Goal: Information Seeking & Learning: Learn about a topic

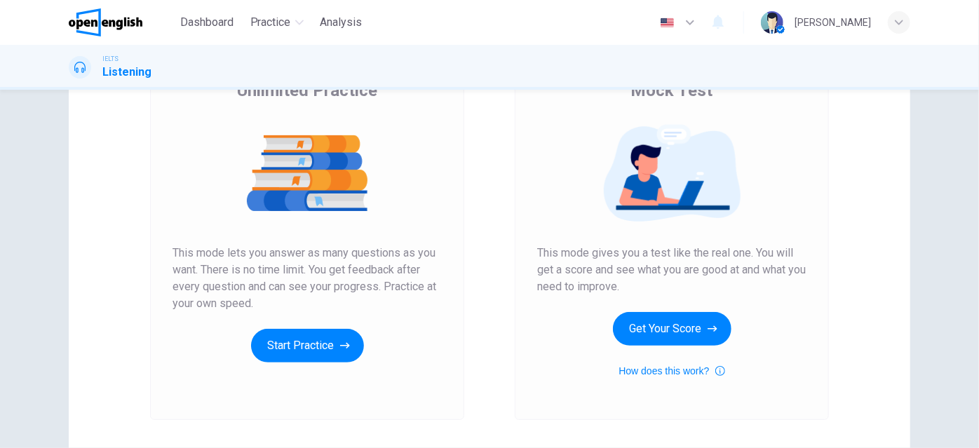
scroll to position [63, 0]
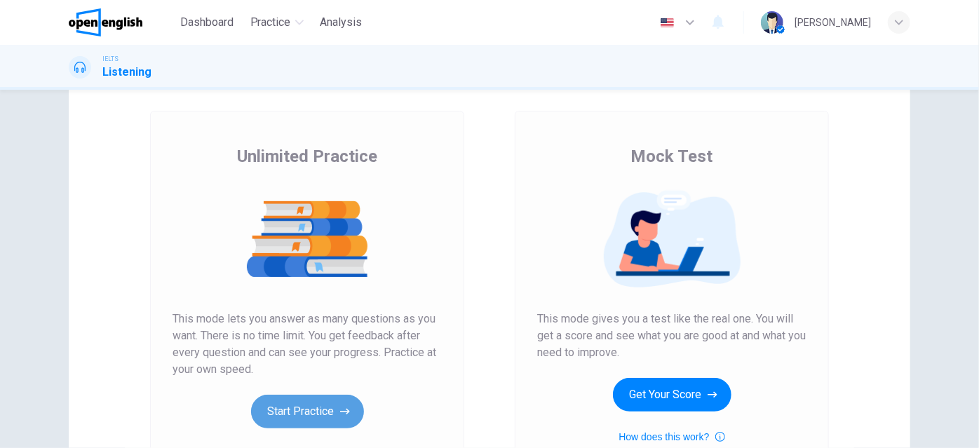
click at [310, 406] on button "Start Practice" at bounding box center [307, 412] width 113 height 34
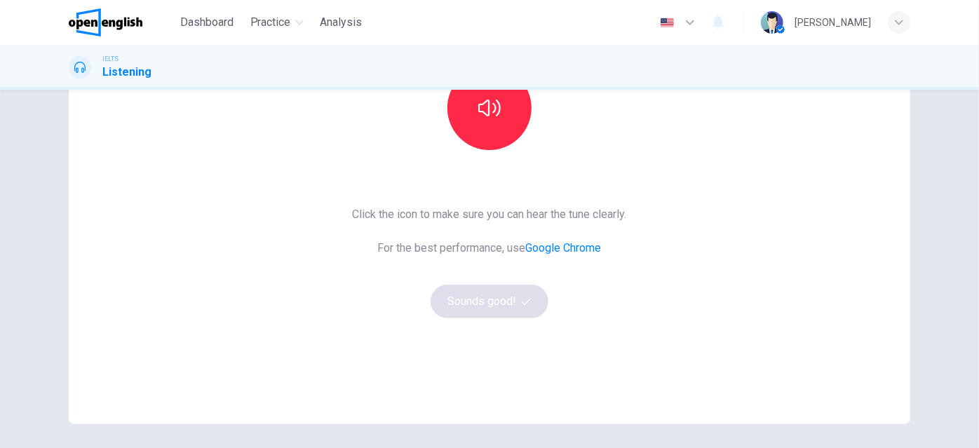
scroll to position [230, 0]
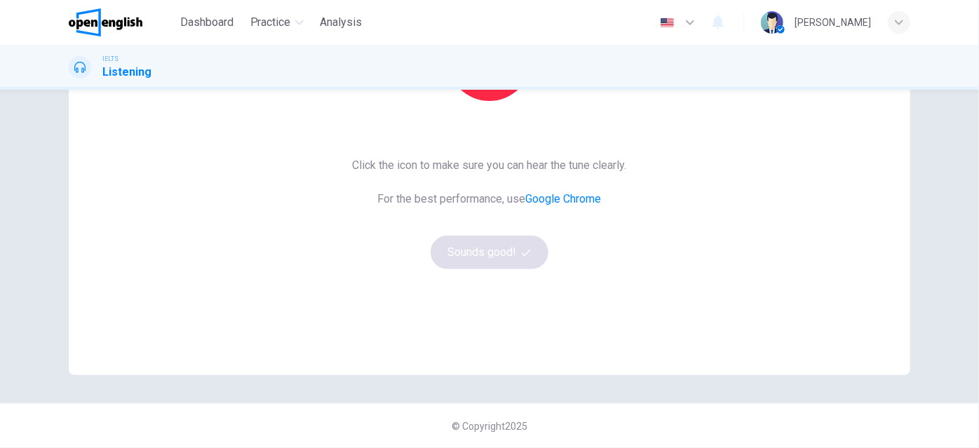
click at [488, 245] on div "Click the icon to make sure you can hear the tune clearly. For the best perform…" at bounding box center [490, 213] width 274 height 112
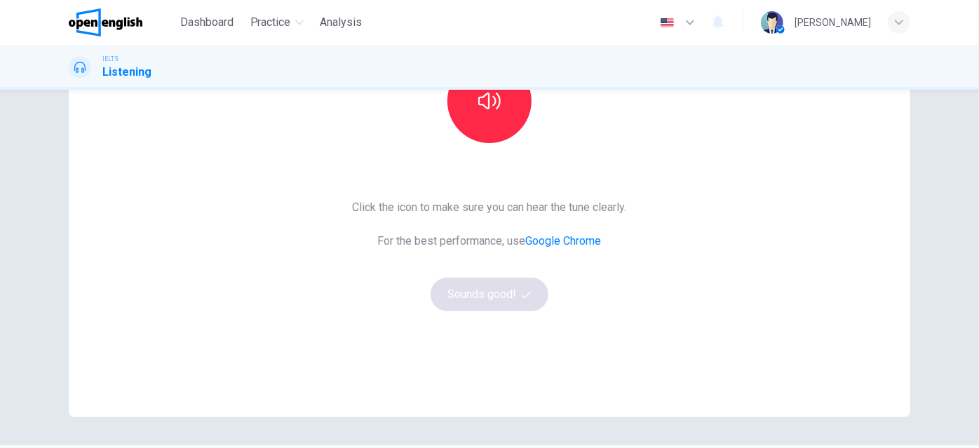
scroll to position [166, 0]
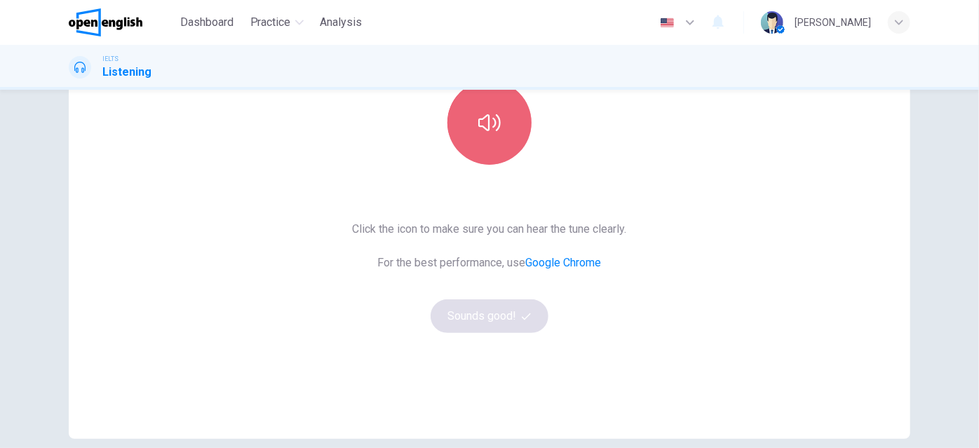
click at [482, 158] on button "button" at bounding box center [489, 123] width 84 height 84
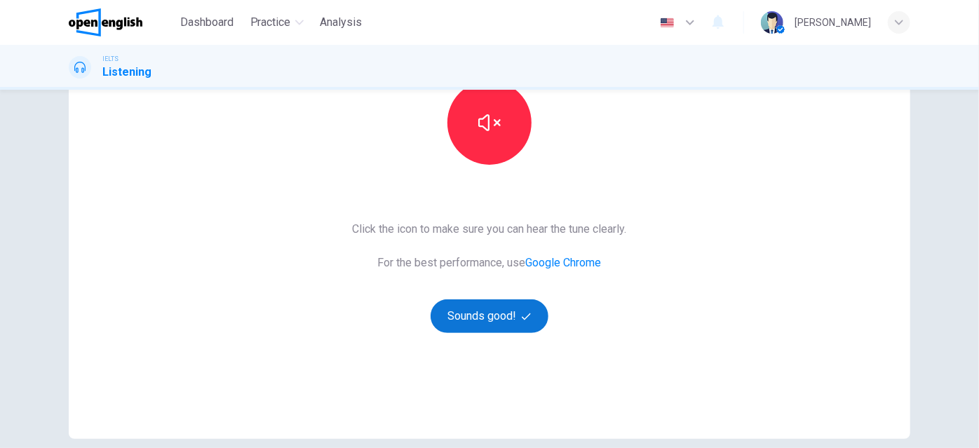
click at [485, 313] on button "Sounds good!" at bounding box center [490, 316] width 118 height 34
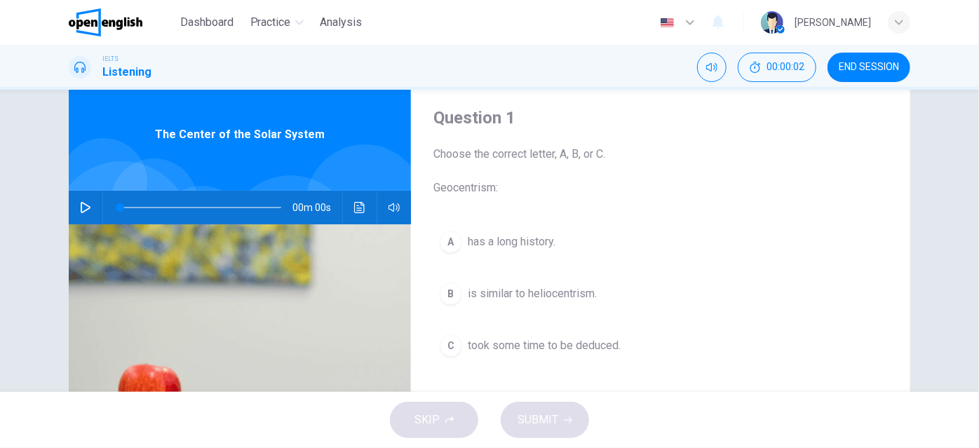
scroll to position [39, 0]
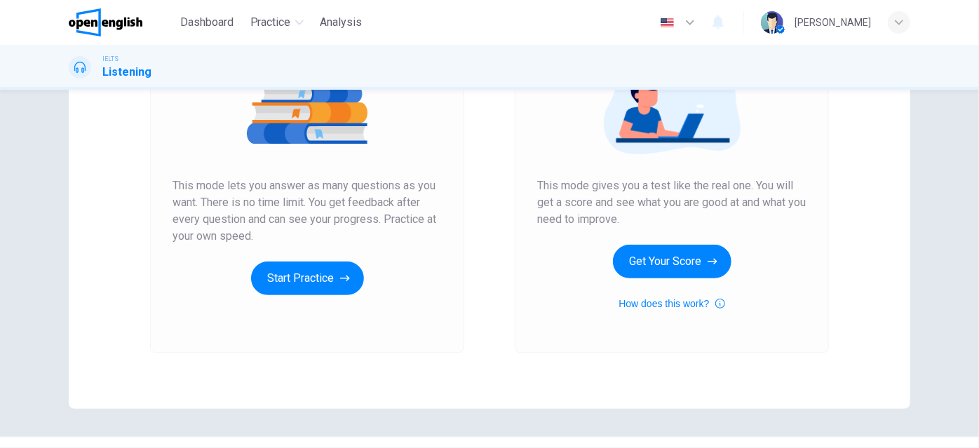
scroll to position [230, 0]
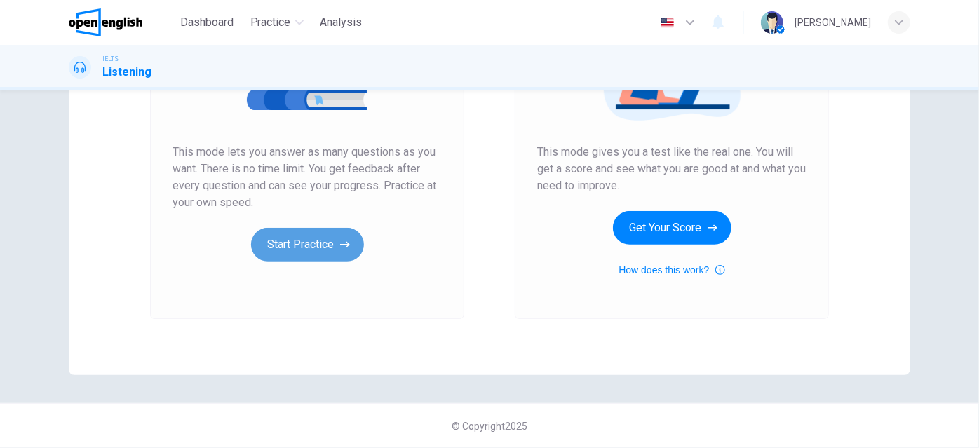
click at [297, 248] on button "Start Practice" at bounding box center [307, 245] width 113 height 34
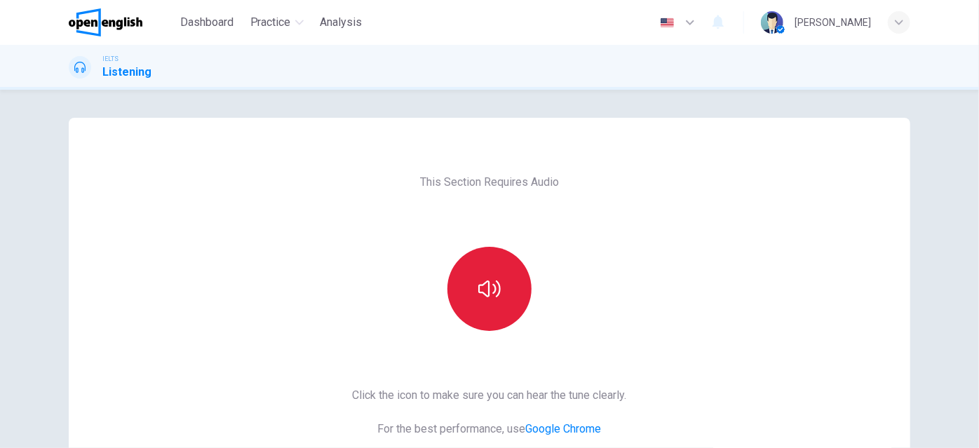
click at [468, 293] on button "button" at bounding box center [489, 289] width 84 height 84
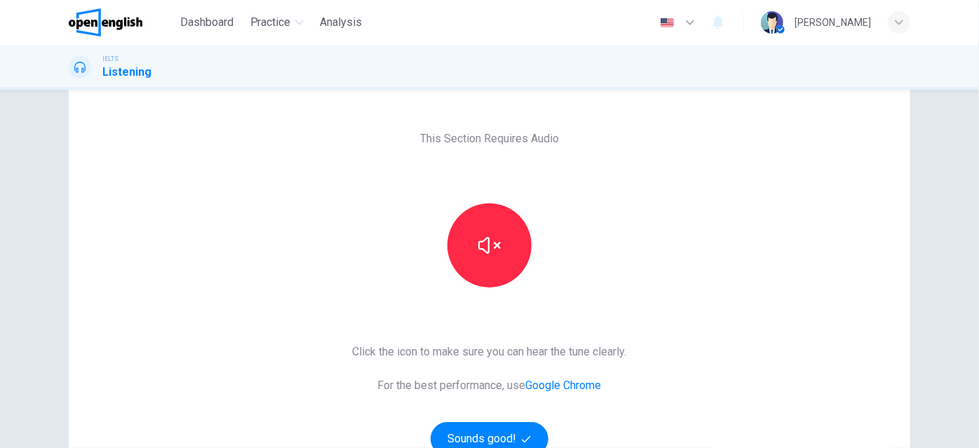
scroll to position [127, 0]
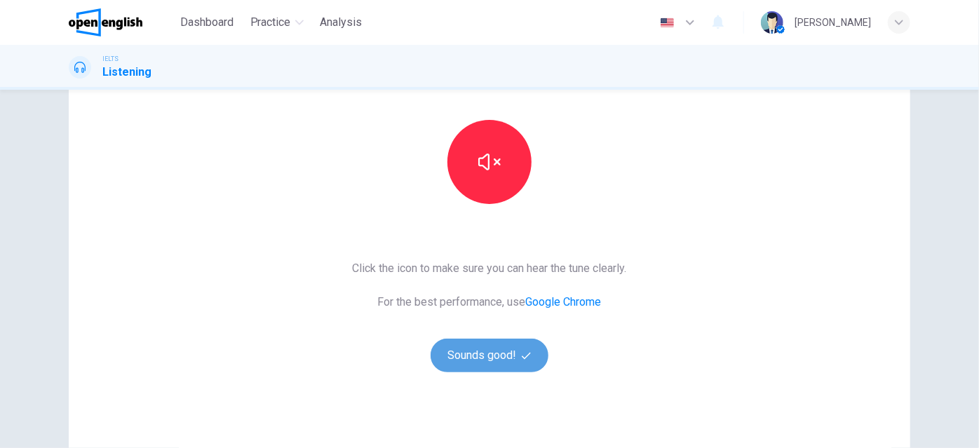
click at [473, 350] on button "Sounds good!" at bounding box center [490, 356] width 118 height 34
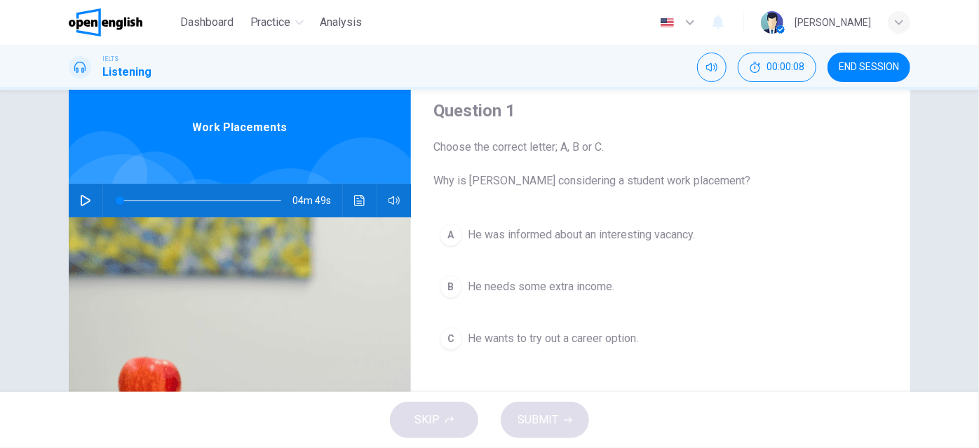
scroll to position [48, 0]
click at [80, 195] on icon "button" at bounding box center [85, 199] width 11 height 11
type input "*"
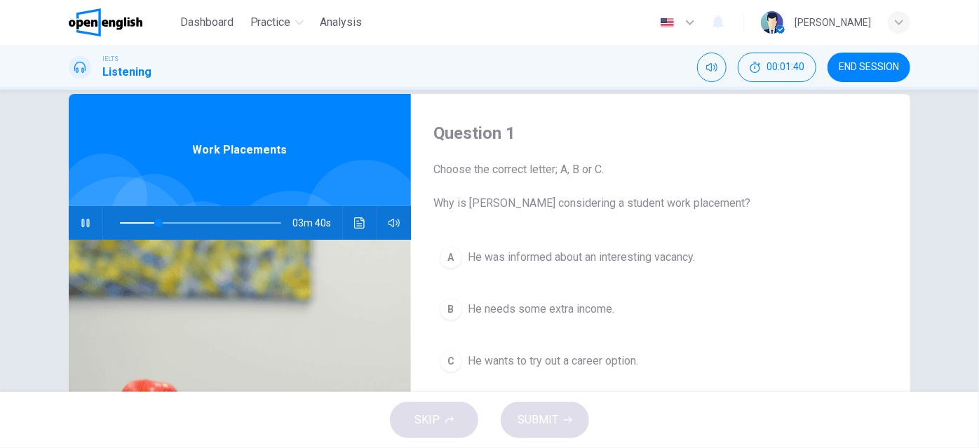
scroll to position [26, 0]
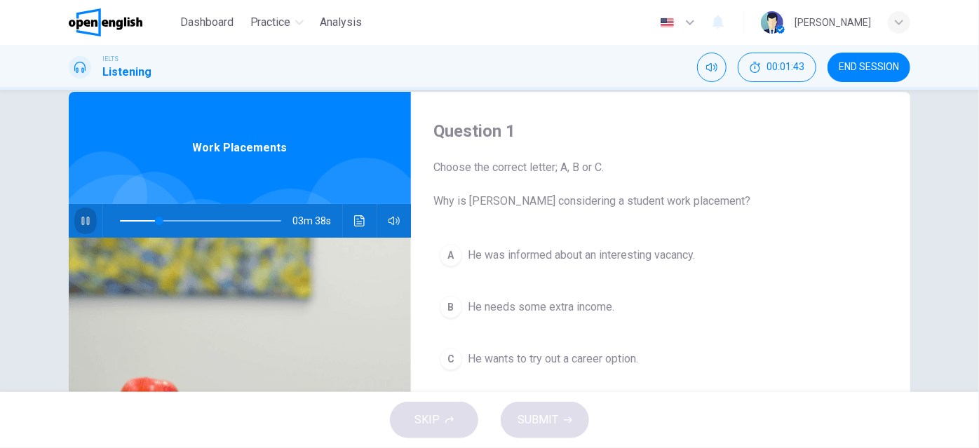
click at [81, 219] on icon "button" at bounding box center [85, 220] width 11 height 11
click at [449, 304] on div "B" at bounding box center [451, 307] width 22 height 22
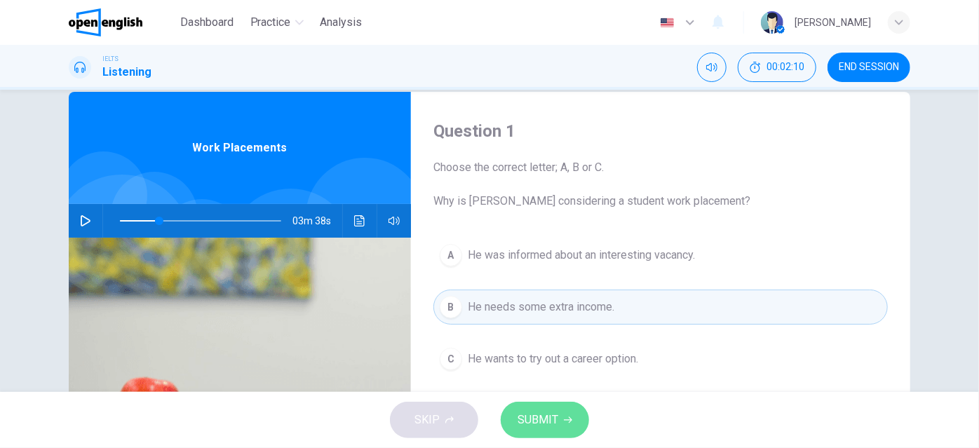
click at [553, 414] on span "SUBMIT" at bounding box center [537, 420] width 41 height 20
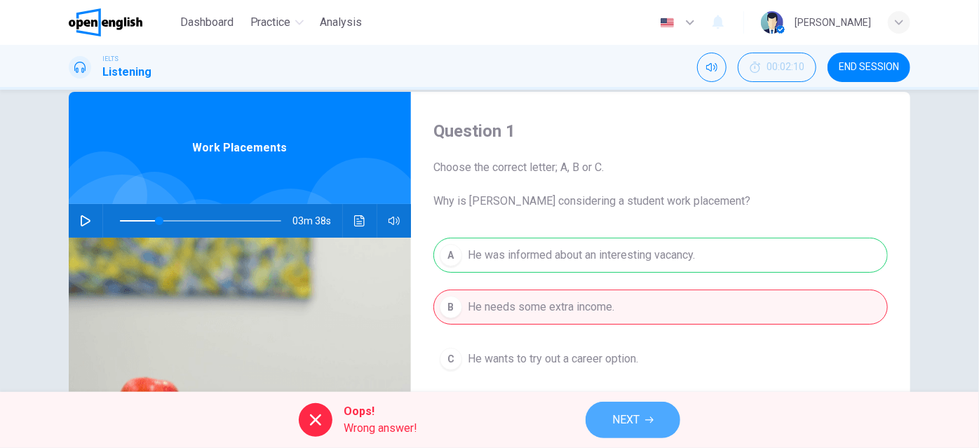
click at [610, 420] on button "NEXT" at bounding box center [632, 420] width 95 height 36
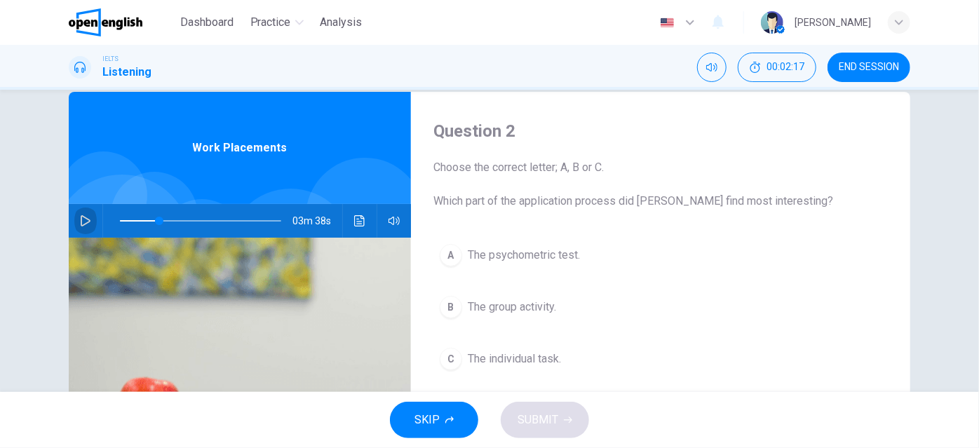
click at [81, 217] on icon "button" at bounding box center [85, 220] width 11 height 11
click at [141, 220] on span at bounding box center [200, 221] width 161 height 20
click at [81, 221] on icon "button" at bounding box center [85, 220] width 11 height 11
click at [141, 216] on span at bounding box center [200, 221] width 161 height 20
click at [82, 219] on icon "button" at bounding box center [85, 220] width 11 height 11
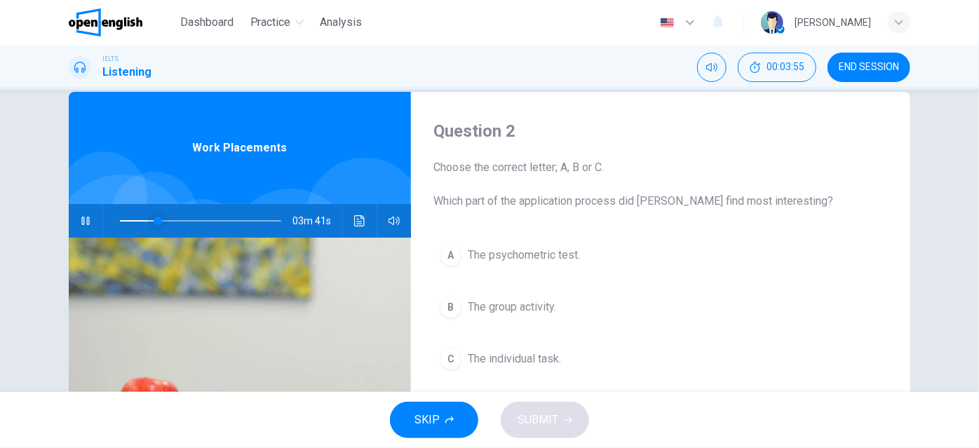
click at [154, 220] on span at bounding box center [158, 221] width 8 height 8
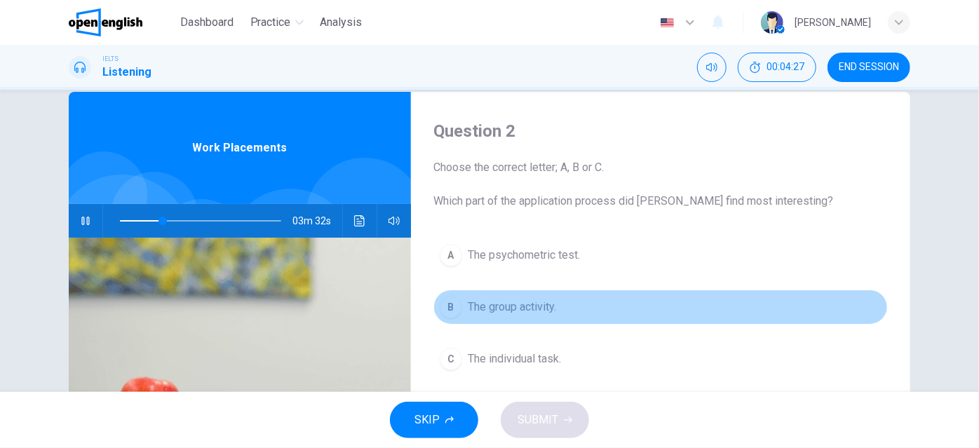
click at [448, 309] on div "B" at bounding box center [451, 307] width 22 height 22
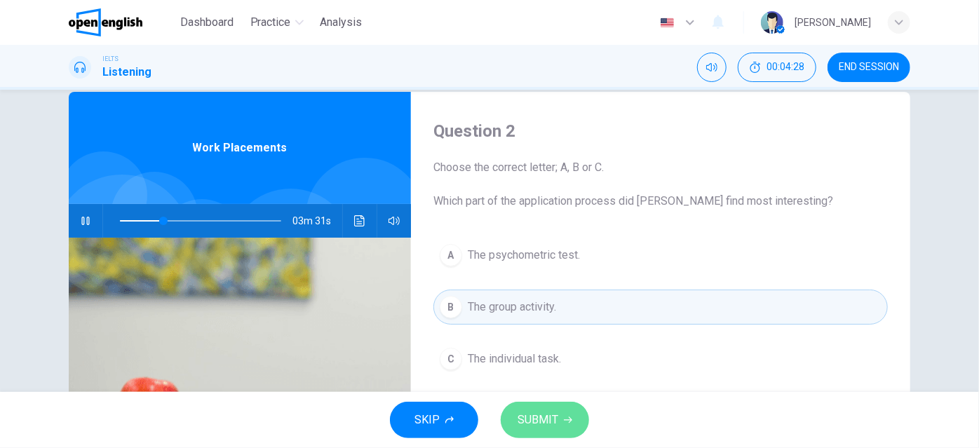
click at [535, 419] on span "SUBMIT" at bounding box center [537, 420] width 41 height 20
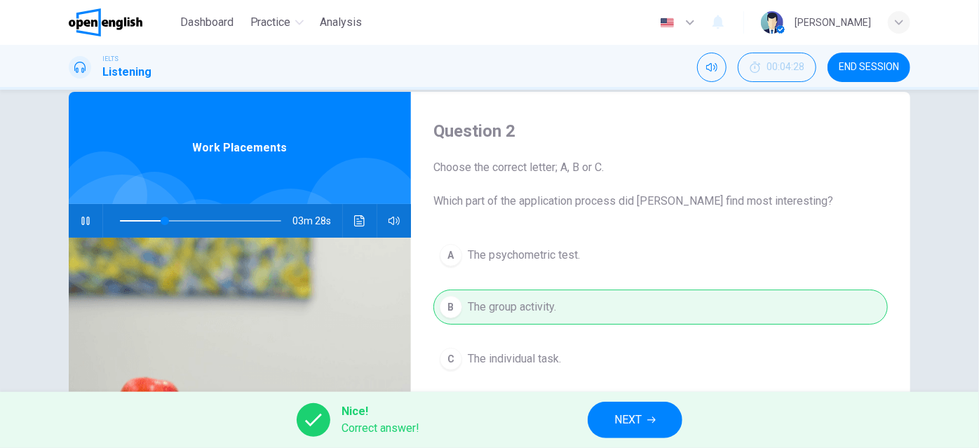
click at [610, 422] on button "NEXT" at bounding box center [635, 420] width 95 height 36
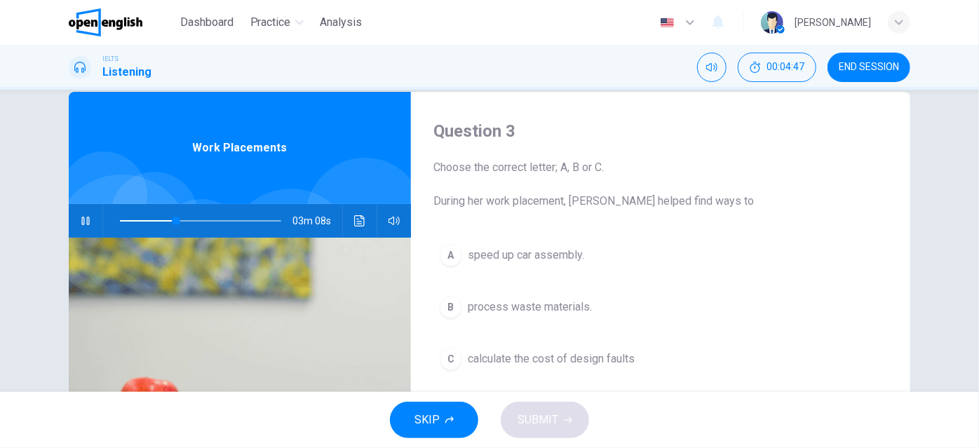
click at [82, 222] on icon "button" at bounding box center [85, 220] width 11 height 11
click at [80, 219] on icon "button" at bounding box center [85, 220] width 11 height 11
click at [449, 257] on div "A" at bounding box center [451, 255] width 22 height 22
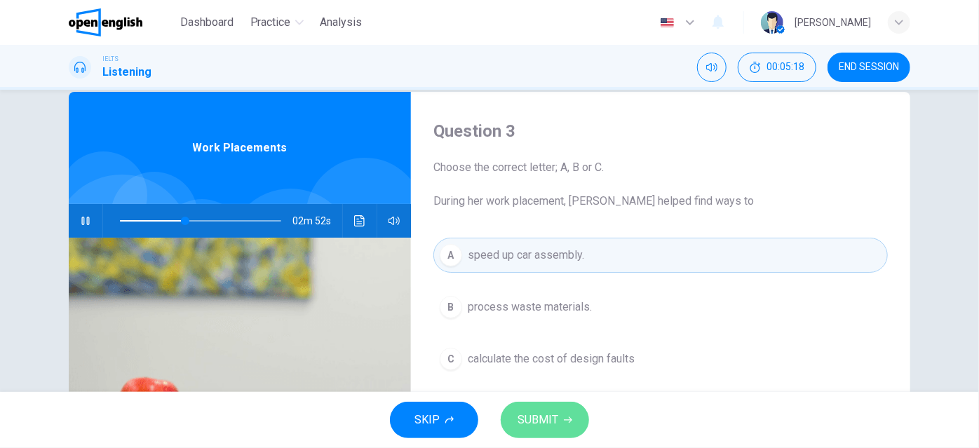
click at [547, 421] on span "SUBMIT" at bounding box center [537, 420] width 41 height 20
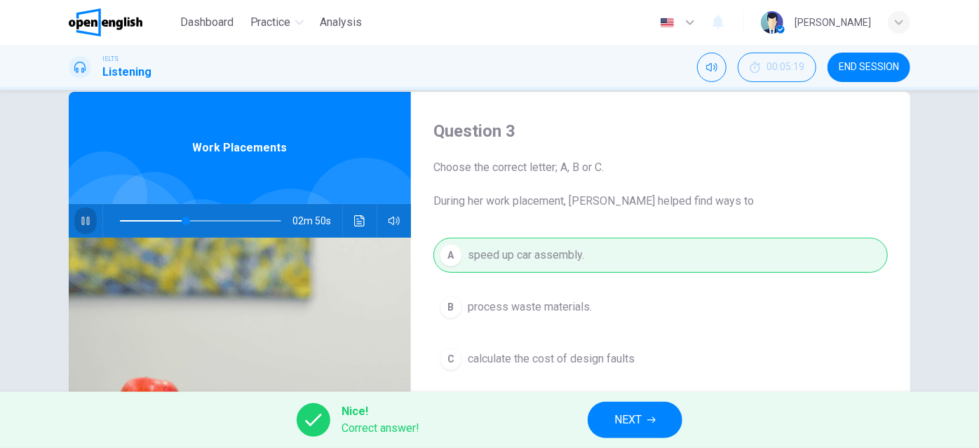
click at [80, 219] on icon "button" at bounding box center [85, 220] width 11 height 11
click at [628, 415] on span "NEXT" at bounding box center [627, 420] width 27 height 20
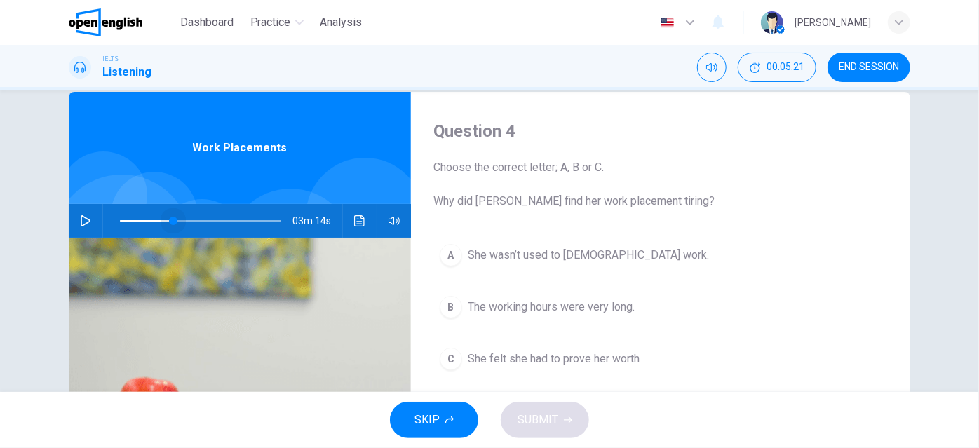
click at [170, 218] on span at bounding box center [173, 221] width 8 height 8
click at [81, 219] on icon "button" at bounding box center [85, 220] width 11 height 11
click at [80, 218] on icon "button" at bounding box center [85, 220] width 11 height 11
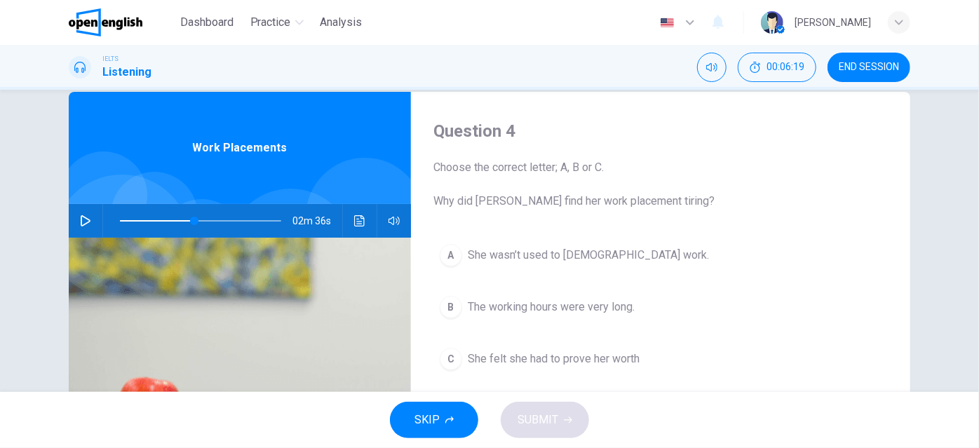
click at [80, 224] on icon "button" at bounding box center [85, 220] width 11 height 11
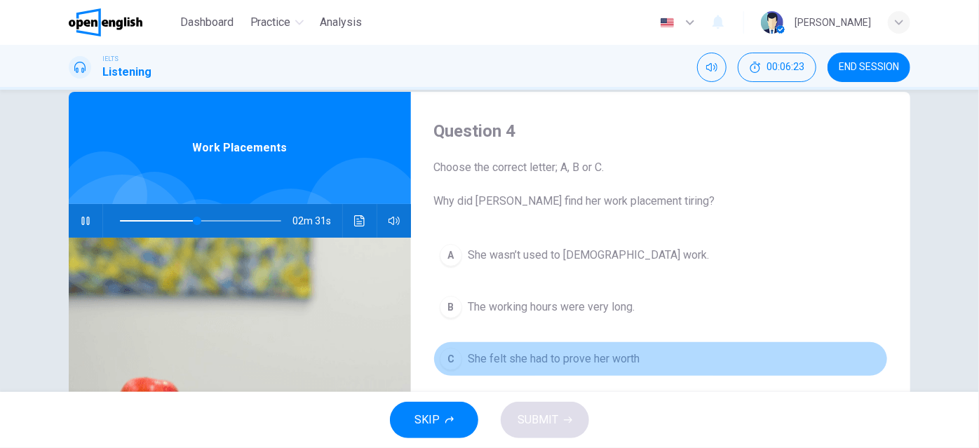
click at [489, 360] on span "She felt she had to prove her worth" at bounding box center [554, 359] width 172 height 17
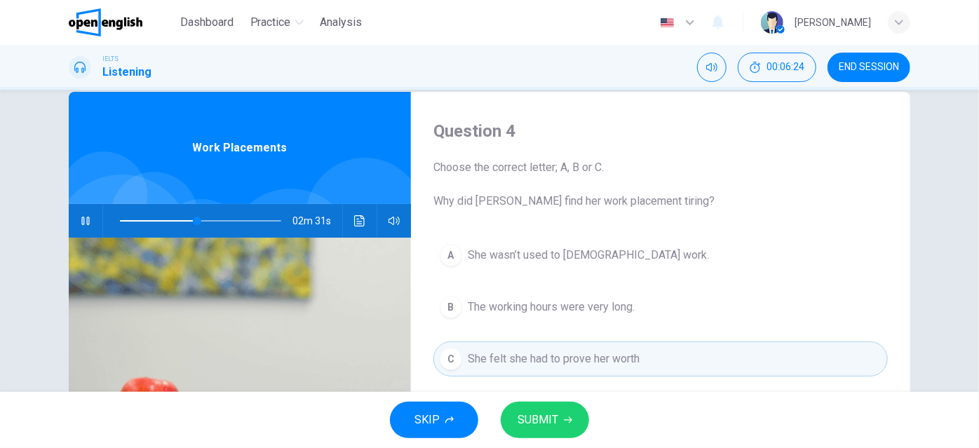
click at [536, 429] on span "SUBMIT" at bounding box center [537, 420] width 41 height 20
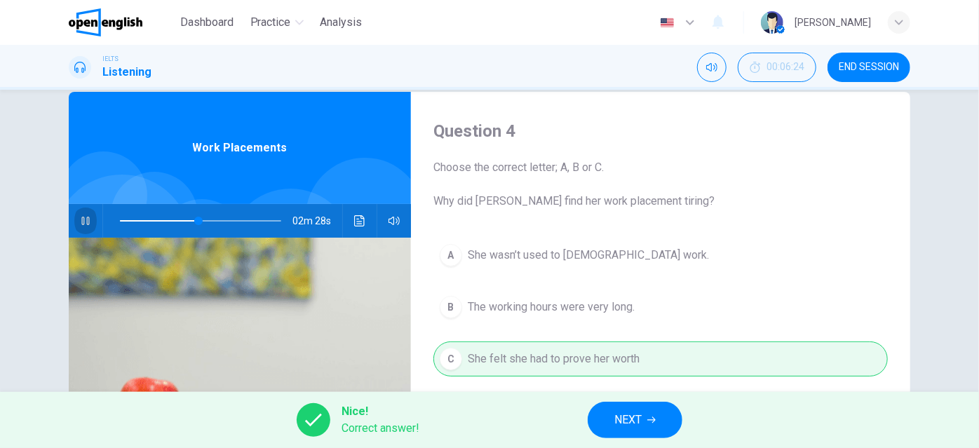
click at [82, 219] on icon "button" at bounding box center [85, 220] width 11 height 11
click at [611, 426] on button "NEXT" at bounding box center [635, 420] width 95 height 36
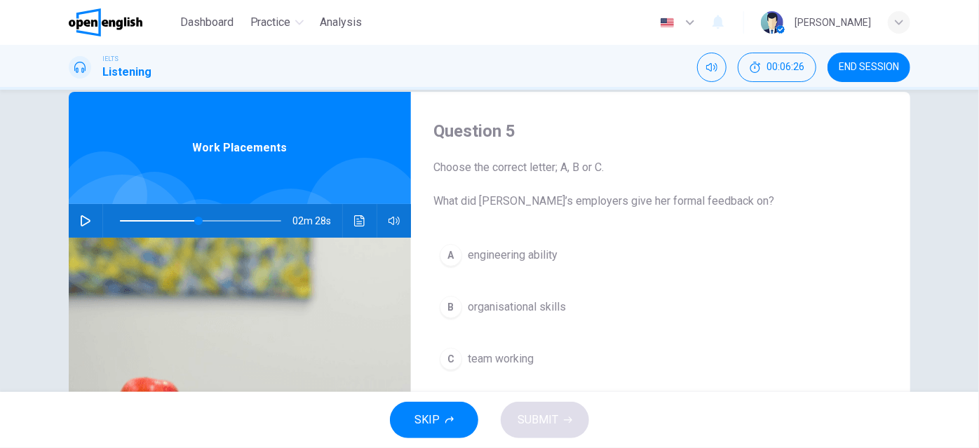
click at [80, 223] on icon "button" at bounding box center [85, 220] width 11 height 11
click at [81, 223] on icon "button" at bounding box center [85, 221] width 8 height 8
click at [82, 223] on icon "button" at bounding box center [86, 220] width 10 height 11
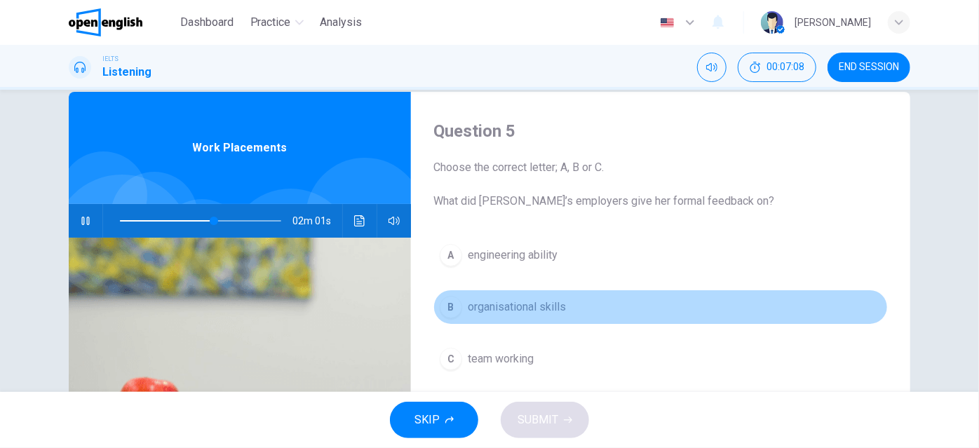
click at [449, 306] on div "B" at bounding box center [451, 307] width 22 height 22
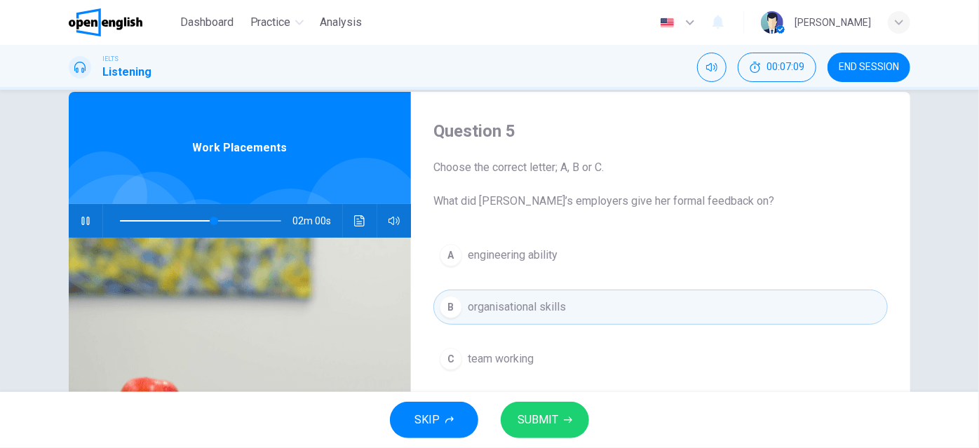
click at [558, 416] on button "SUBMIT" at bounding box center [545, 420] width 88 height 36
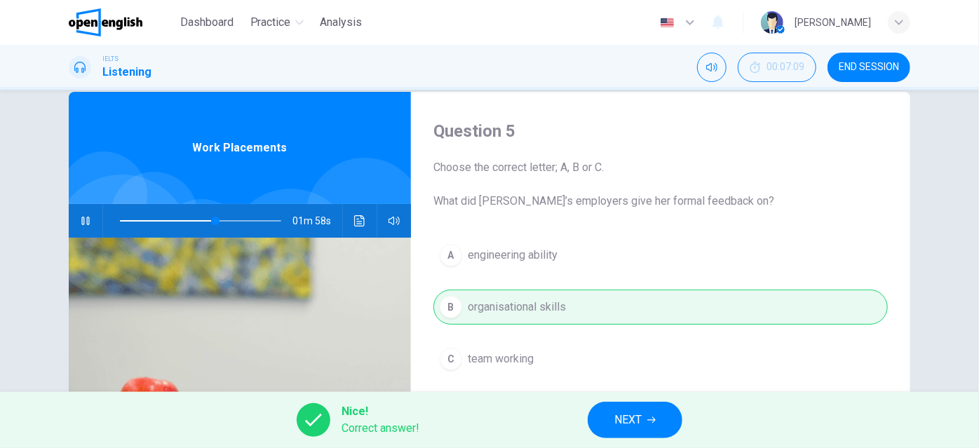
click at [86, 221] on icon "button" at bounding box center [85, 220] width 11 height 11
click at [625, 416] on span "NEXT" at bounding box center [627, 420] width 27 height 20
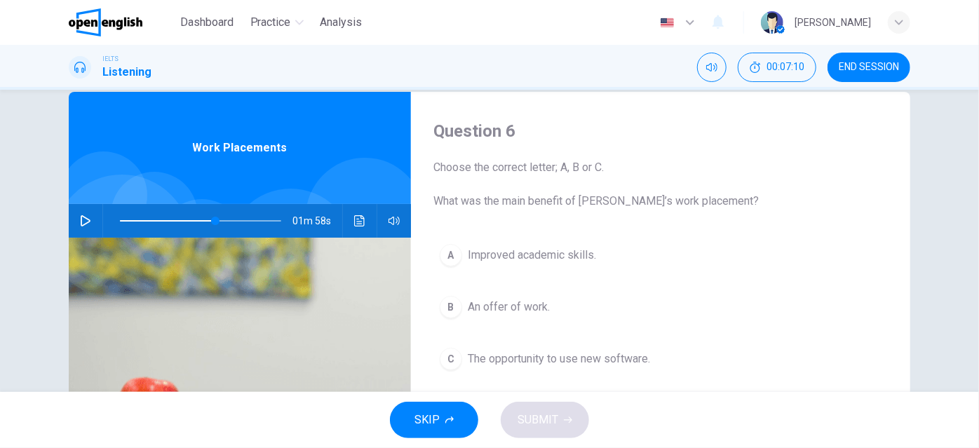
click at [80, 220] on icon "button" at bounding box center [85, 220] width 11 height 11
click at [81, 218] on icon "button" at bounding box center [85, 221] width 8 height 8
click at [84, 216] on icon "button" at bounding box center [85, 220] width 11 height 11
click at [209, 217] on span at bounding box center [200, 221] width 161 height 20
click at [449, 306] on div "B" at bounding box center [451, 307] width 22 height 22
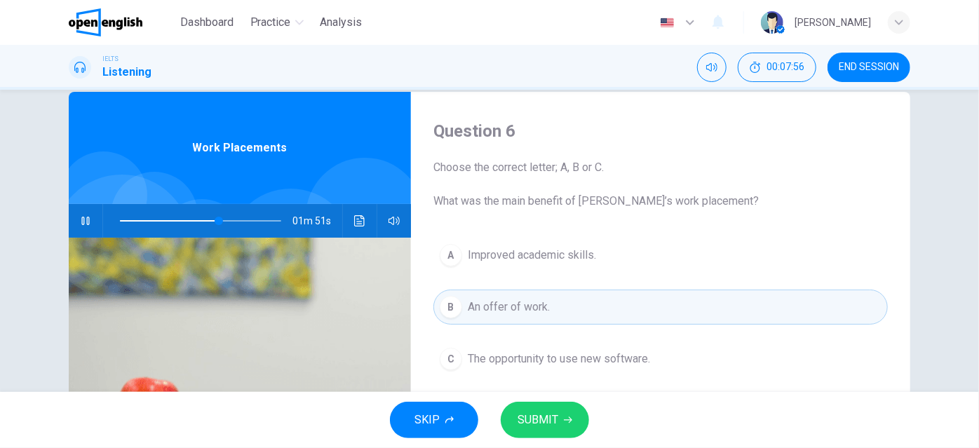
click at [551, 423] on span "SUBMIT" at bounding box center [537, 420] width 41 height 20
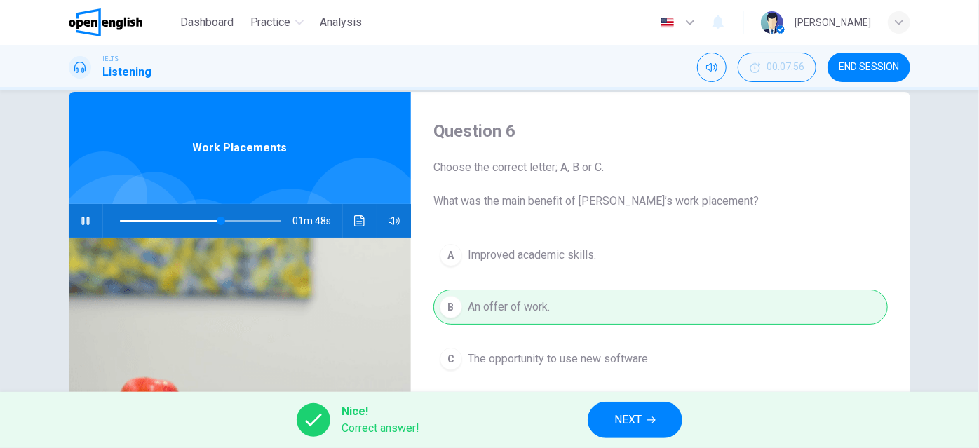
click at [635, 420] on span "NEXT" at bounding box center [627, 420] width 27 height 20
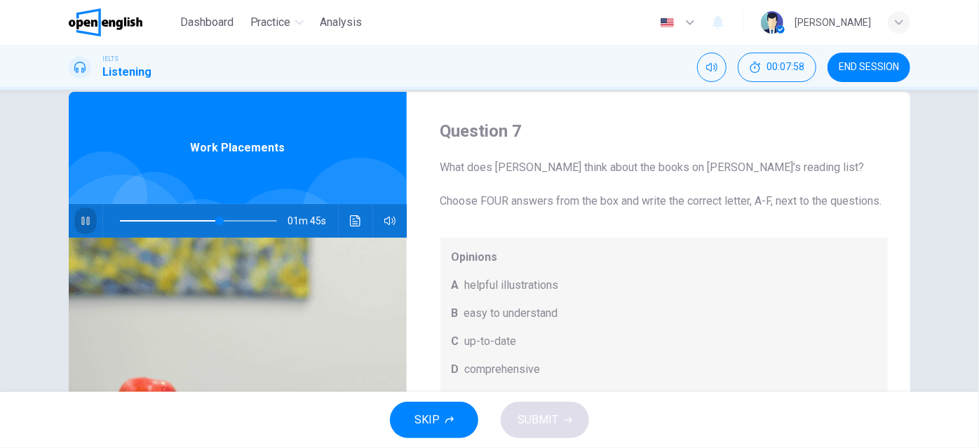
click at [81, 217] on icon "button" at bounding box center [85, 221] width 8 height 8
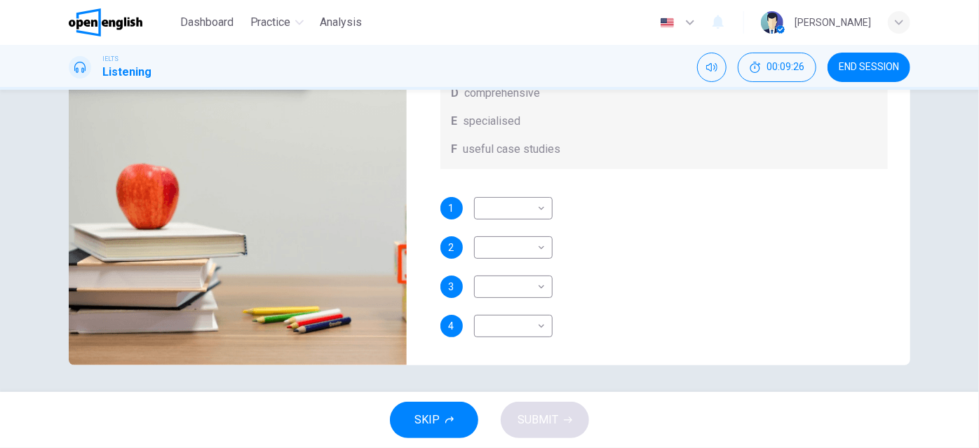
scroll to position [241, 0]
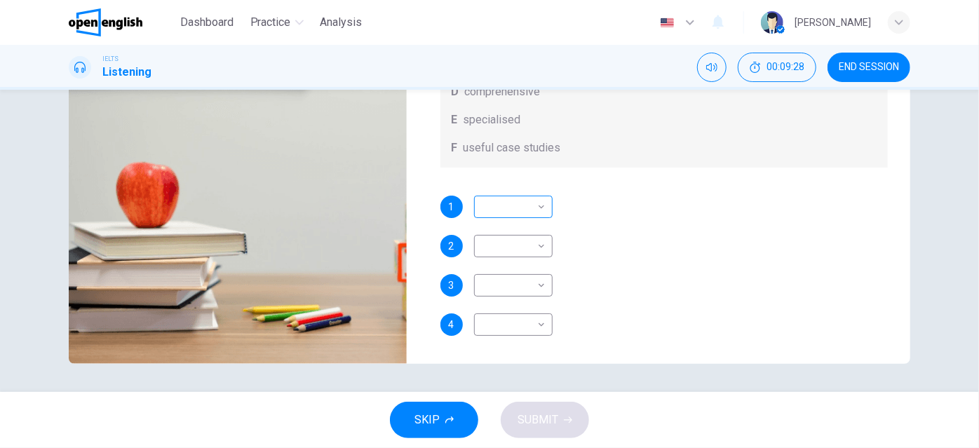
click at [539, 205] on body "This site uses cookies, as explained in our Privacy Policy . If you agree to th…" at bounding box center [489, 224] width 979 height 448
drag, startPoint x: 977, startPoint y: 282, endPoint x: 978, endPoint y: 250, distance: 32.3
click at [978, 250] on div at bounding box center [489, 224] width 979 height 448
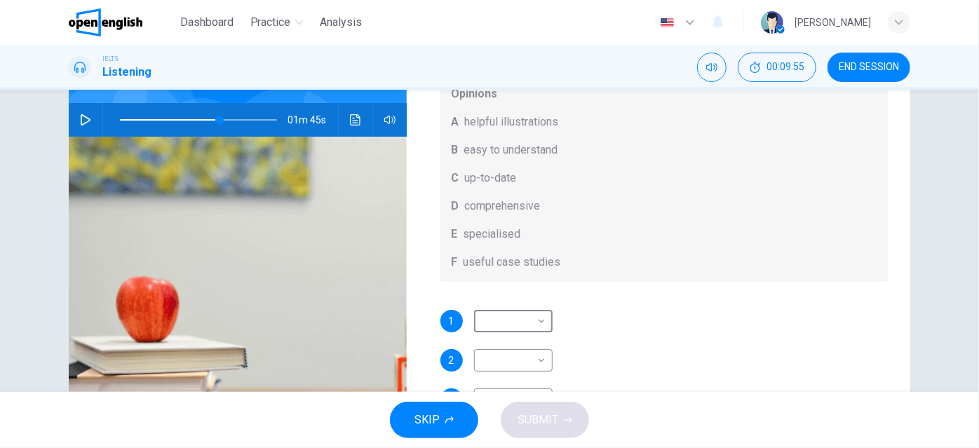
scroll to position [114, 0]
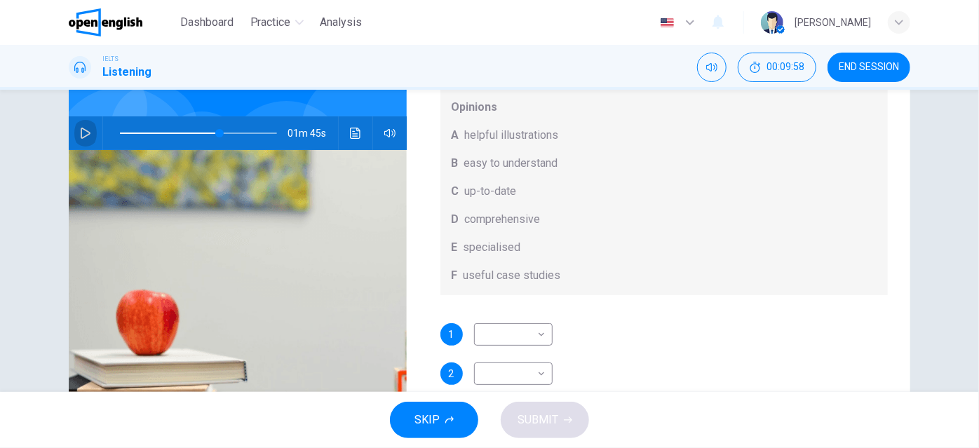
click at [81, 132] on icon "button" at bounding box center [85, 133] width 11 height 11
click at [80, 131] on icon "button" at bounding box center [85, 133] width 11 height 11
click at [225, 132] on span at bounding box center [228, 133] width 8 height 8
click at [80, 128] on button "button" at bounding box center [85, 133] width 22 height 34
click at [83, 130] on icon "button" at bounding box center [85, 133] width 11 height 11
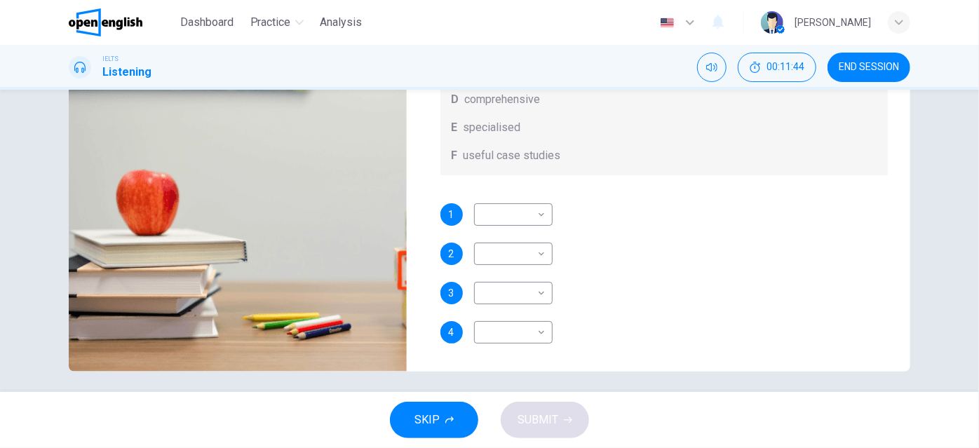
scroll to position [241, 0]
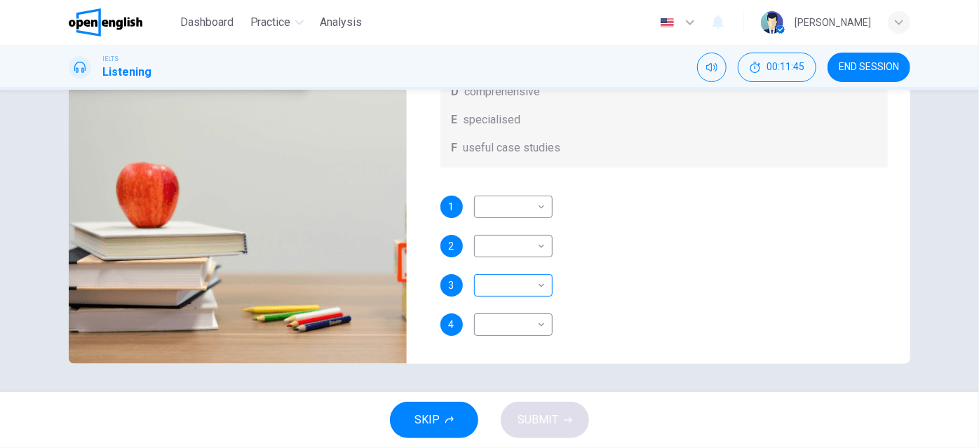
click at [536, 287] on body "This site uses cookies, as explained in our Privacy Policy . If you agree to th…" at bounding box center [489, 224] width 979 height 448
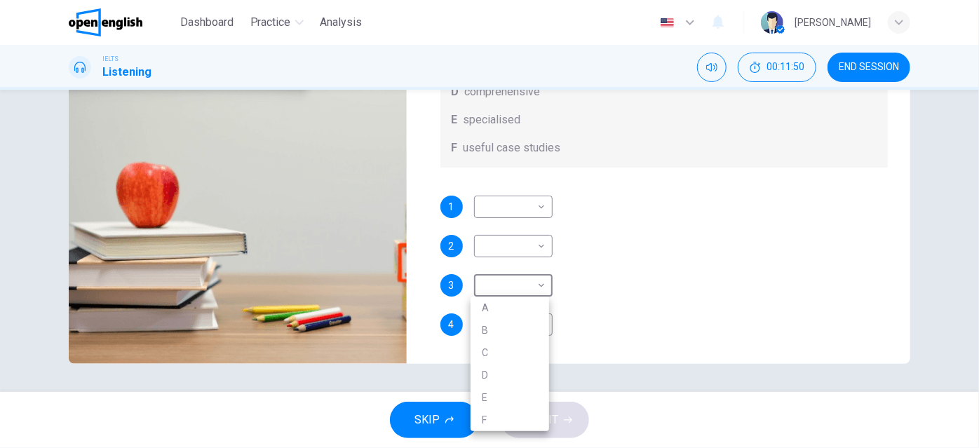
drag, startPoint x: 974, startPoint y: 243, endPoint x: 978, endPoint y: 194, distance: 49.3
click at [978, 194] on div at bounding box center [489, 224] width 979 height 448
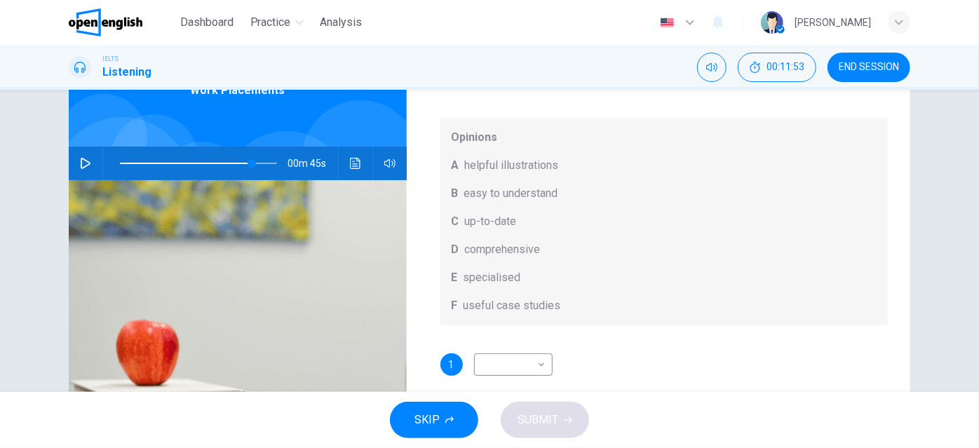
scroll to position [74, 0]
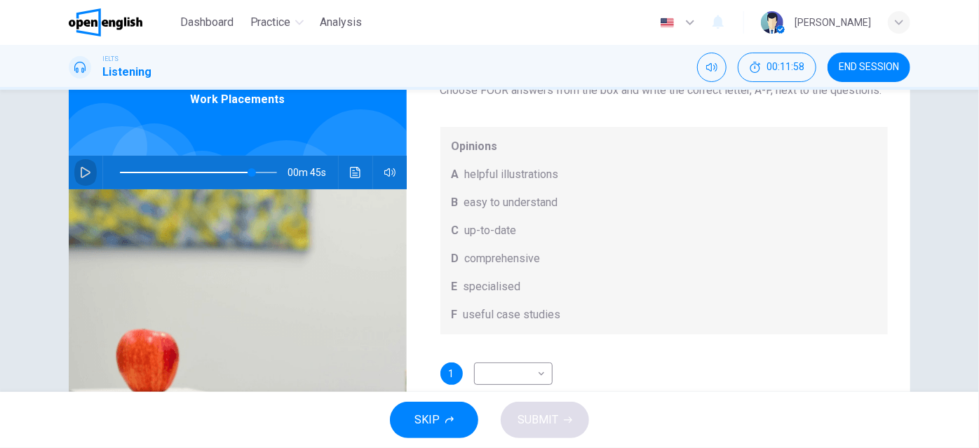
click at [82, 170] on icon "button" at bounding box center [86, 172] width 10 height 11
click at [82, 170] on icon "button" at bounding box center [85, 172] width 11 height 11
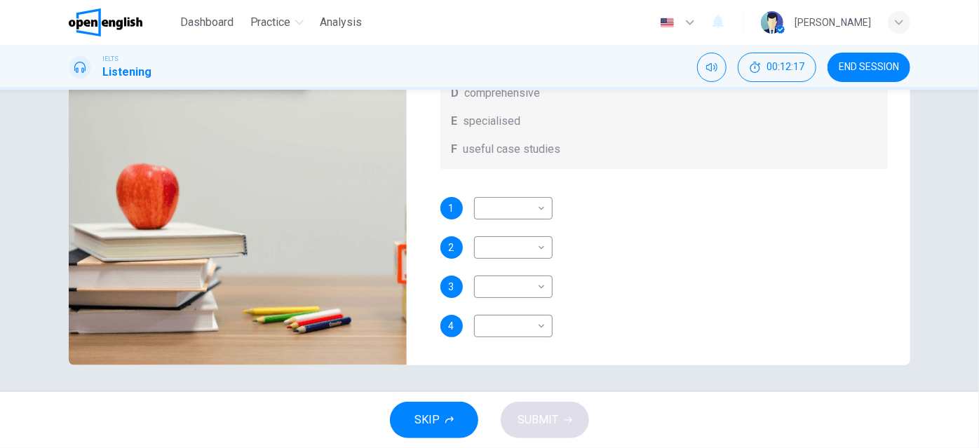
scroll to position [241, 0]
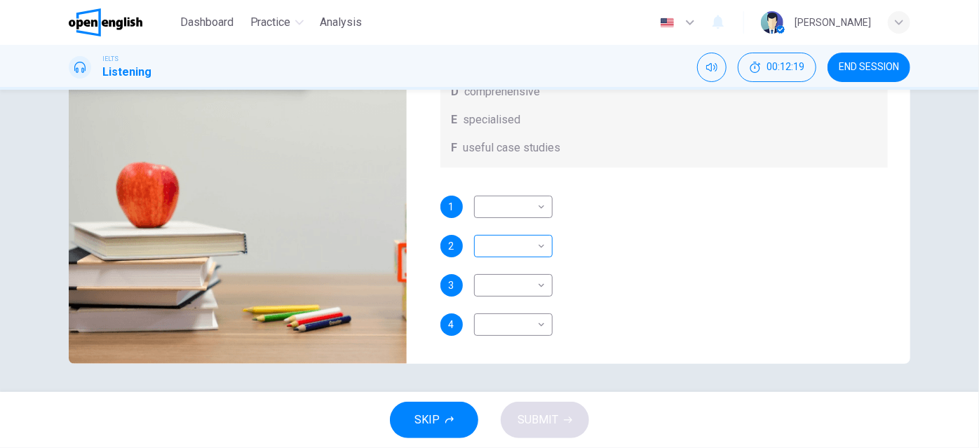
click at [536, 246] on body "This site uses cookies, as explained in our Privacy Policy . If you agree to th…" at bounding box center [489, 224] width 979 height 448
drag, startPoint x: 977, startPoint y: 255, endPoint x: 978, endPoint y: 237, distance: 17.5
click at [978, 237] on div at bounding box center [489, 224] width 979 height 448
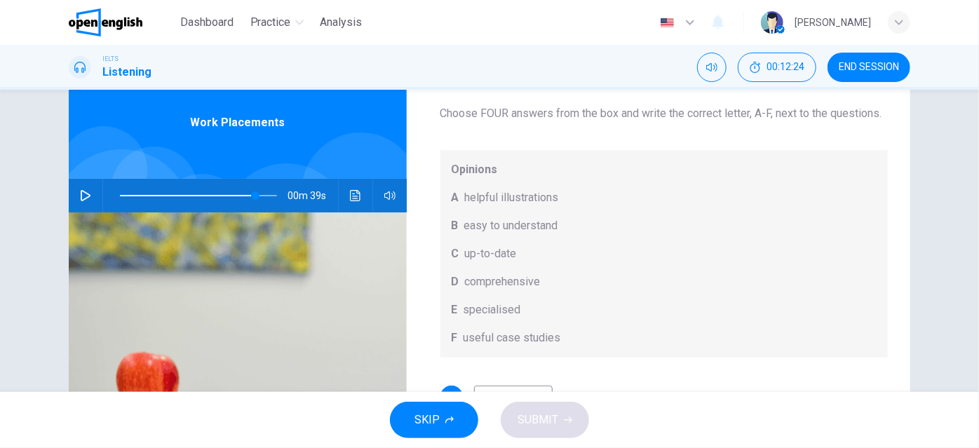
scroll to position [0, 0]
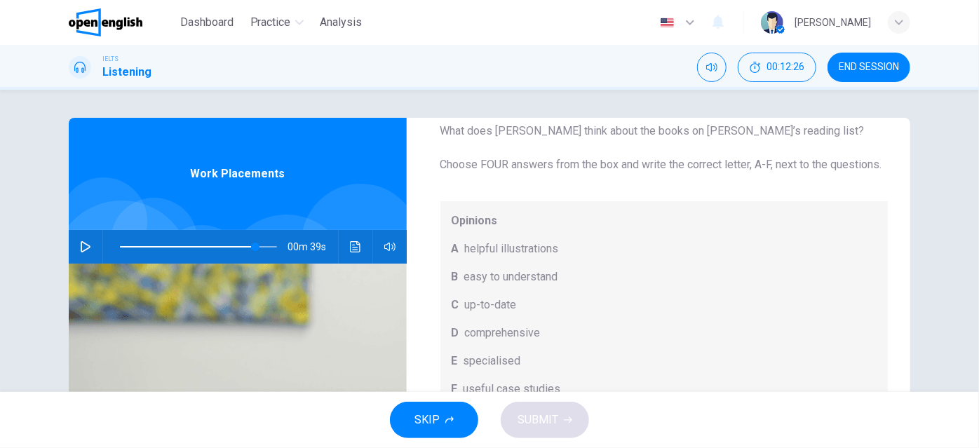
click at [217, 244] on span at bounding box center [198, 247] width 157 height 20
click at [81, 245] on icon "button" at bounding box center [85, 246] width 11 height 11
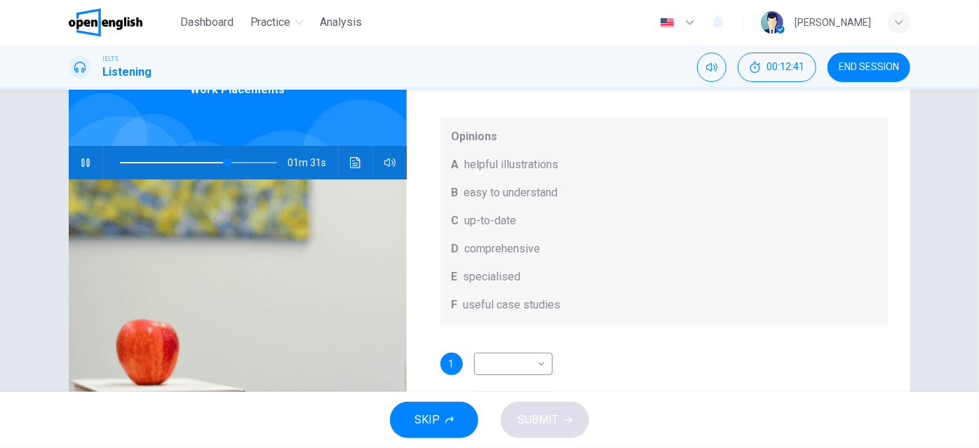
scroll to position [90, 0]
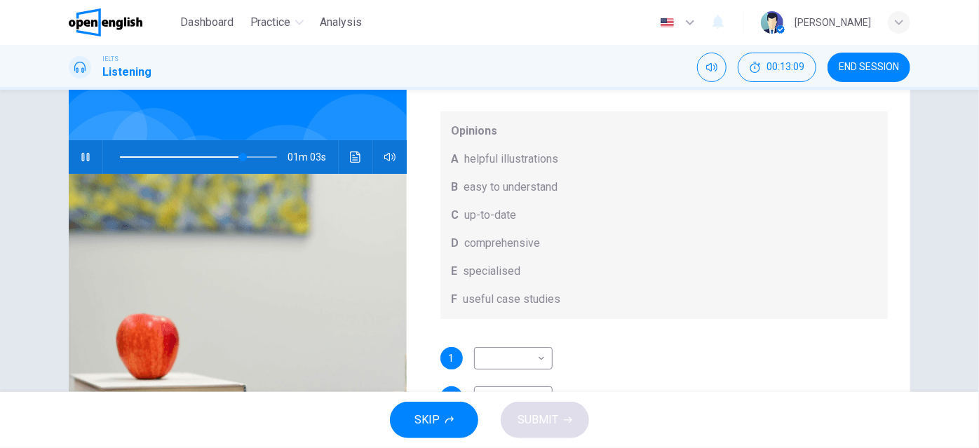
click at [80, 154] on icon "button" at bounding box center [85, 156] width 11 height 11
click at [82, 156] on icon "button" at bounding box center [85, 156] width 11 height 11
click at [84, 156] on icon "button" at bounding box center [85, 156] width 11 height 11
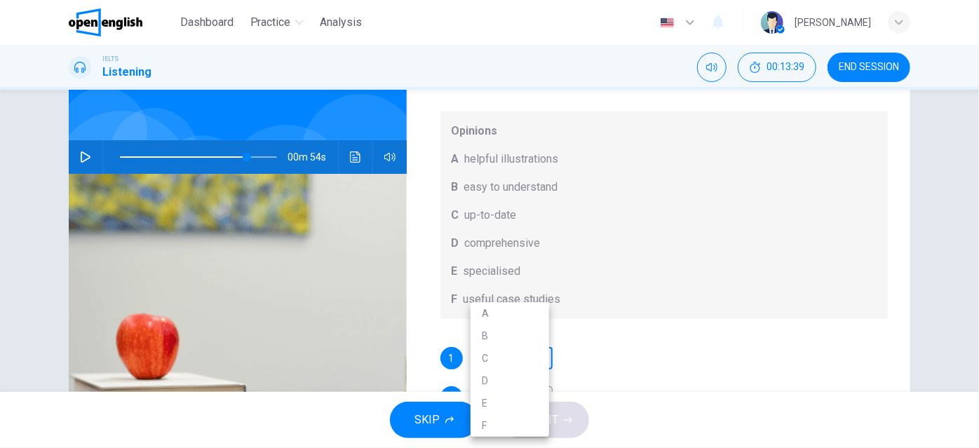
click at [536, 358] on body "This site uses cookies, as explained in our Privacy Policy . If you agree to th…" at bounding box center [489, 224] width 979 height 448
click at [512, 339] on li "B" at bounding box center [509, 336] width 79 height 22
type input "**"
type input "*"
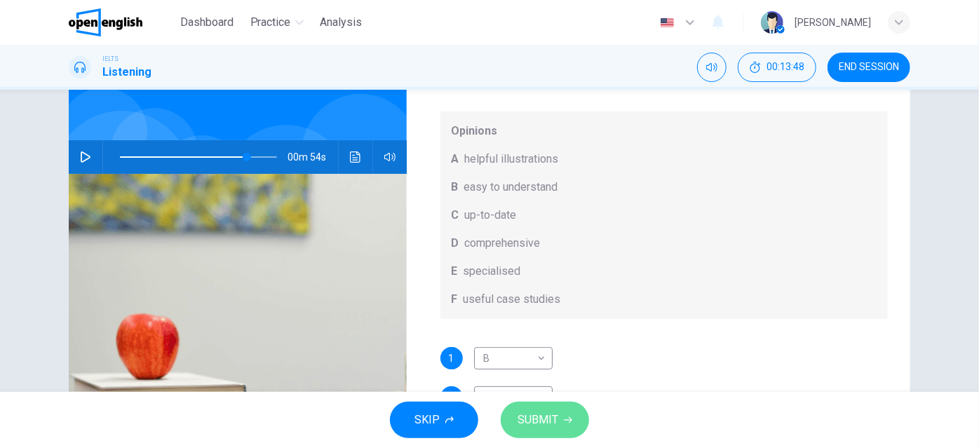
click at [549, 416] on span "SUBMIT" at bounding box center [537, 420] width 41 height 20
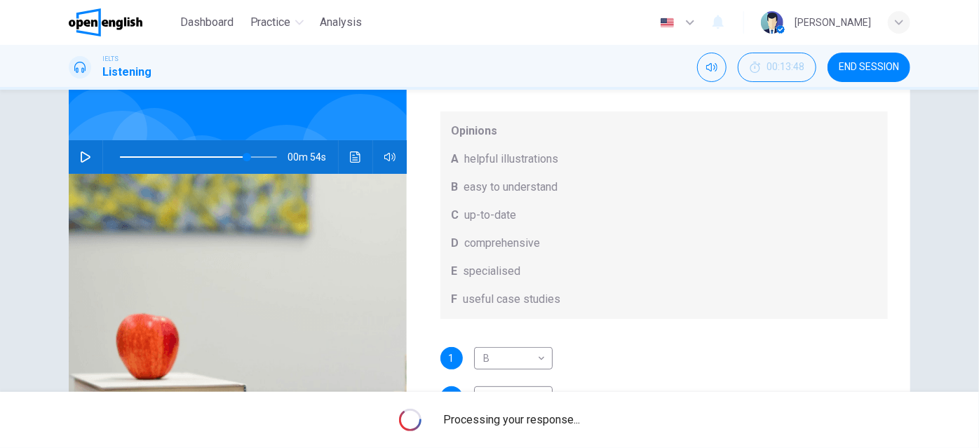
type input "**"
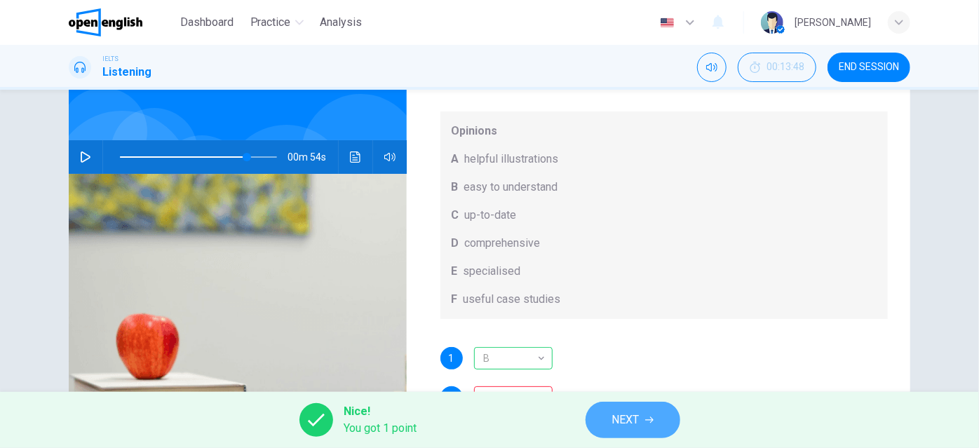
click at [639, 425] on span "NEXT" at bounding box center [625, 420] width 27 height 20
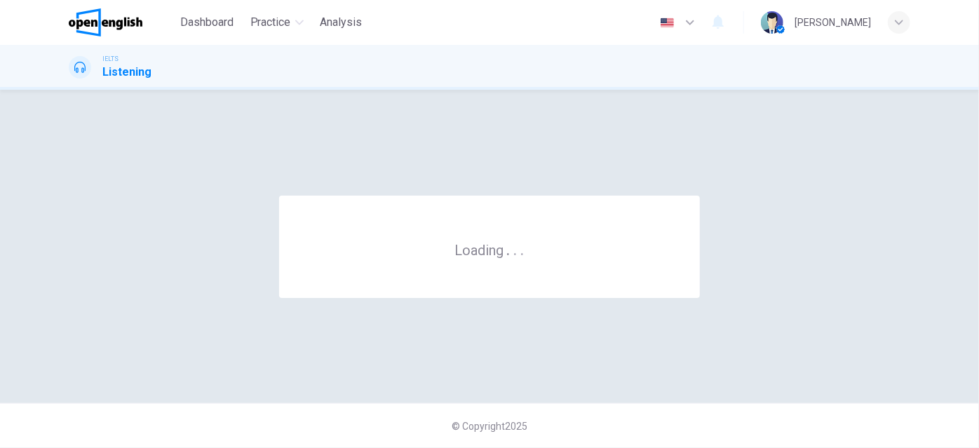
scroll to position [0, 0]
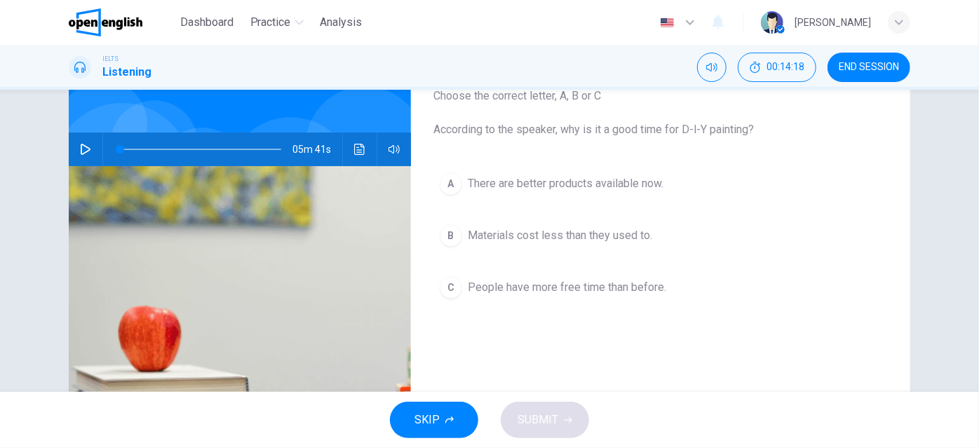
scroll to position [98, 0]
click at [859, 65] on span "END SESSION" at bounding box center [869, 67] width 60 height 11
click at [81, 147] on icon "button" at bounding box center [86, 148] width 10 height 11
click at [86, 145] on icon "button" at bounding box center [85, 148] width 8 height 8
click at [86, 145] on icon "button" at bounding box center [85, 148] width 11 height 11
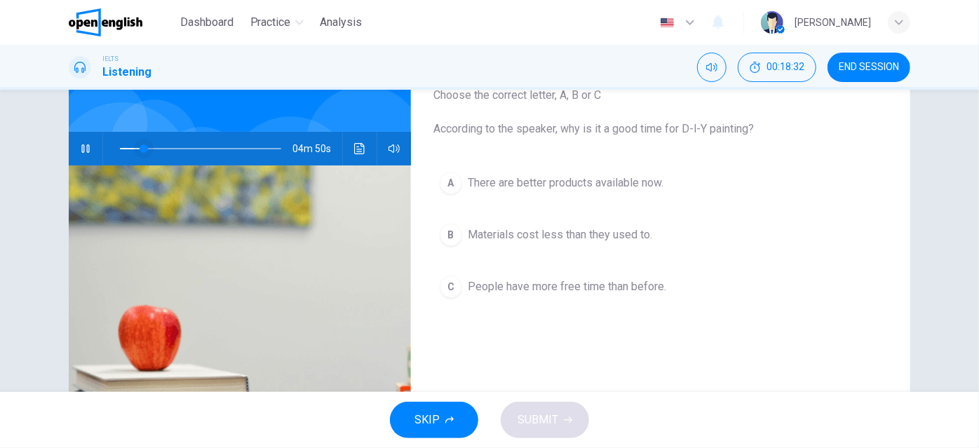
click at [140, 146] on span at bounding box center [144, 148] width 8 height 8
click at [84, 147] on icon "button" at bounding box center [85, 148] width 11 height 11
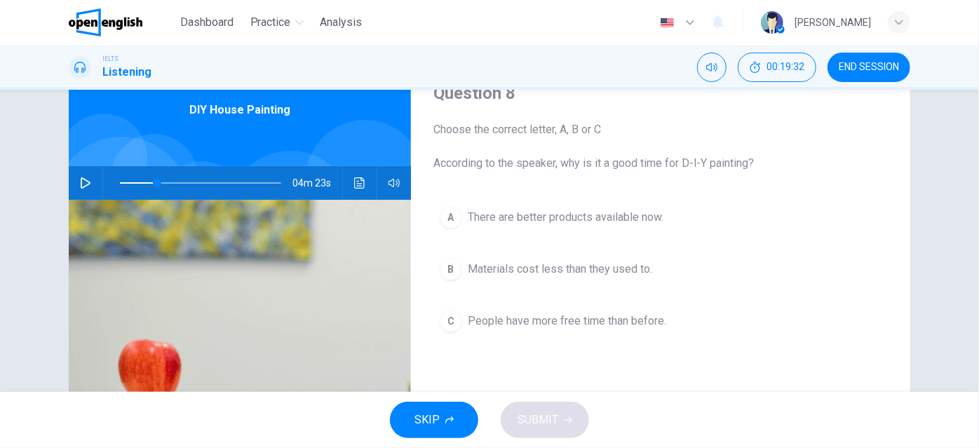
scroll to position [65, 0]
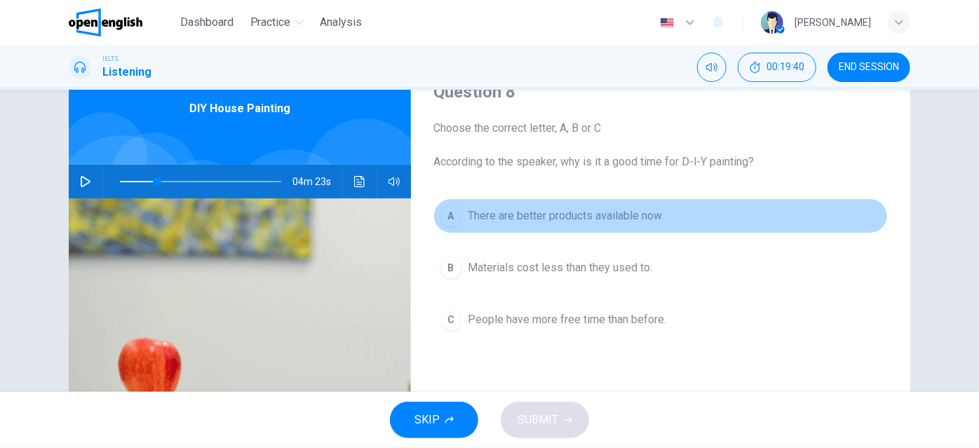
click at [450, 215] on div "A" at bounding box center [451, 216] width 22 height 22
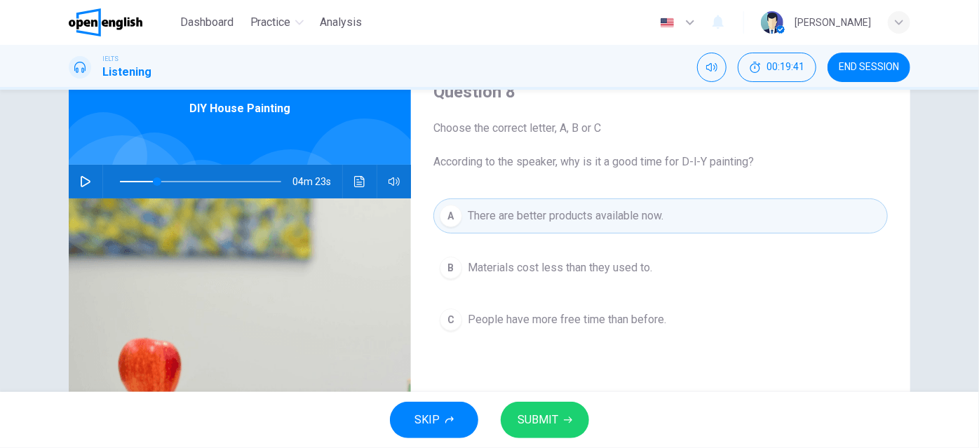
click at [541, 412] on span "SUBMIT" at bounding box center [537, 420] width 41 height 20
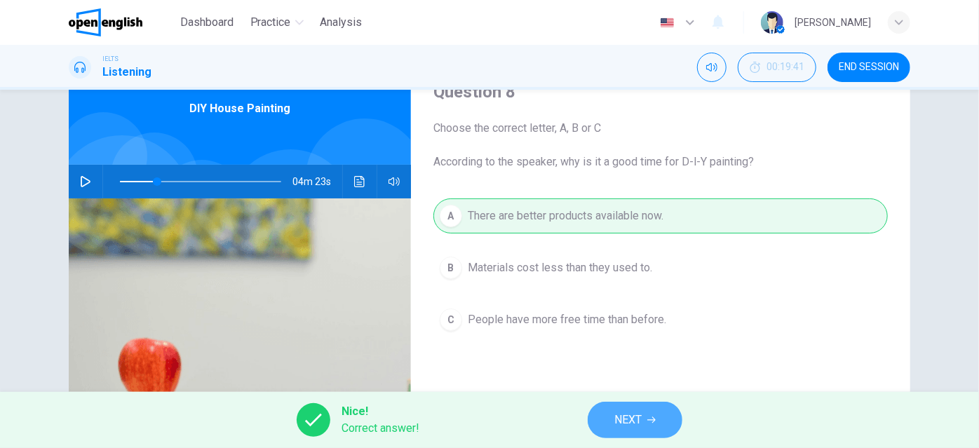
click at [625, 420] on span "NEXT" at bounding box center [627, 420] width 27 height 20
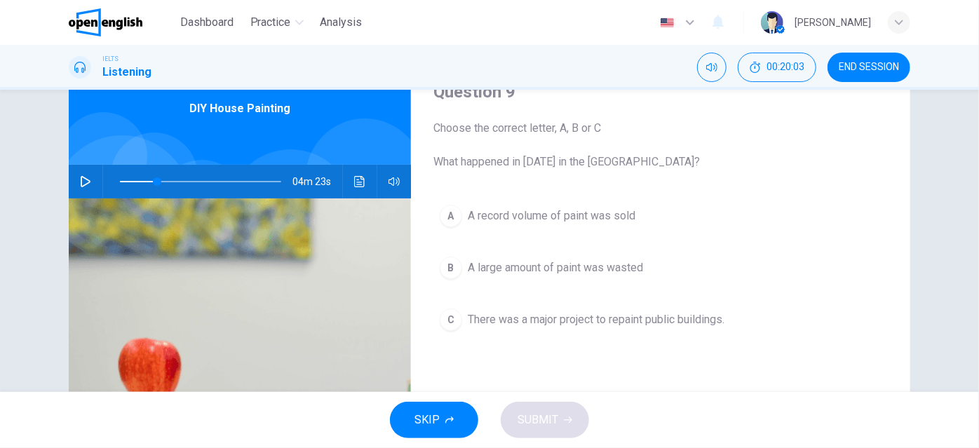
click at [449, 264] on div "B" at bounding box center [451, 268] width 22 height 22
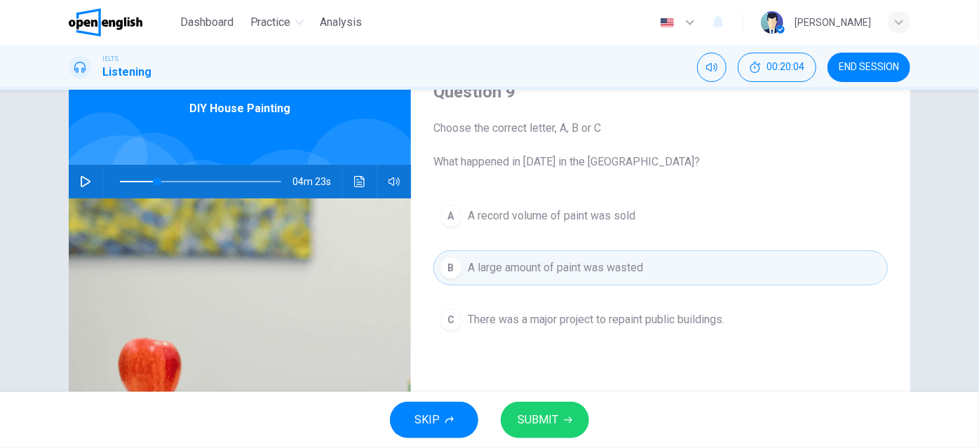
click at [554, 419] on span "SUBMIT" at bounding box center [537, 420] width 41 height 20
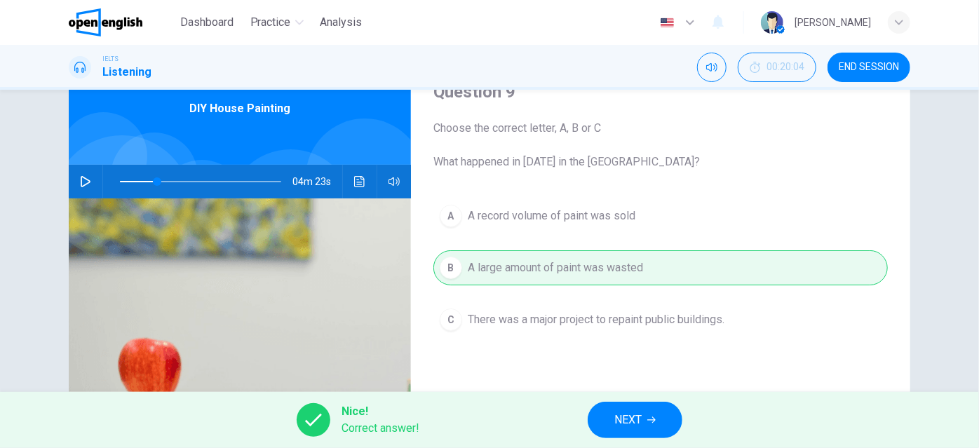
click at [613, 421] on button "NEXT" at bounding box center [635, 420] width 95 height 36
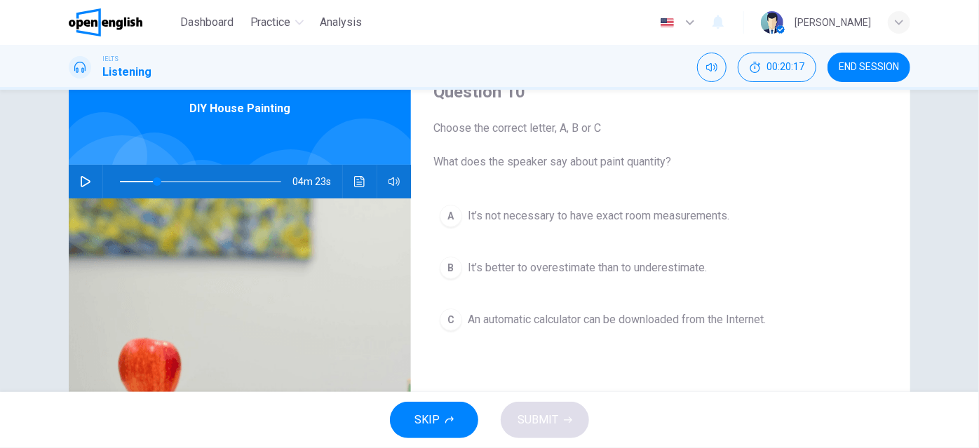
click at [445, 319] on div "C" at bounding box center [451, 320] width 22 height 22
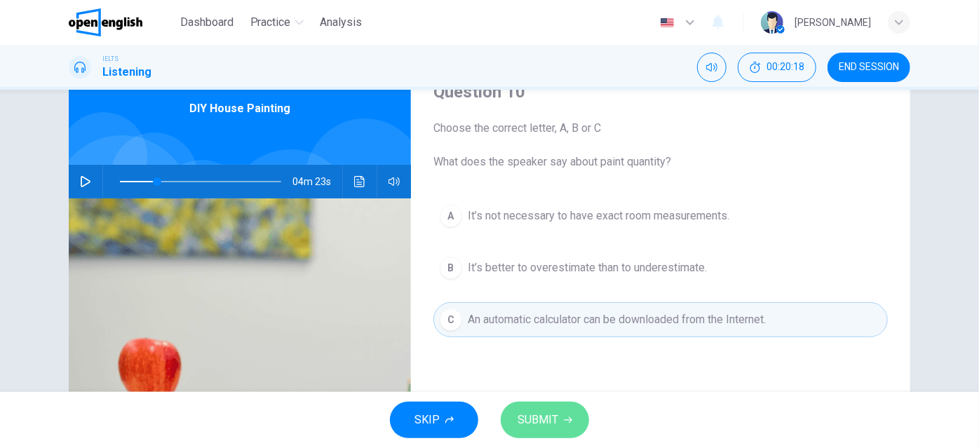
click at [553, 411] on span "SUBMIT" at bounding box center [537, 420] width 41 height 20
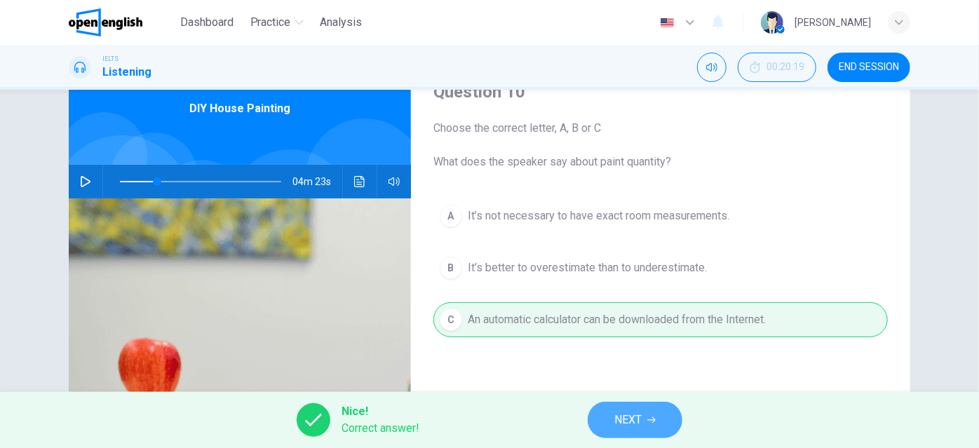
click at [607, 417] on button "NEXT" at bounding box center [635, 420] width 95 height 36
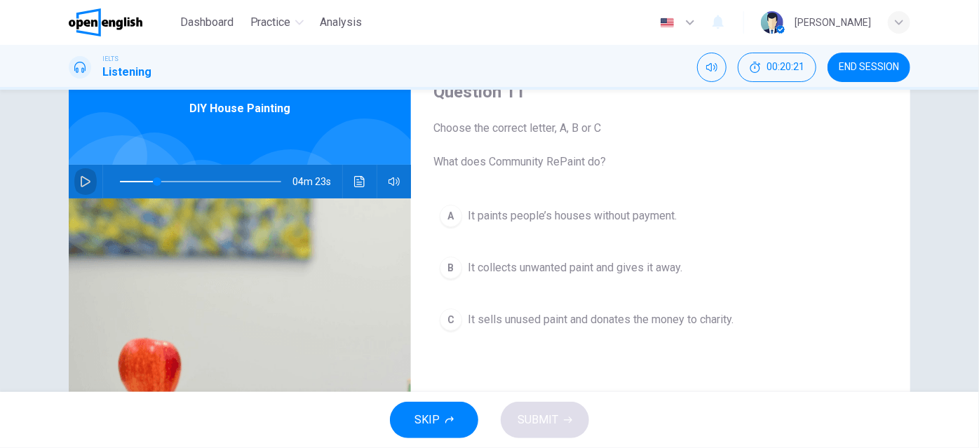
click at [81, 179] on icon "button" at bounding box center [85, 181] width 11 height 11
click at [82, 183] on icon "button" at bounding box center [85, 181] width 11 height 11
click at [170, 181] on span at bounding box center [174, 181] width 8 height 8
click at [80, 180] on icon "button" at bounding box center [85, 181] width 11 height 11
click at [82, 183] on icon "button" at bounding box center [85, 181] width 11 height 11
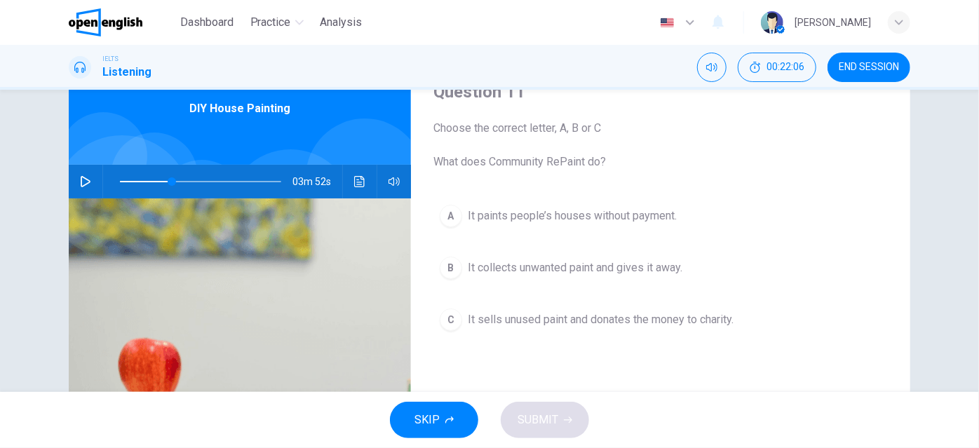
click at [82, 177] on icon "button" at bounding box center [86, 181] width 10 height 11
click at [82, 177] on icon "button" at bounding box center [85, 181] width 11 height 11
click at [449, 271] on div "B" at bounding box center [451, 268] width 22 height 22
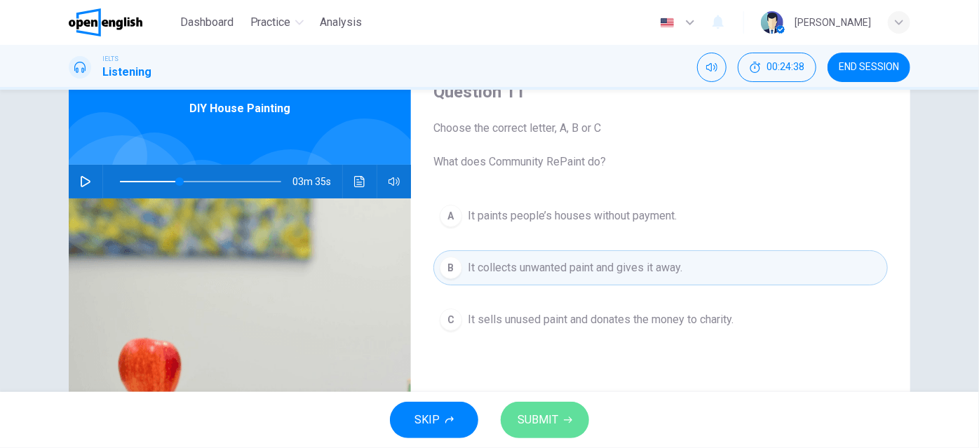
click at [552, 413] on span "SUBMIT" at bounding box center [537, 420] width 41 height 20
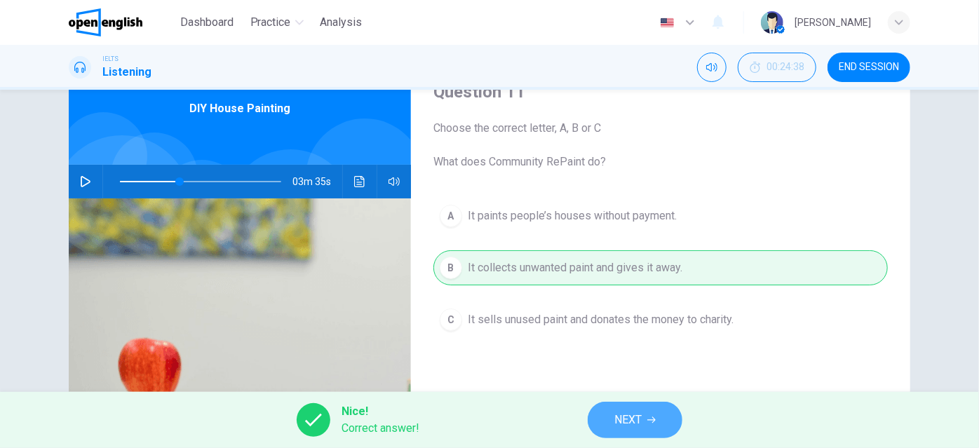
click at [623, 416] on span "NEXT" at bounding box center [627, 420] width 27 height 20
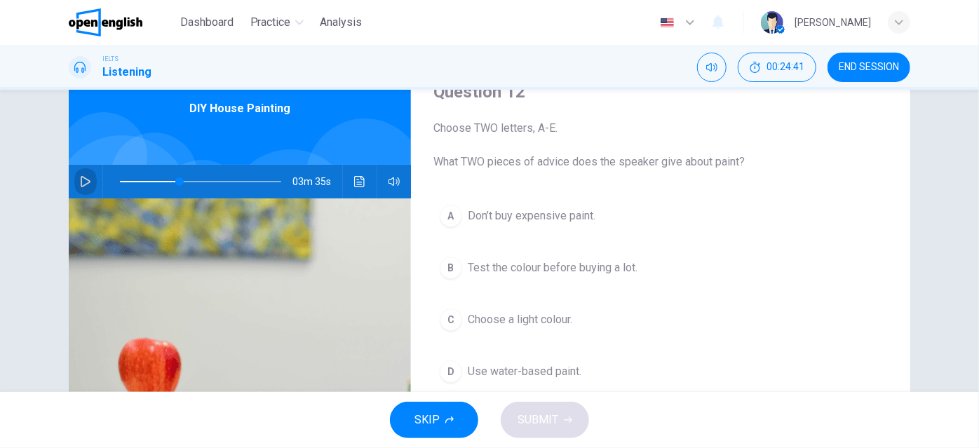
click at [81, 178] on icon "button" at bounding box center [86, 181] width 10 height 11
click at [172, 181] on span at bounding box center [174, 181] width 8 height 8
click at [82, 182] on icon "button" at bounding box center [85, 181] width 11 height 11
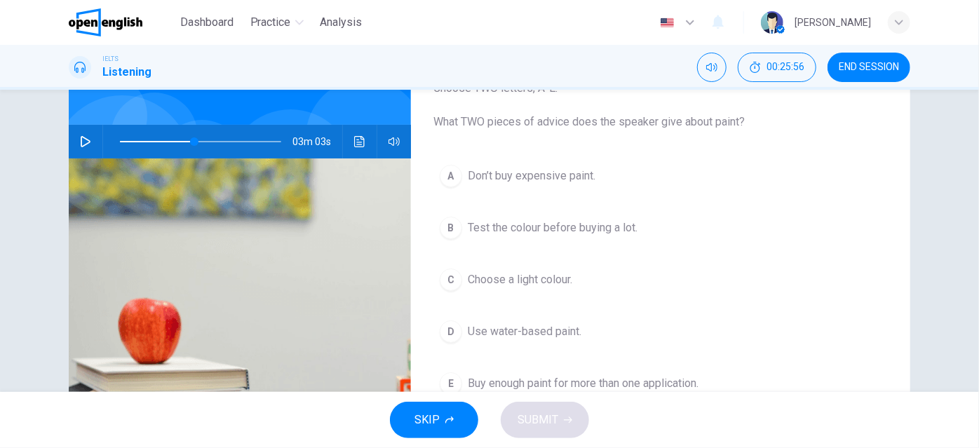
scroll to position [97, 0]
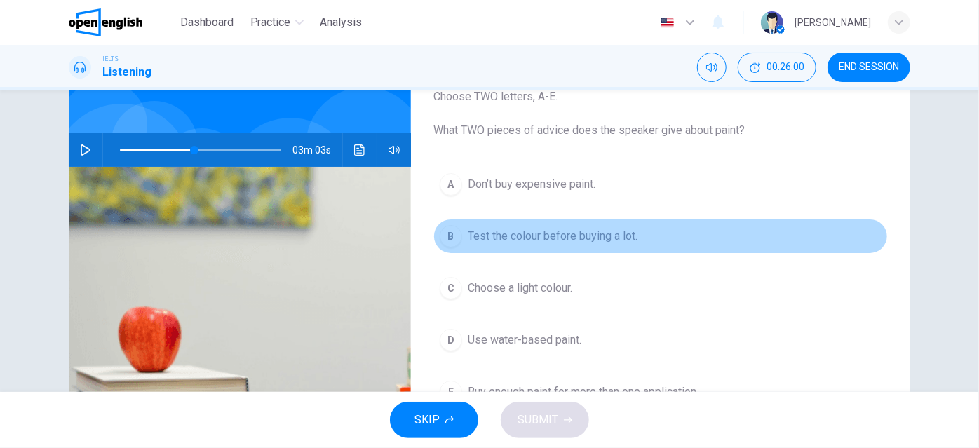
click at [449, 233] on div "B" at bounding box center [451, 236] width 22 height 22
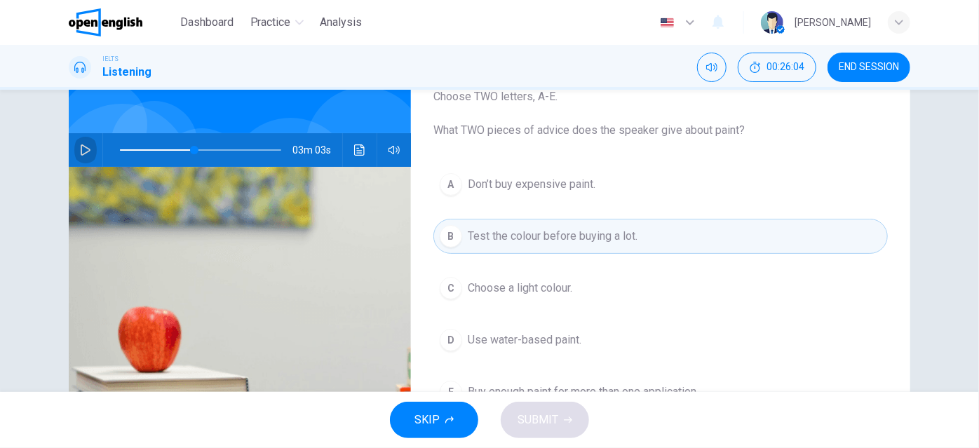
click at [80, 147] on icon "button" at bounding box center [85, 149] width 11 height 11
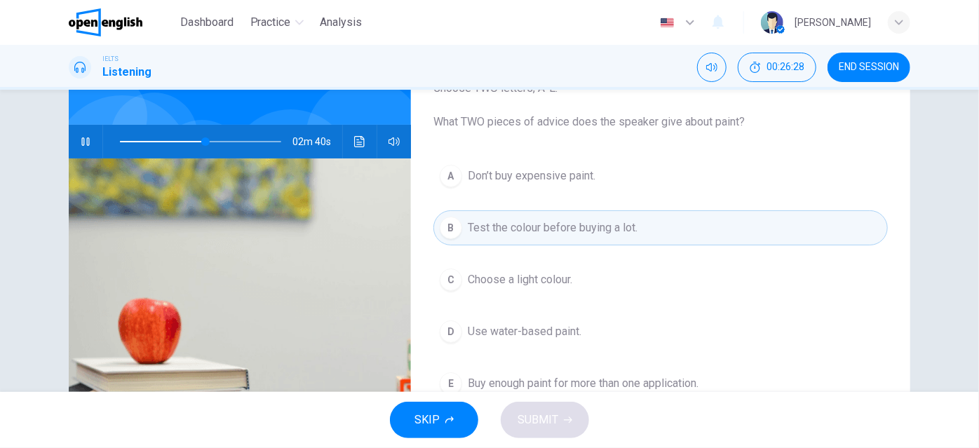
scroll to position [127, 0]
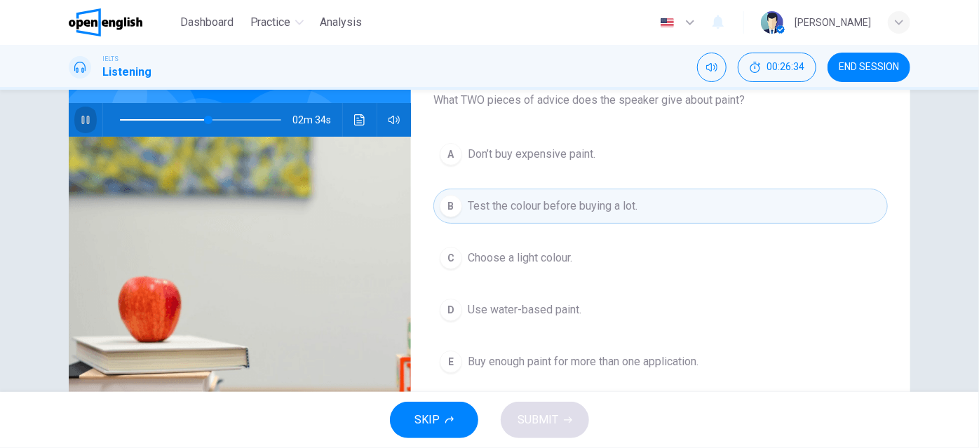
click at [82, 123] on icon "button" at bounding box center [85, 119] width 11 height 11
click at [475, 309] on span "Use water-based paint." at bounding box center [525, 310] width 114 height 17
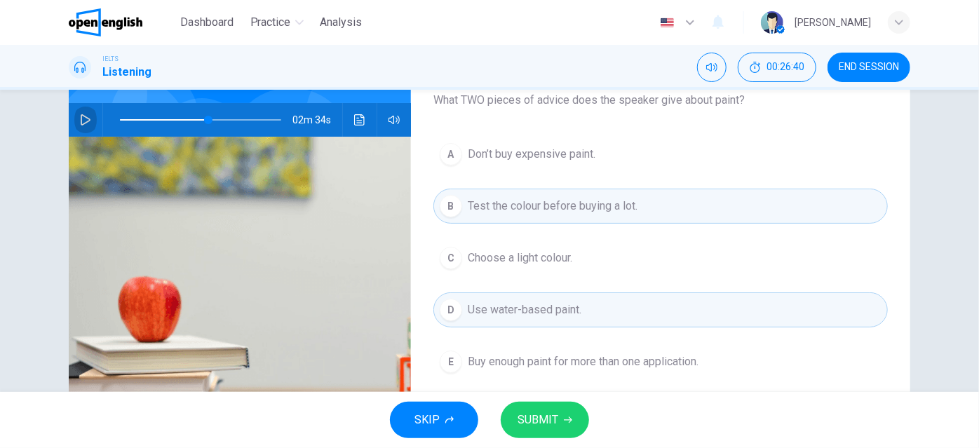
click at [84, 117] on icon "button" at bounding box center [86, 119] width 10 height 11
click at [83, 118] on icon "button" at bounding box center [85, 119] width 11 height 11
click at [546, 417] on span "SUBMIT" at bounding box center [537, 420] width 41 height 20
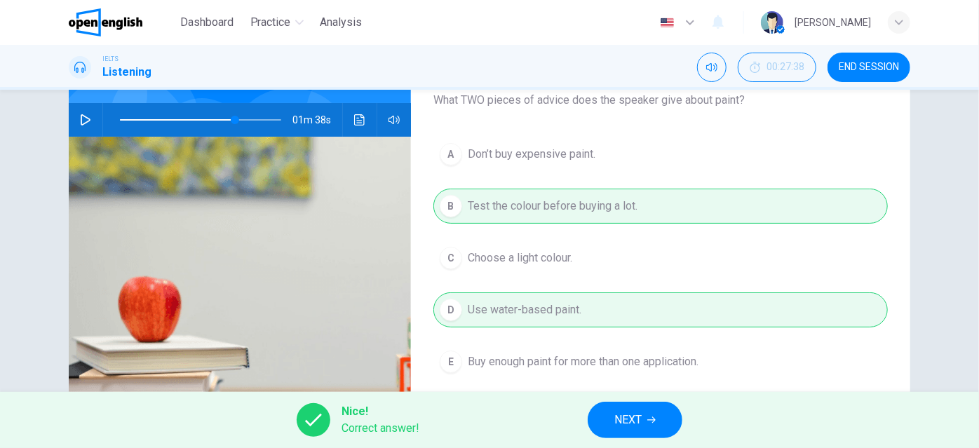
click at [651, 422] on icon "button" at bounding box center [651, 420] width 8 height 8
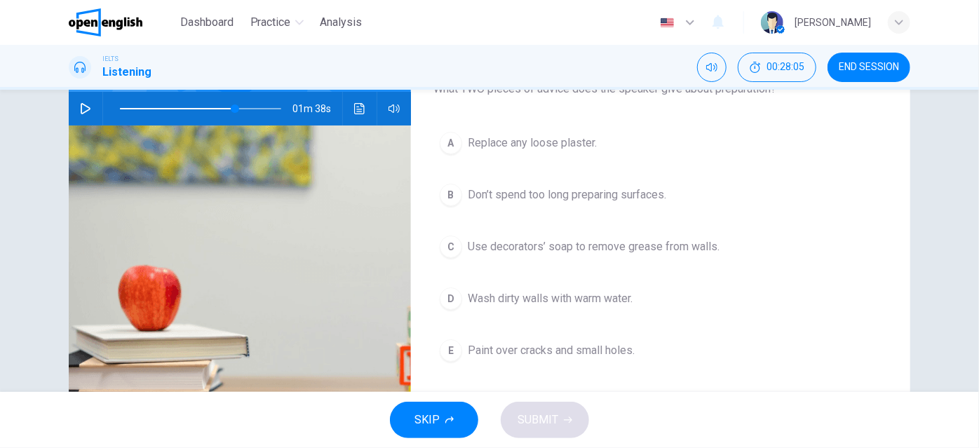
scroll to position [138, 0]
click at [213, 106] on span at bounding box center [200, 109] width 161 height 20
click at [83, 104] on icon "button" at bounding box center [85, 108] width 11 height 11
click at [82, 106] on icon "button" at bounding box center [85, 108] width 11 height 11
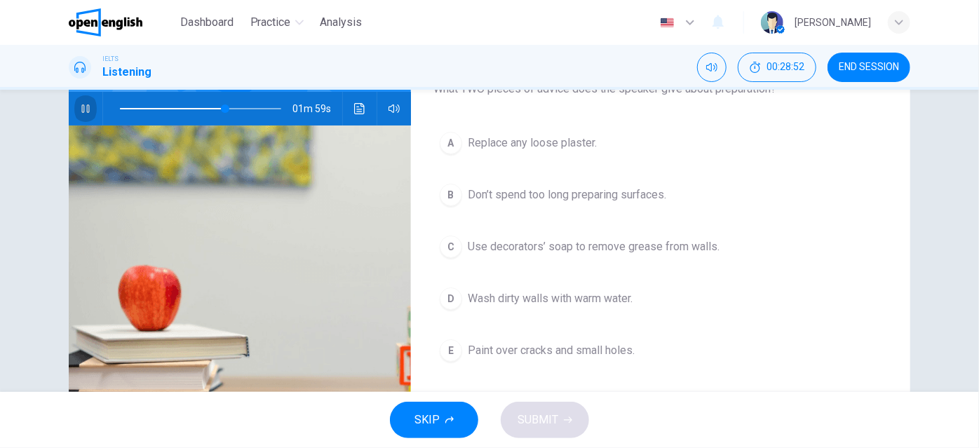
click at [86, 109] on icon "button" at bounding box center [85, 108] width 8 height 8
click at [84, 108] on icon "button" at bounding box center [85, 108] width 11 height 11
click at [210, 107] on span at bounding box center [213, 108] width 8 height 8
click at [80, 105] on icon "button" at bounding box center [85, 108] width 11 height 11
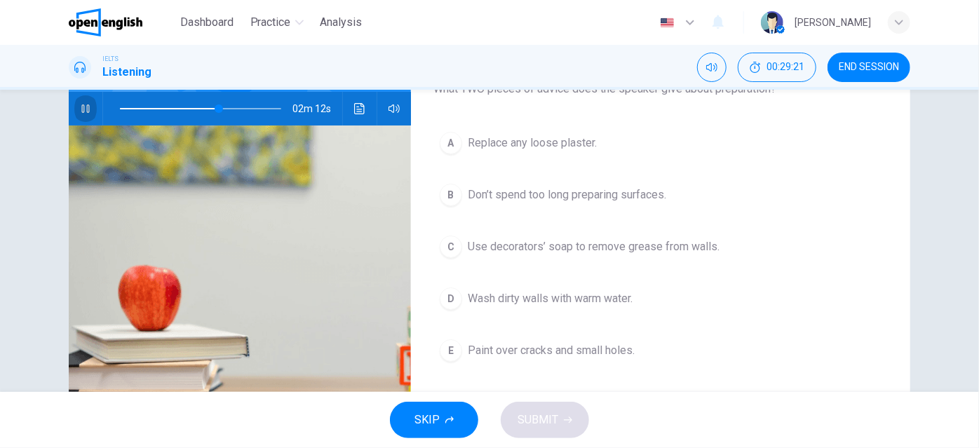
click at [81, 107] on icon "button" at bounding box center [85, 108] width 8 height 8
click at [80, 107] on icon "button" at bounding box center [85, 108] width 11 height 11
click at [81, 107] on icon "button" at bounding box center [85, 108] width 11 height 11
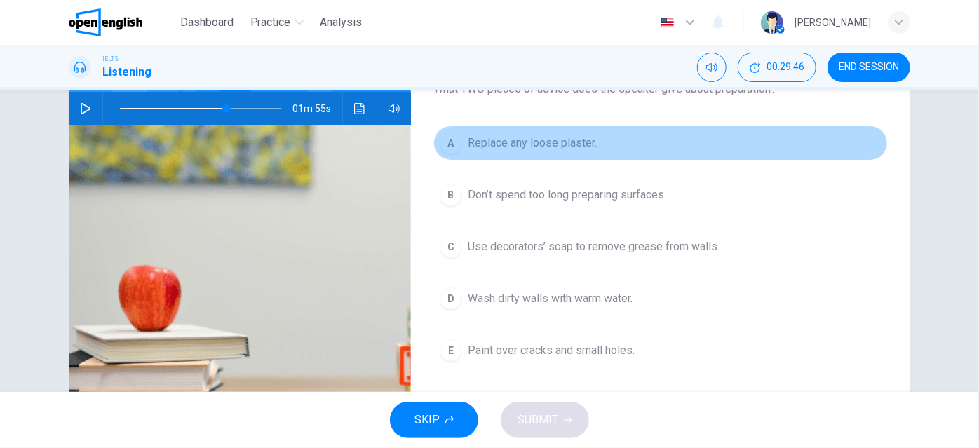
click at [478, 141] on span "Replace any loose plaster." at bounding box center [532, 143] width 129 height 17
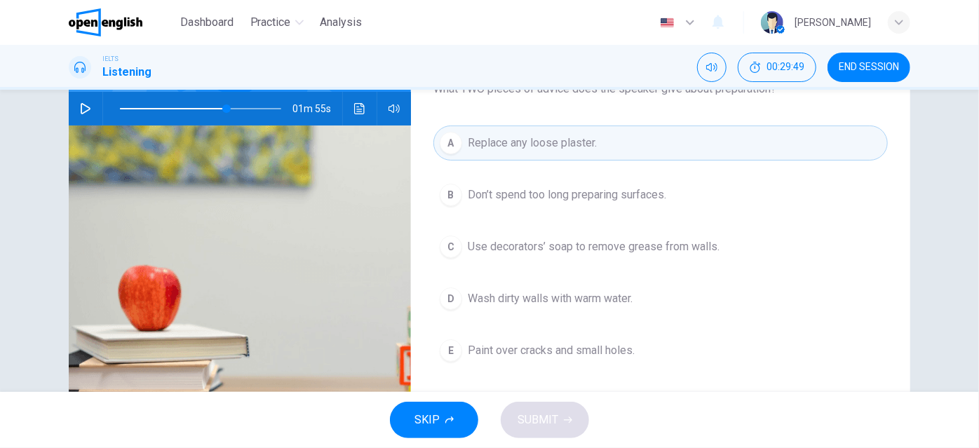
click at [83, 104] on icon "button" at bounding box center [85, 108] width 11 height 11
click at [83, 108] on icon "button" at bounding box center [85, 108] width 11 height 11
click at [81, 111] on icon "button" at bounding box center [85, 108] width 11 height 11
click at [81, 111] on icon "button" at bounding box center [86, 108] width 10 height 11
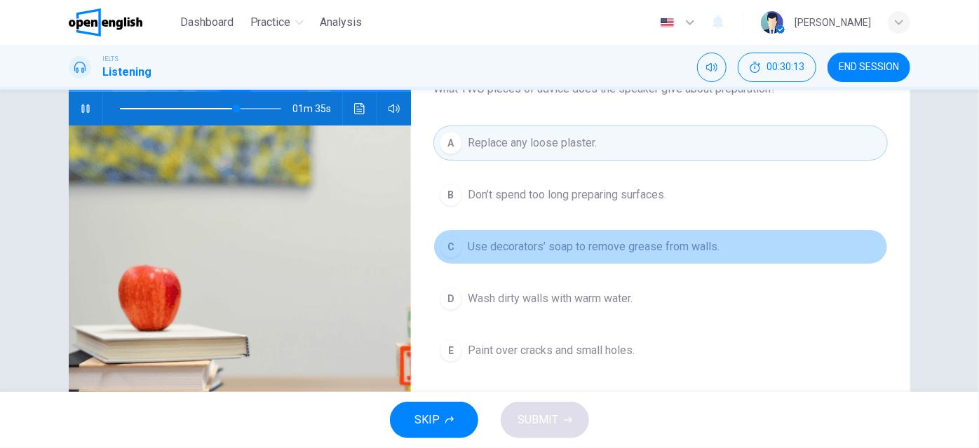
click at [449, 241] on div "C" at bounding box center [451, 247] width 22 height 22
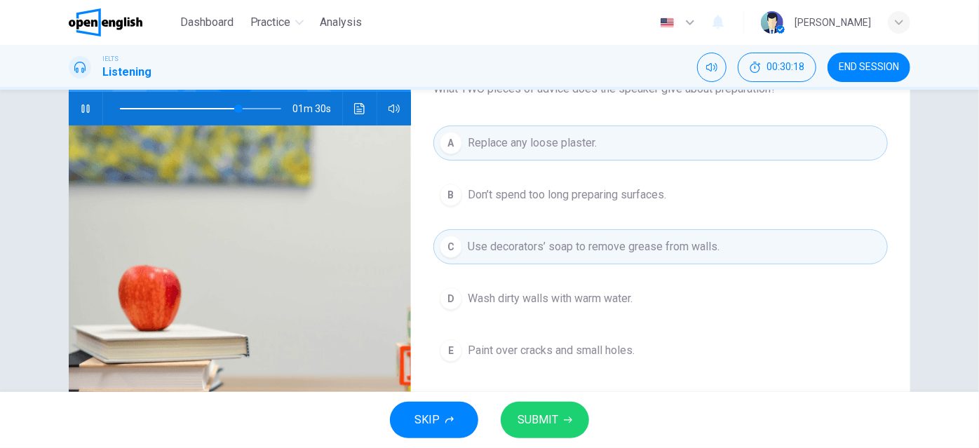
click at [84, 109] on icon "button" at bounding box center [85, 108] width 11 height 11
click at [556, 414] on span "SUBMIT" at bounding box center [537, 420] width 41 height 20
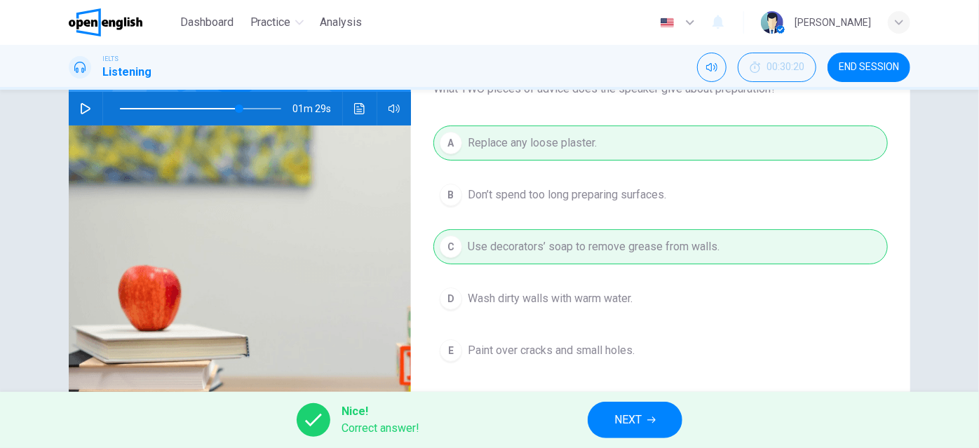
click at [613, 423] on button "NEXT" at bounding box center [635, 420] width 95 height 36
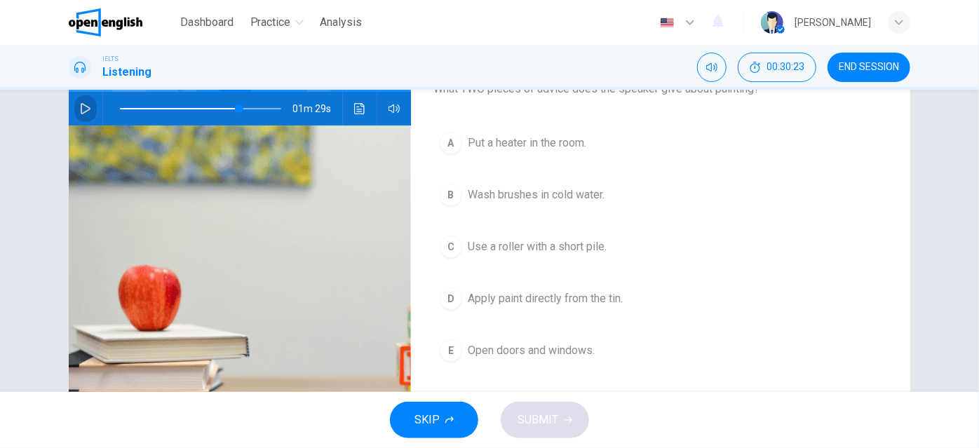
click at [84, 107] on icon "button" at bounding box center [86, 108] width 10 height 11
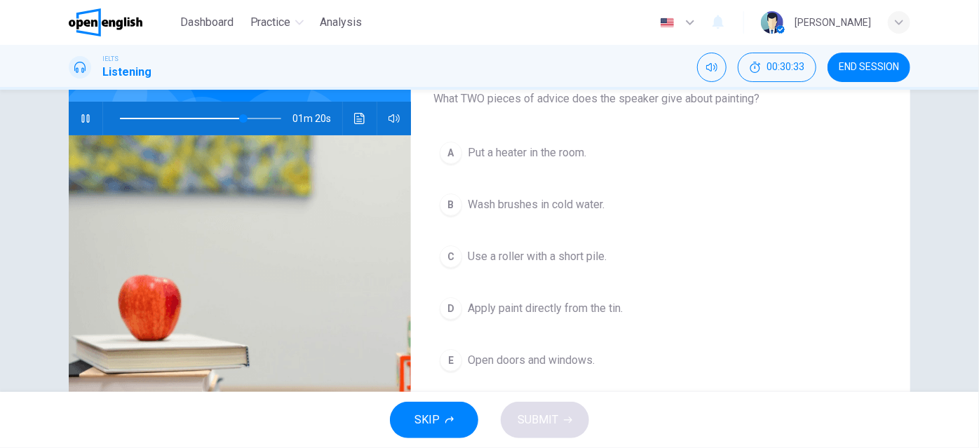
scroll to position [123, 0]
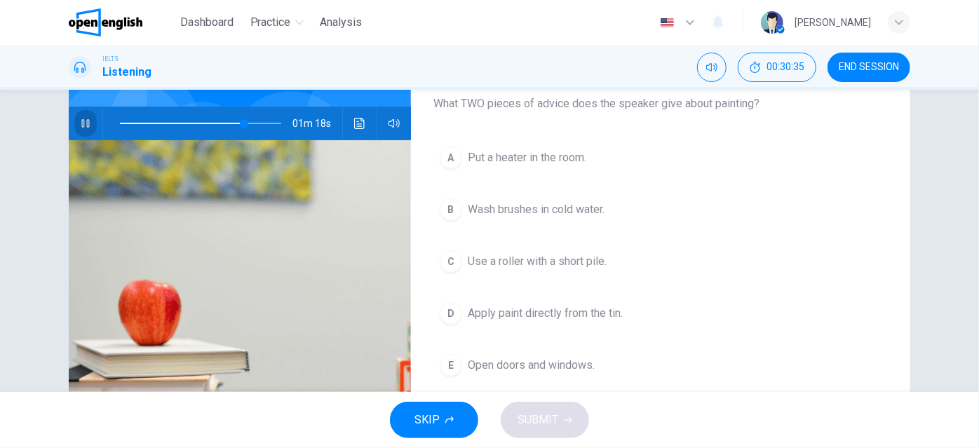
click at [82, 121] on icon "button" at bounding box center [85, 123] width 11 height 11
click at [240, 123] on span at bounding box center [244, 123] width 8 height 8
click at [80, 118] on icon "button" at bounding box center [85, 123] width 11 height 11
click at [84, 123] on icon "button" at bounding box center [85, 123] width 11 height 11
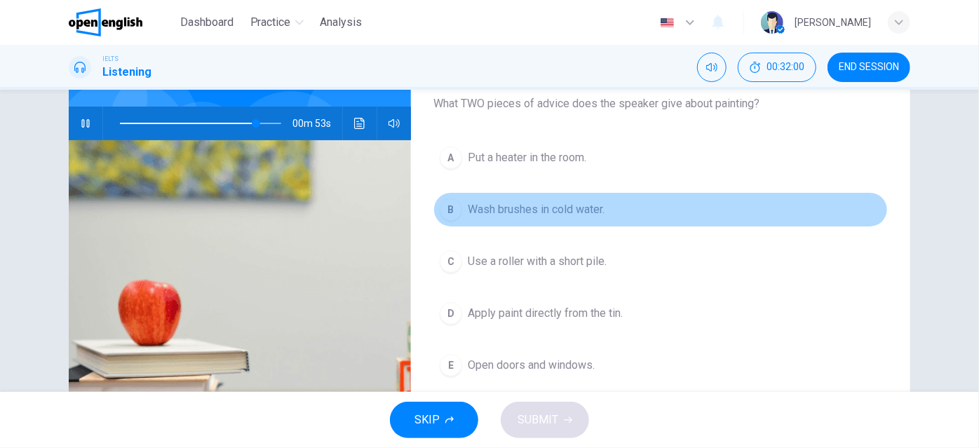
click at [555, 210] on span "Wash brushes in cold water." at bounding box center [536, 209] width 137 height 17
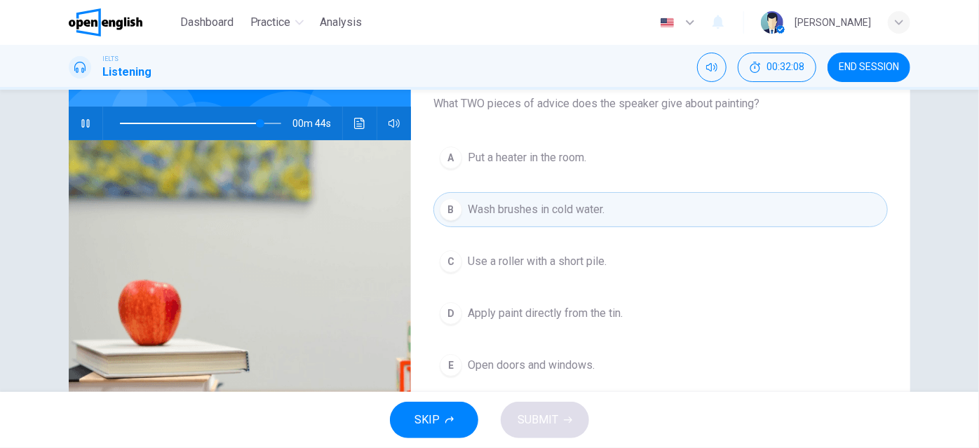
click at [80, 123] on icon "button" at bounding box center [85, 123] width 11 height 11
click at [80, 121] on icon "button" at bounding box center [85, 123] width 11 height 11
click at [80, 123] on icon "button" at bounding box center [85, 123] width 11 height 11
click at [227, 119] on span at bounding box center [200, 124] width 161 height 20
click at [82, 122] on icon "button" at bounding box center [85, 123] width 11 height 11
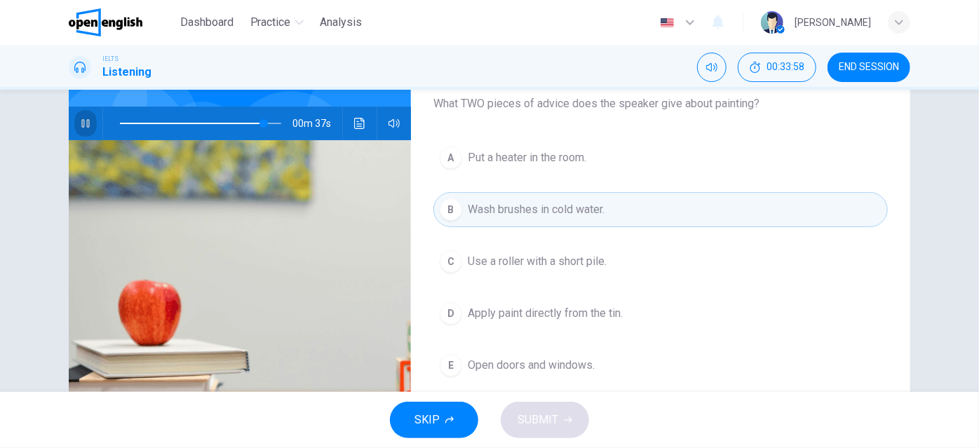
click at [80, 123] on icon "button" at bounding box center [85, 123] width 11 height 11
click at [81, 123] on icon "button" at bounding box center [86, 123] width 10 height 11
click at [81, 123] on icon "button" at bounding box center [85, 123] width 8 height 8
click at [80, 123] on icon "button" at bounding box center [85, 123] width 11 height 11
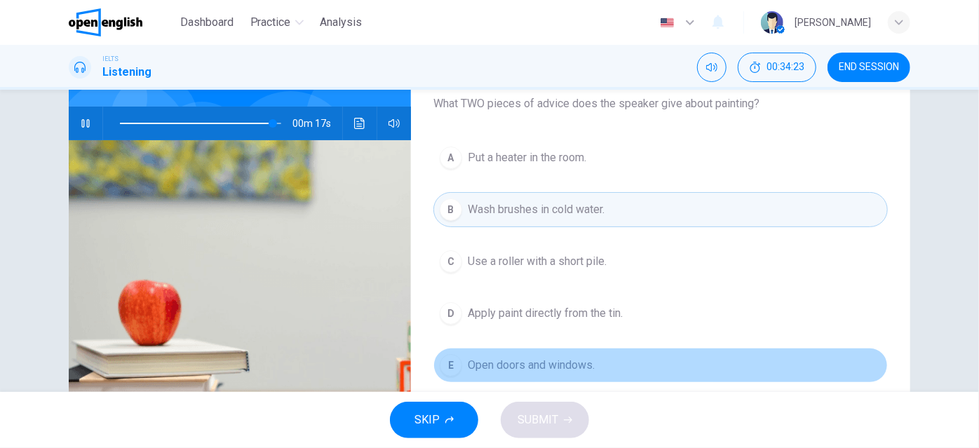
click at [470, 361] on span "Open doors and windows." at bounding box center [531, 365] width 127 height 17
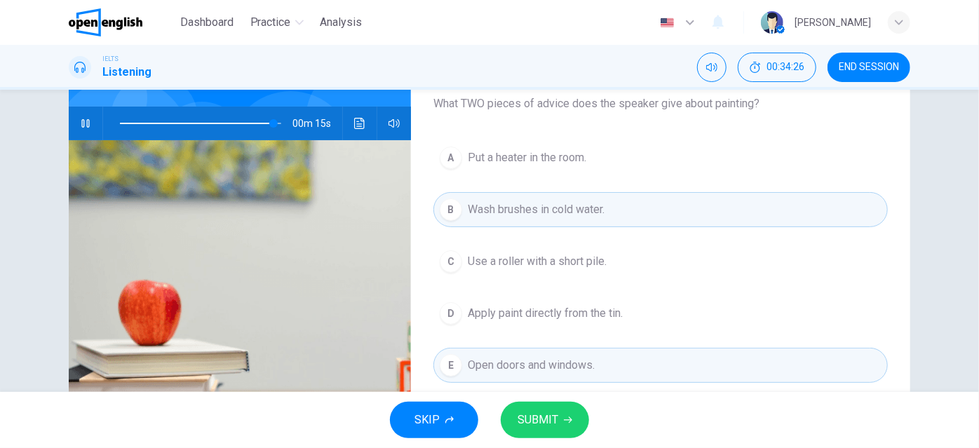
click at [557, 424] on span "SUBMIT" at bounding box center [537, 420] width 41 height 20
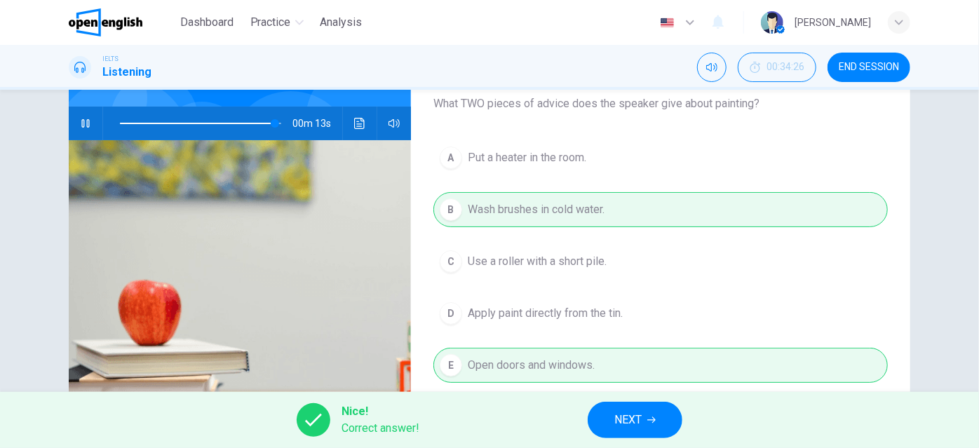
type input "**"
click at [633, 421] on span "NEXT" at bounding box center [627, 420] width 27 height 20
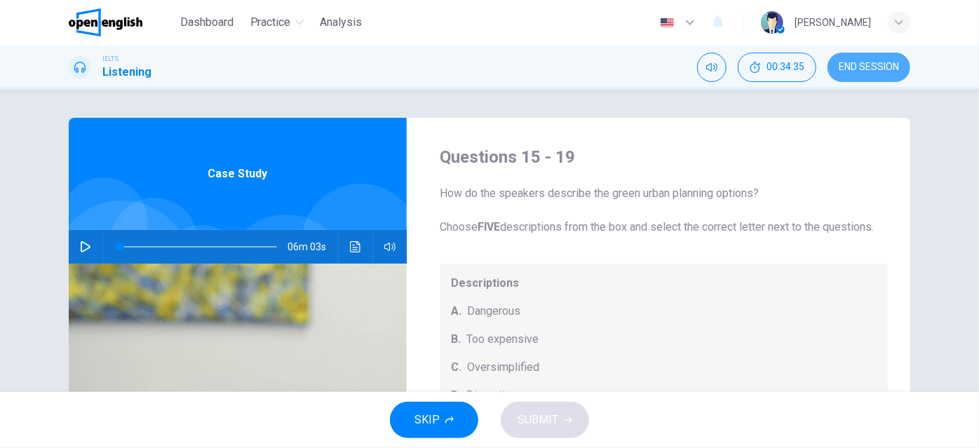
click at [881, 69] on span "END SESSION" at bounding box center [869, 67] width 60 height 11
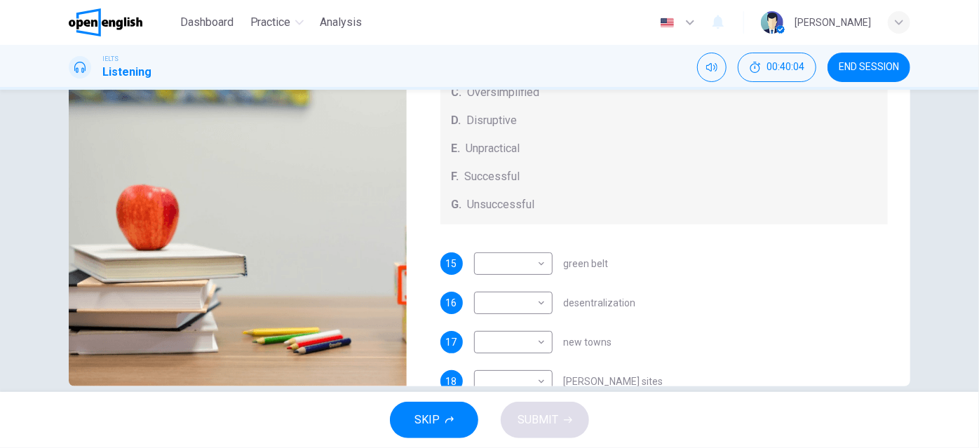
scroll to position [241, 0]
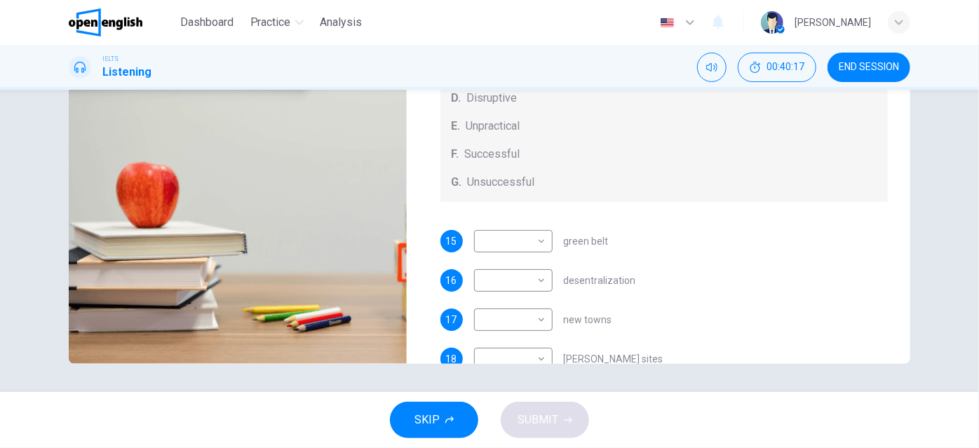
click at [848, 69] on span "END SESSION" at bounding box center [869, 67] width 60 height 11
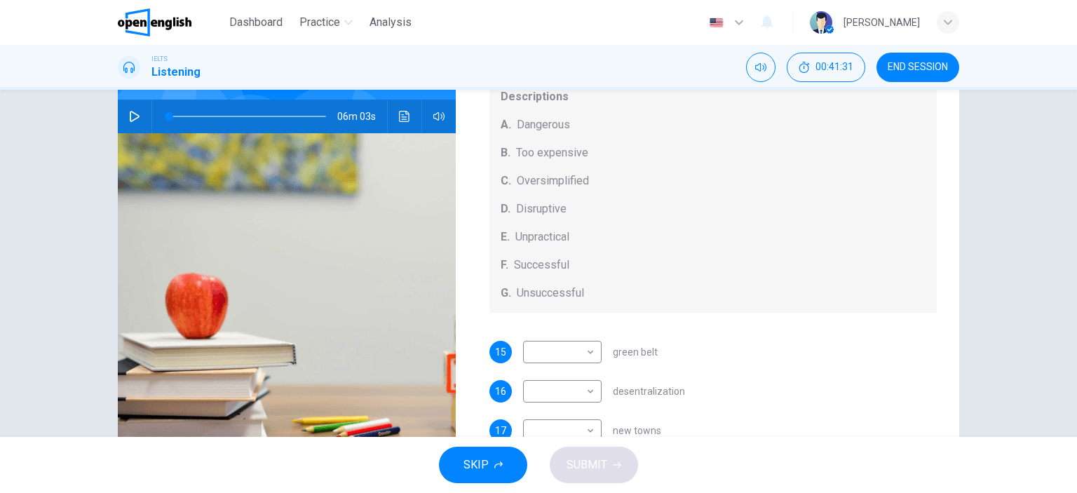
scroll to position [56, 0]
drag, startPoint x: 948, startPoint y: 0, endPoint x: 651, endPoint y: 79, distance: 307.5
click at [651, 79] on div "IELTS Listening 00:41:33 END SESSION" at bounding box center [538, 67] width 886 height 29
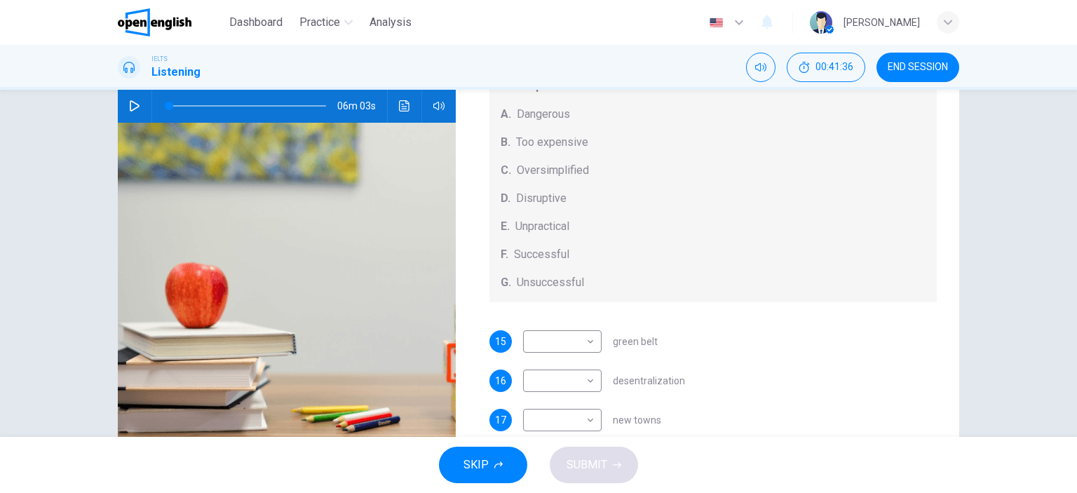
scroll to position [149, 0]
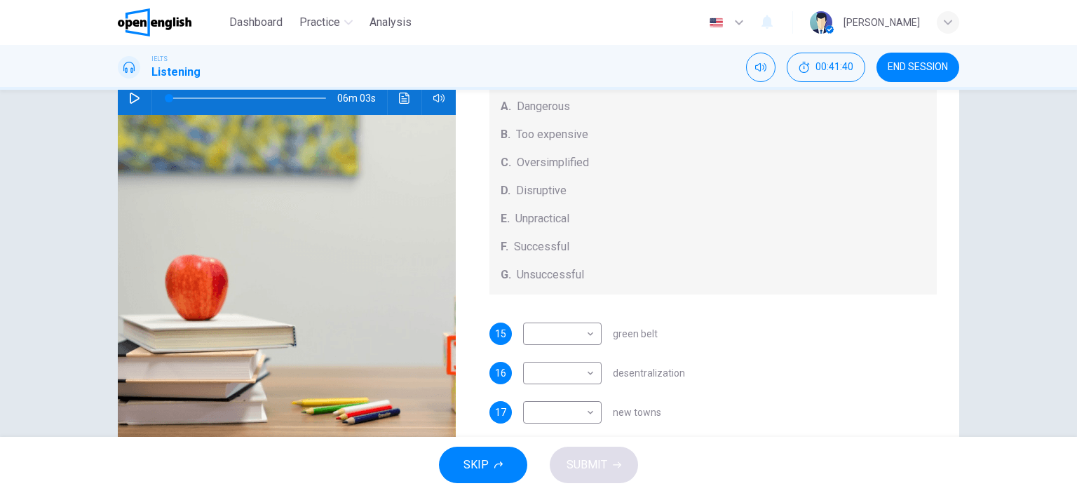
click at [132, 96] on icon "button" at bounding box center [134, 98] width 11 height 11
click at [130, 99] on icon "button" at bounding box center [134, 98] width 8 height 8
click at [129, 99] on icon "button" at bounding box center [134, 98] width 11 height 11
click at [180, 95] on span at bounding box center [247, 98] width 157 height 20
click at [130, 99] on icon "button" at bounding box center [134, 98] width 8 height 8
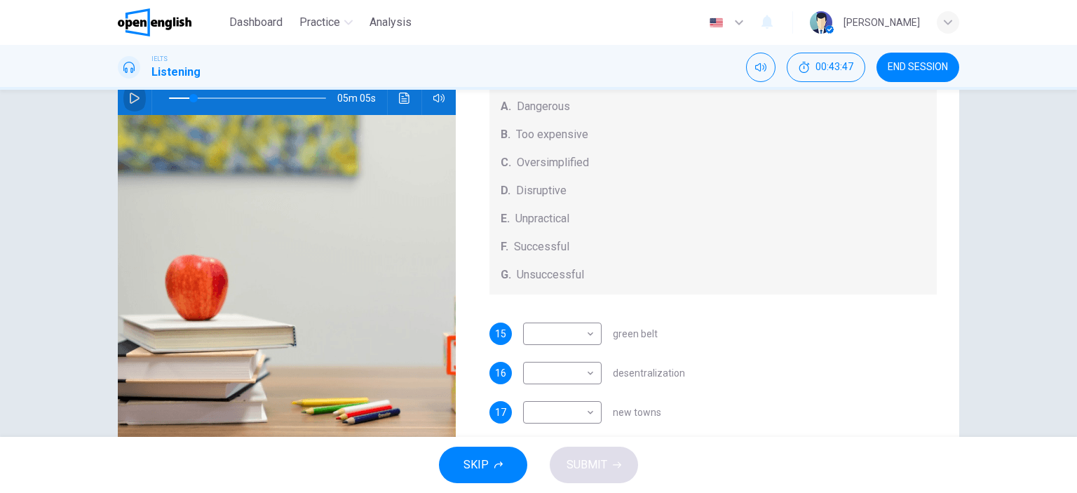
click at [129, 99] on icon "button" at bounding box center [134, 98] width 11 height 11
click at [130, 99] on icon "button" at bounding box center [134, 98] width 8 height 8
click at [129, 99] on icon "button" at bounding box center [134, 98] width 11 height 11
click at [184, 95] on span at bounding box center [188, 98] width 8 height 8
click at [131, 97] on icon "button" at bounding box center [134, 98] width 11 height 11
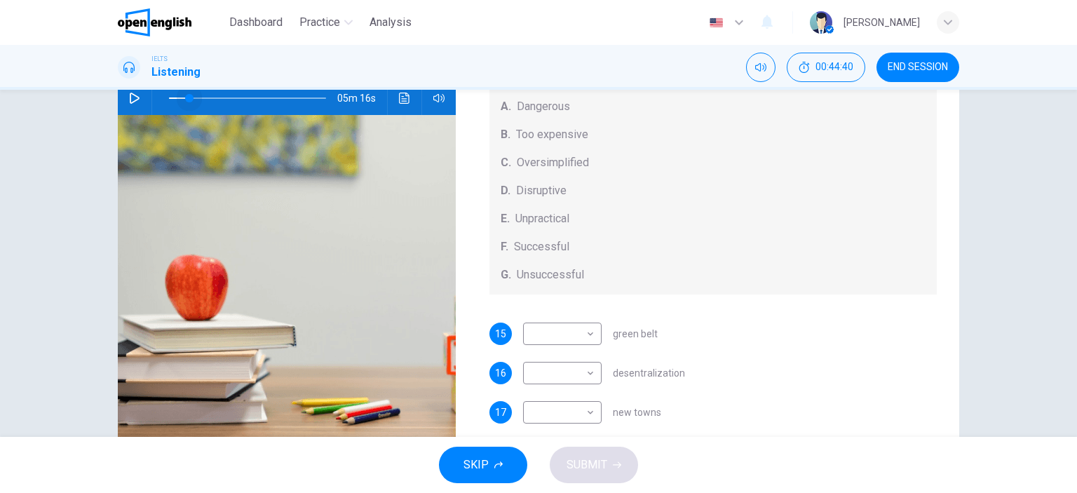
click at [185, 95] on span at bounding box center [189, 98] width 8 height 8
click at [132, 97] on icon "button" at bounding box center [134, 98] width 11 height 11
click at [135, 95] on icon "button" at bounding box center [134, 98] width 11 height 11
type input "**"
click at [583, 350] on body "This site uses cookies, as explained in our Privacy Policy . If you agree to th…" at bounding box center [538, 246] width 1077 height 493
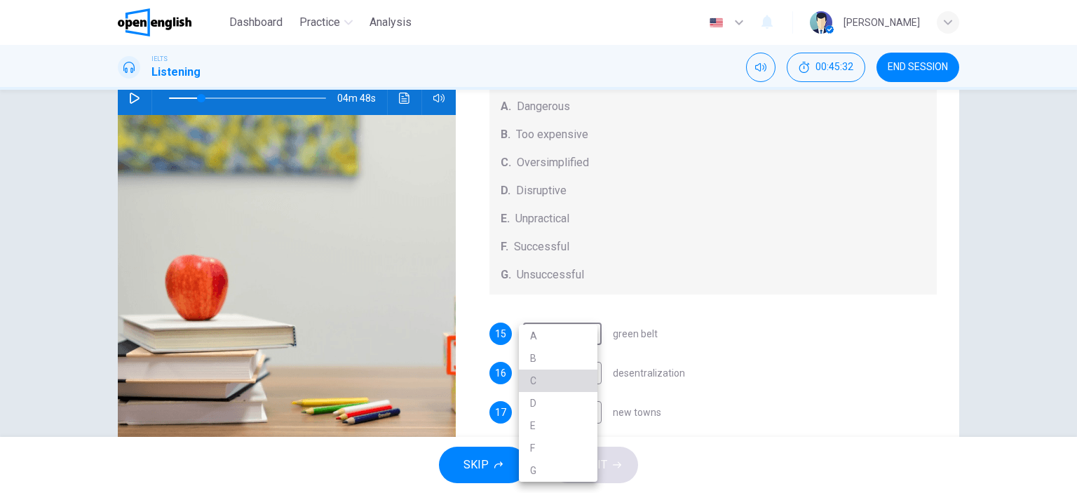
click at [546, 381] on li "C" at bounding box center [558, 381] width 79 height 22
type input "*"
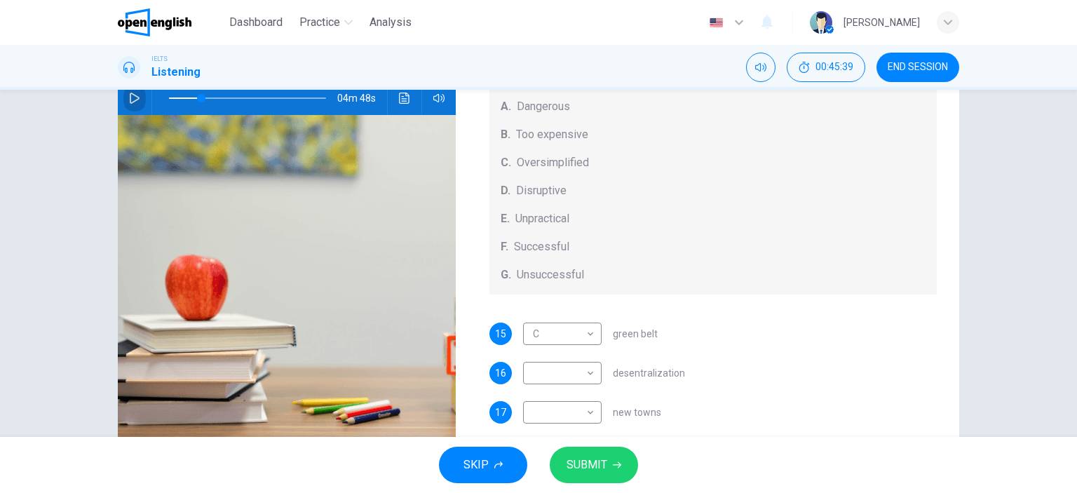
click at [131, 96] on icon "button" at bounding box center [134, 98] width 11 height 11
type input "**"
click at [586, 392] on body "This site uses cookies, as explained in our Privacy Policy . If you agree to th…" at bounding box center [538, 246] width 1077 height 493
click at [539, 426] on li "E" at bounding box center [558, 425] width 79 height 22
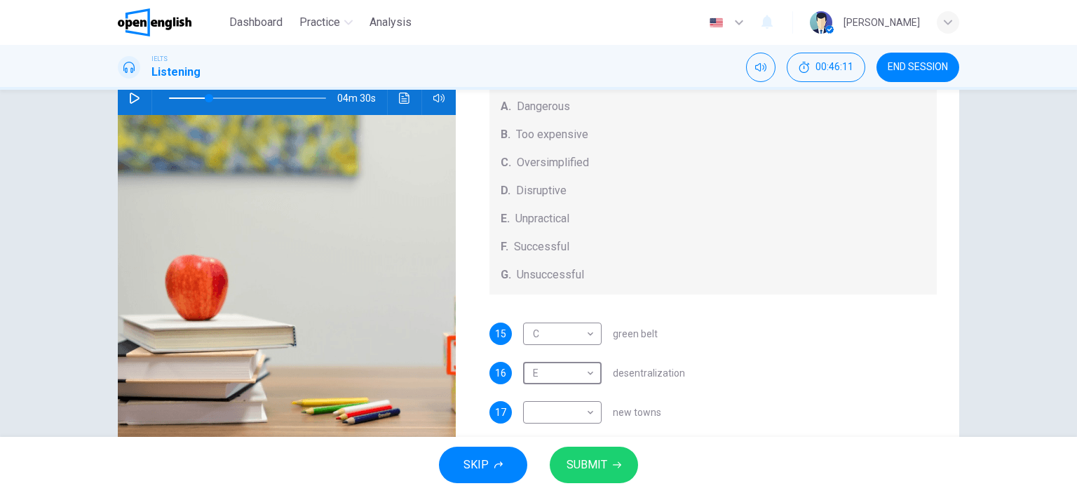
type input "*"
click at [130, 95] on icon "button" at bounding box center [135, 98] width 10 height 11
click at [130, 100] on icon "button" at bounding box center [134, 98] width 11 height 11
type input "**"
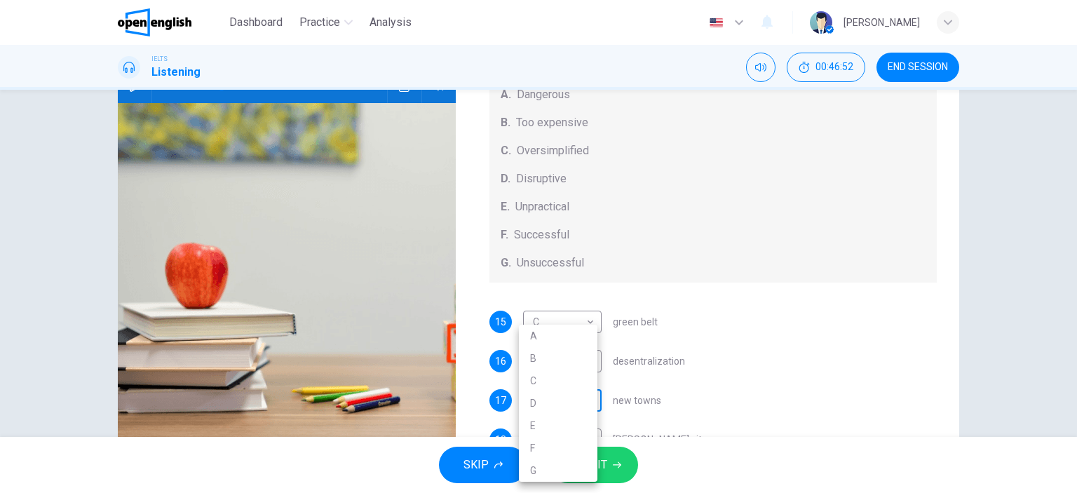
click at [582, 430] on body "This site uses cookies, as explained in our Privacy Policy . If you agree to th…" at bounding box center [538, 246] width 1077 height 493
click at [540, 360] on li "B" at bounding box center [558, 358] width 79 height 22
type input "*"
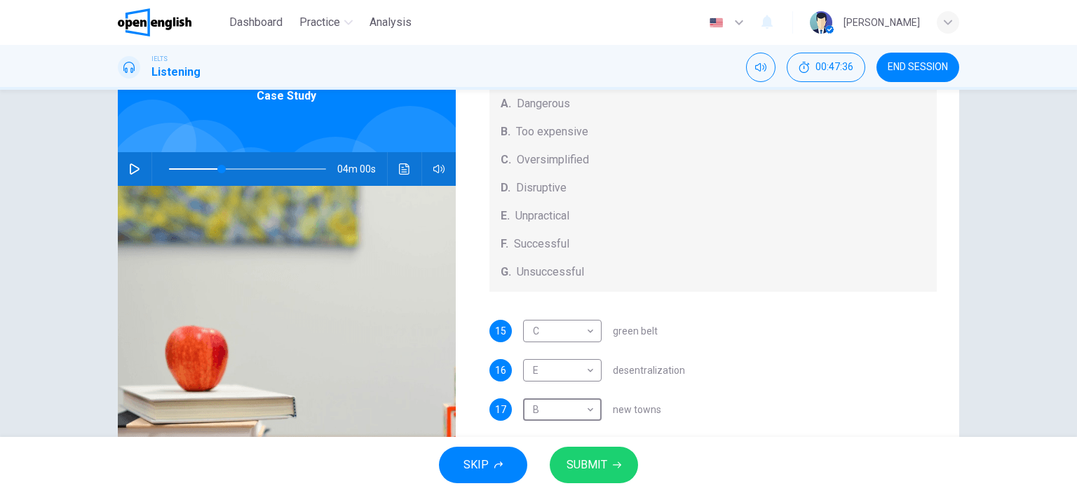
scroll to position [84, 0]
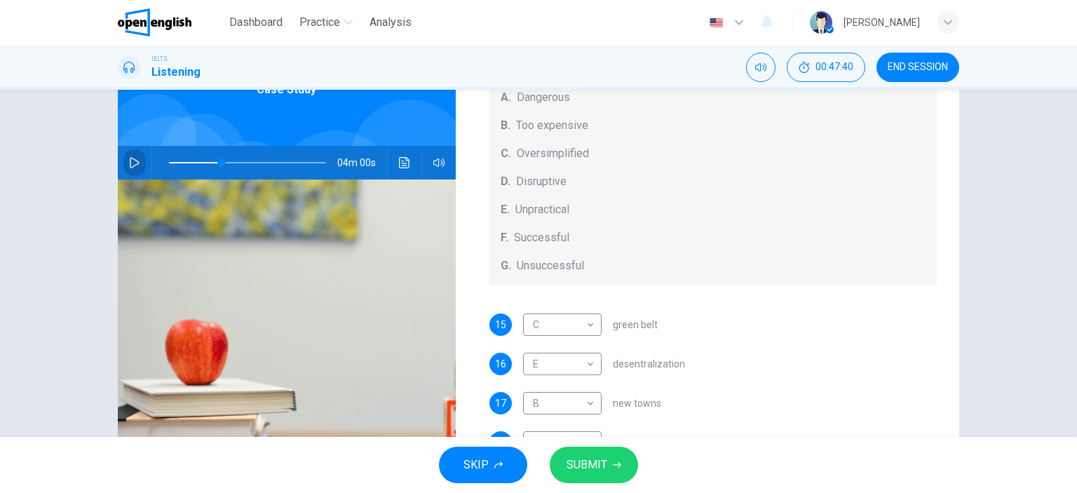
click at [129, 164] on icon "button" at bounding box center [134, 162] width 11 height 11
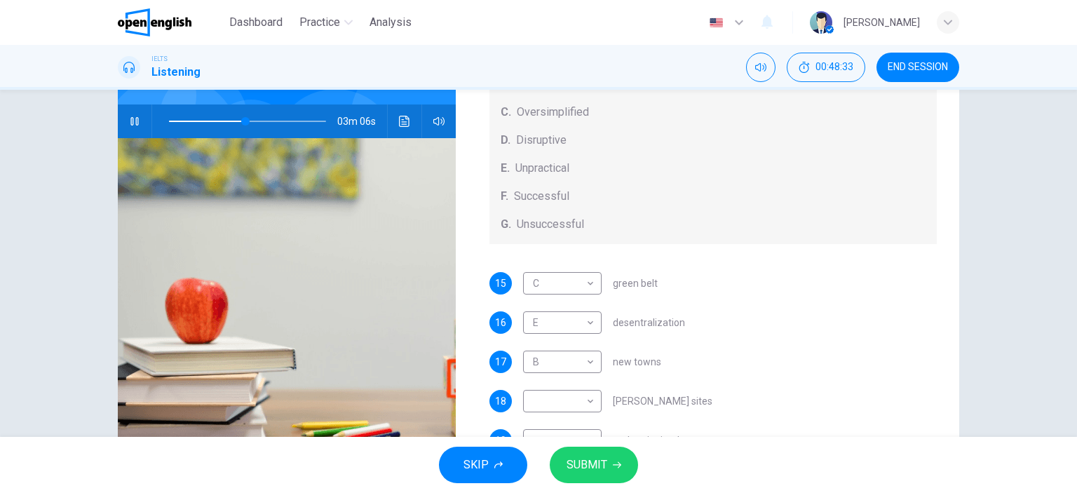
scroll to position [142, 0]
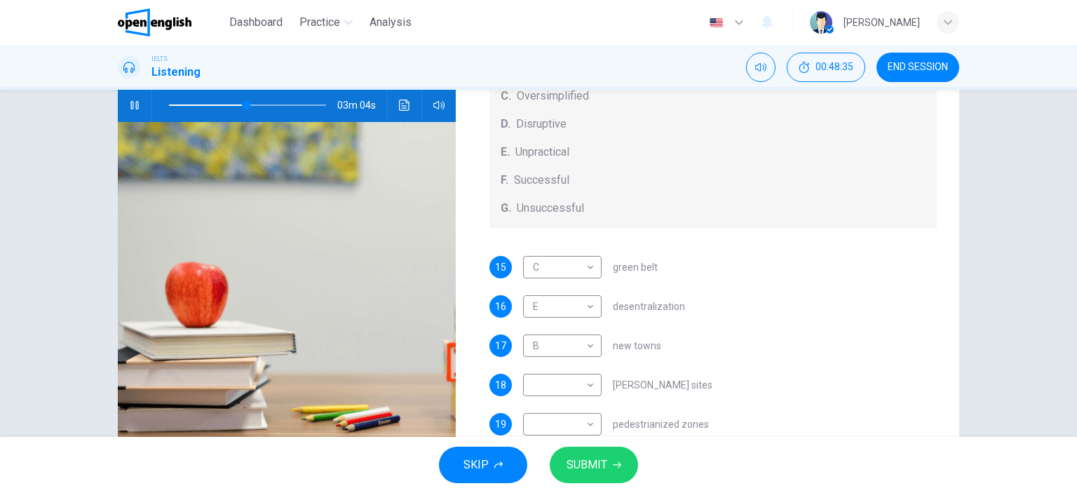
click at [214, 103] on span at bounding box center [247, 105] width 157 height 20
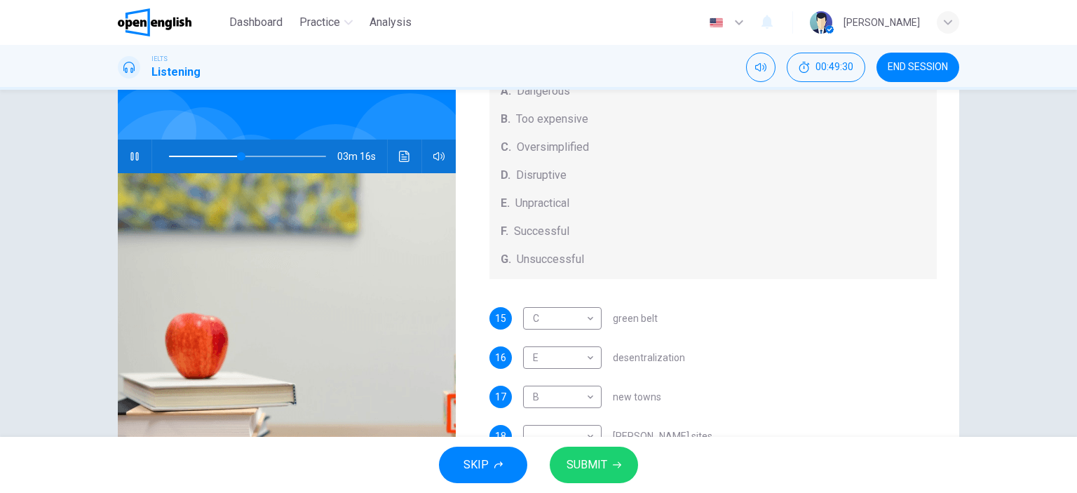
scroll to position [90, 0]
click at [217, 155] on span at bounding box center [247, 157] width 157 height 20
click at [132, 154] on icon "button" at bounding box center [134, 157] width 8 height 8
click at [133, 156] on icon "button" at bounding box center [134, 156] width 11 height 11
click at [132, 156] on icon "button" at bounding box center [134, 157] width 8 height 8
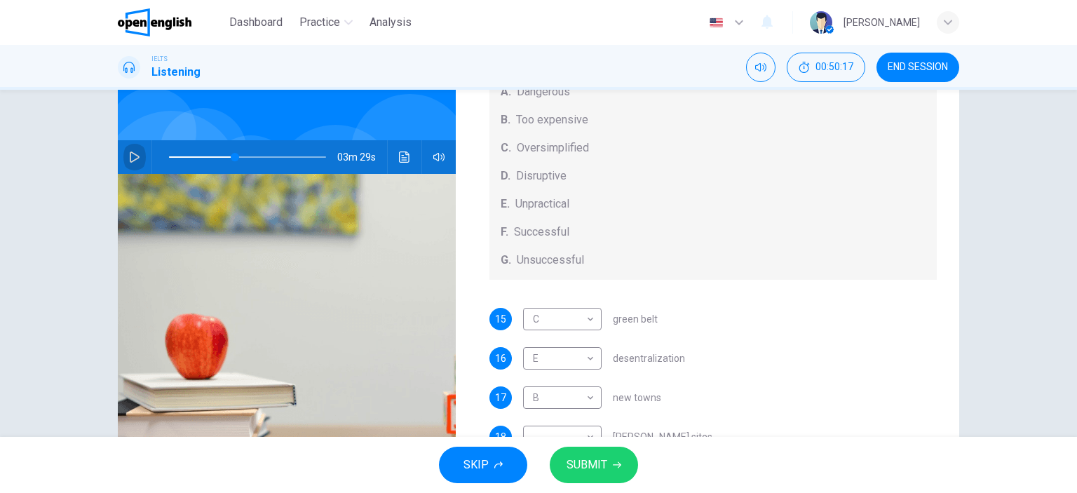
click at [132, 156] on icon "button" at bounding box center [134, 156] width 11 height 11
click at [233, 154] on span at bounding box center [237, 157] width 8 height 8
click at [130, 154] on icon "button" at bounding box center [134, 156] width 11 height 11
click at [129, 157] on icon "button" at bounding box center [134, 156] width 11 height 11
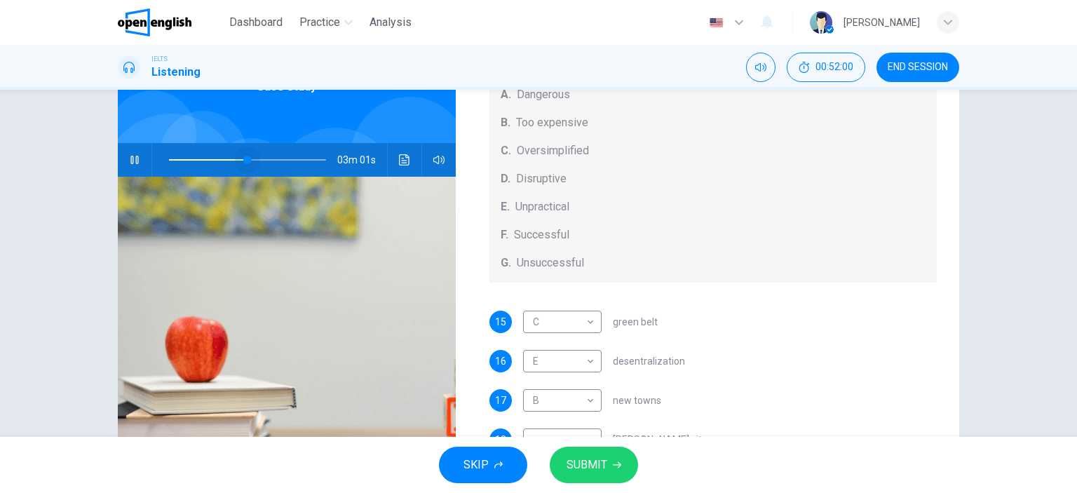
click at [244, 159] on span at bounding box center [247, 160] width 157 height 20
click at [129, 161] on icon "button" at bounding box center [134, 159] width 11 height 11
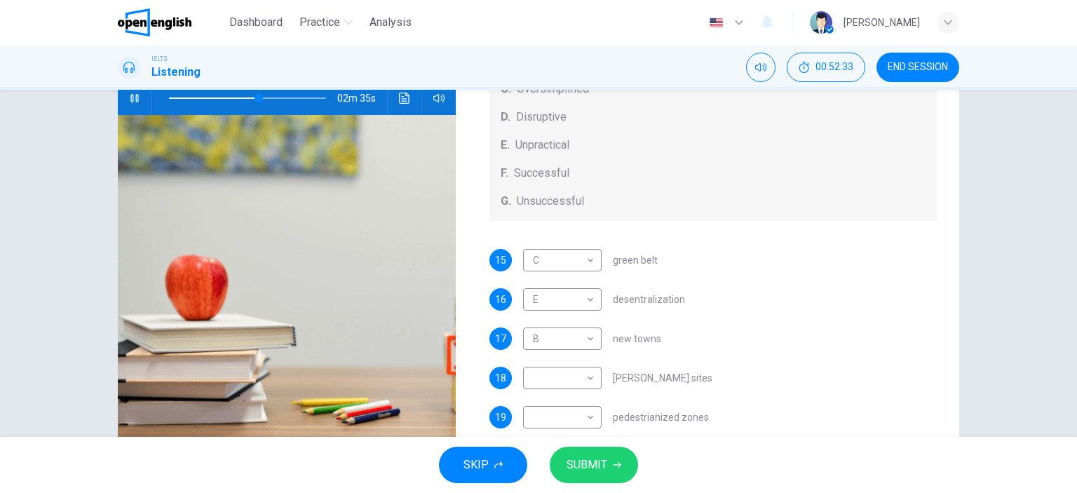
scroll to position [196, 0]
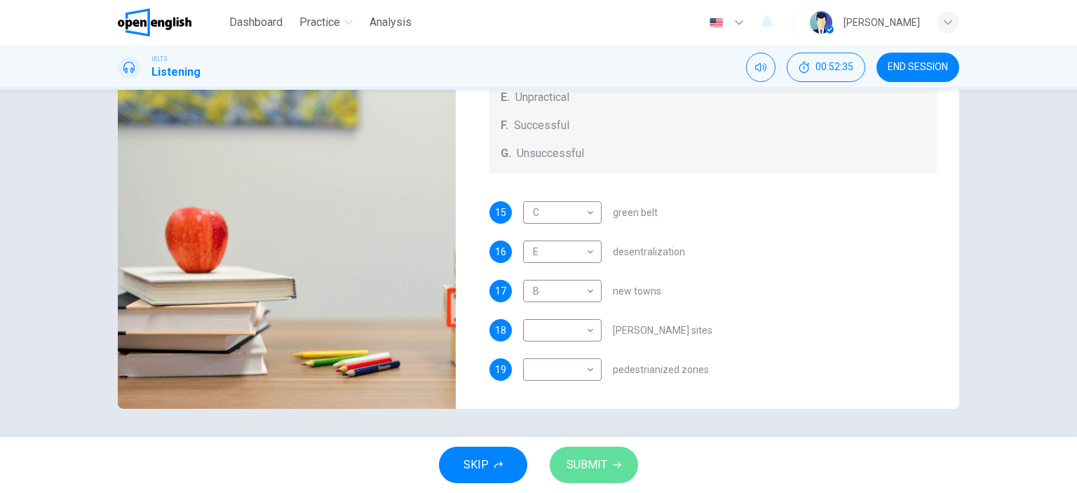
click at [600, 447] on span "SUBMIT" at bounding box center [587, 465] width 41 height 20
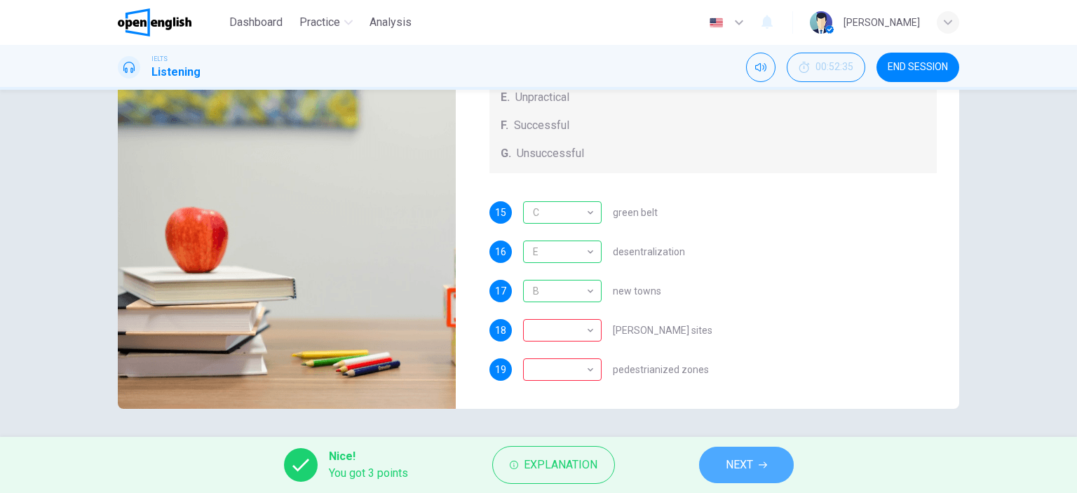
click at [739, 447] on span "NEXT" at bounding box center [739, 465] width 27 height 20
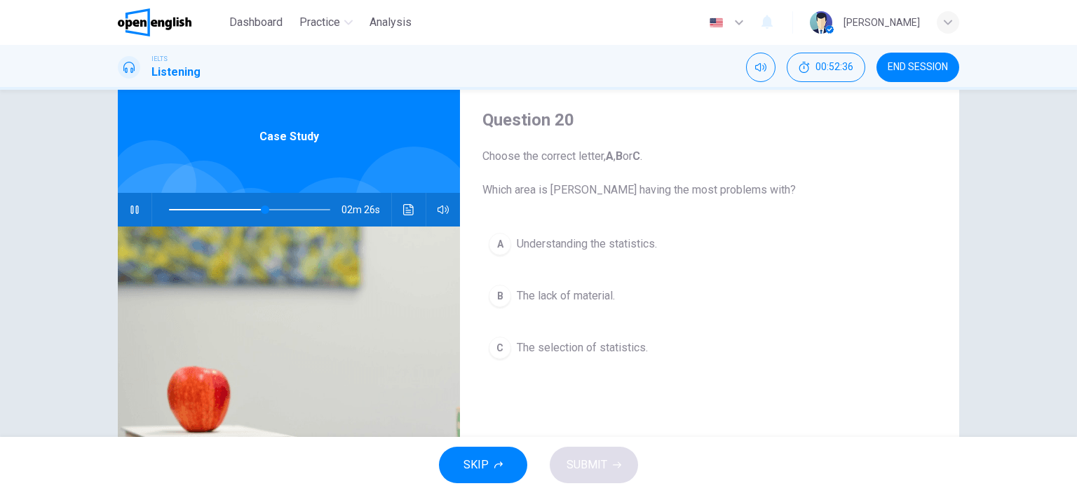
scroll to position [0, 0]
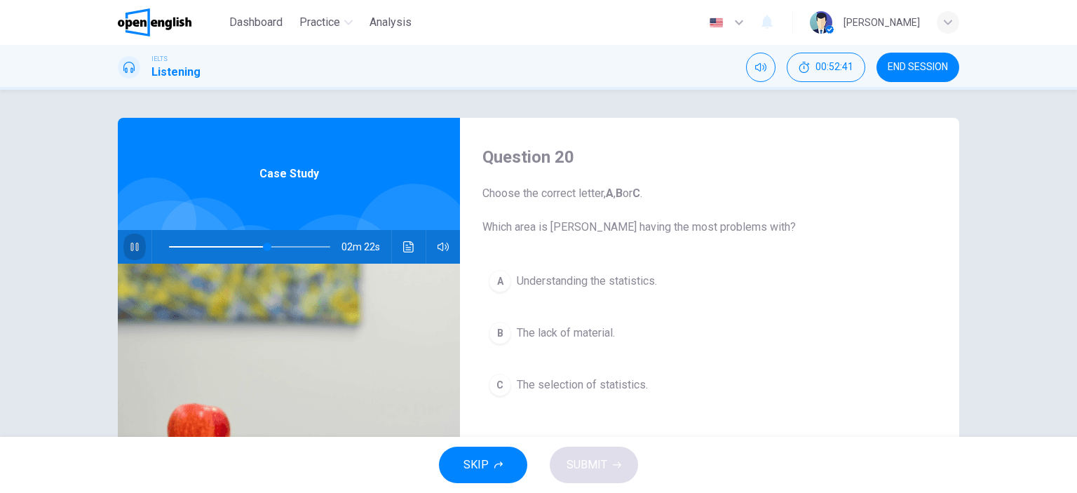
click at [129, 247] on icon "button" at bounding box center [134, 246] width 11 height 11
click at [130, 246] on icon "button" at bounding box center [134, 246] width 11 height 11
click at [273, 245] on span at bounding box center [249, 247] width 161 height 20
click at [129, 243] on icon "button" at bounding box center [134, 246] width 11 height 11
click at [130, 247] on icon "button" at bounding box center [134, 246] width 11 height 11
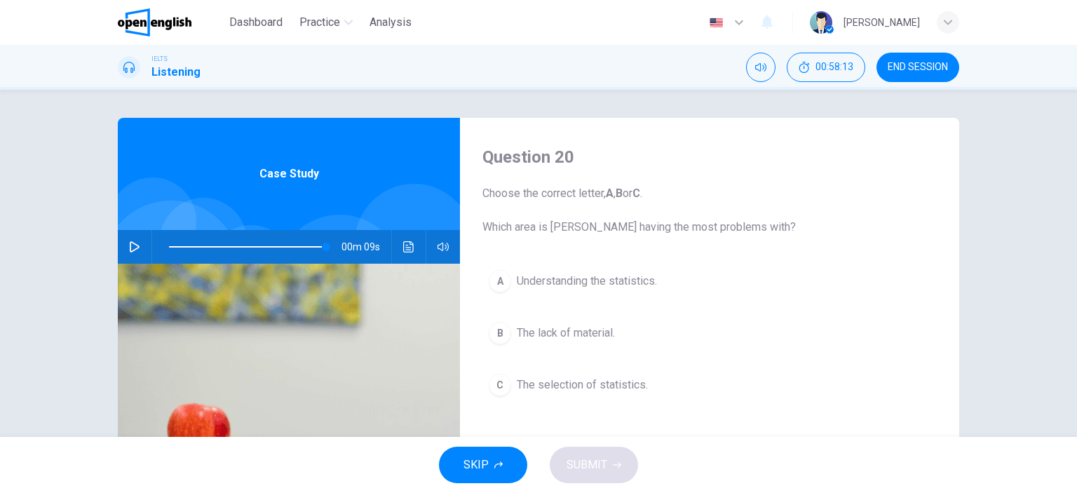
click at [133, 243] on icon "button" at bounding box center [134, 246] width 11 height 11
click at [468, 447] on span "SKIP" at bounding box center [475, 465] width 25 height 20
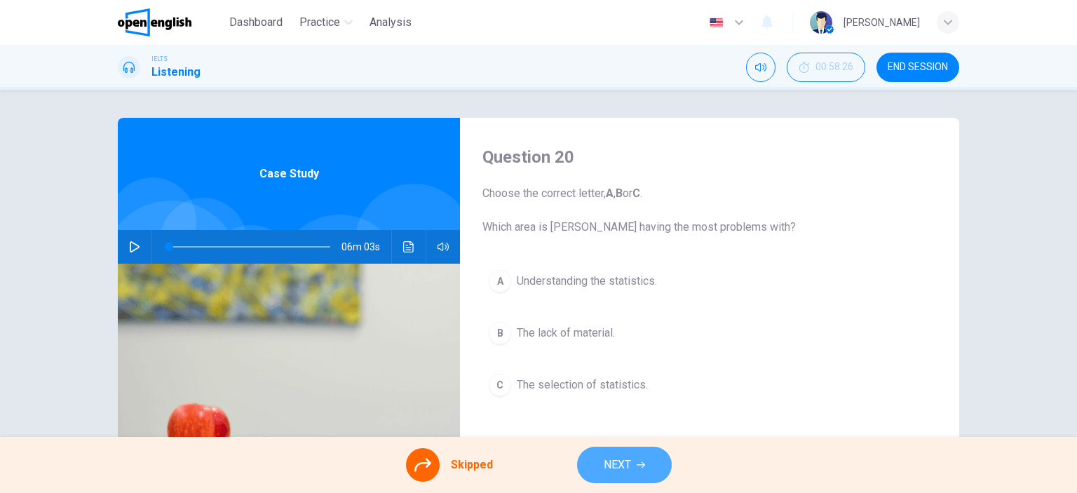
click at [592, 447] on button "NEXT" at bounding box center [624, 465] width 95 height 36
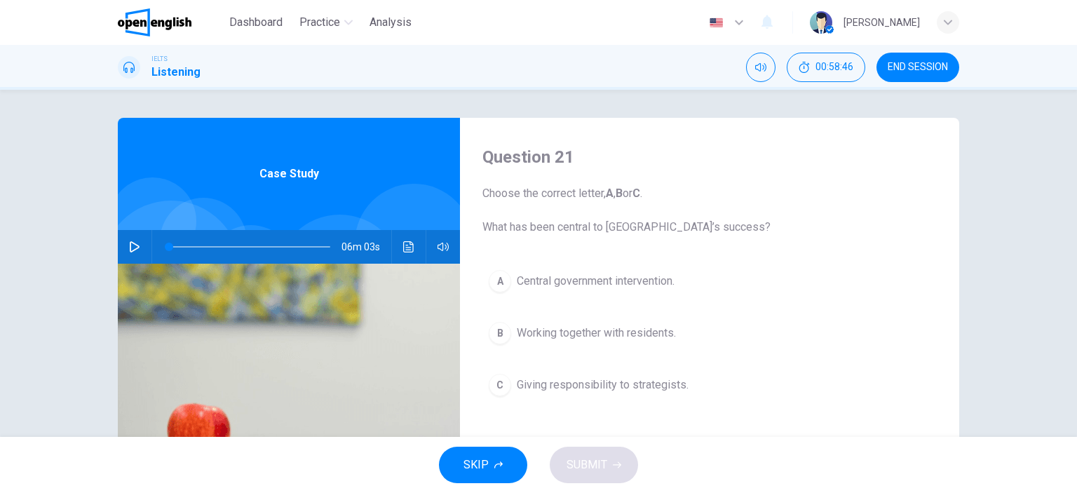
click at [553, 327] on span "Working together with residents." at bounding box center [596, 333] width 159 height 17
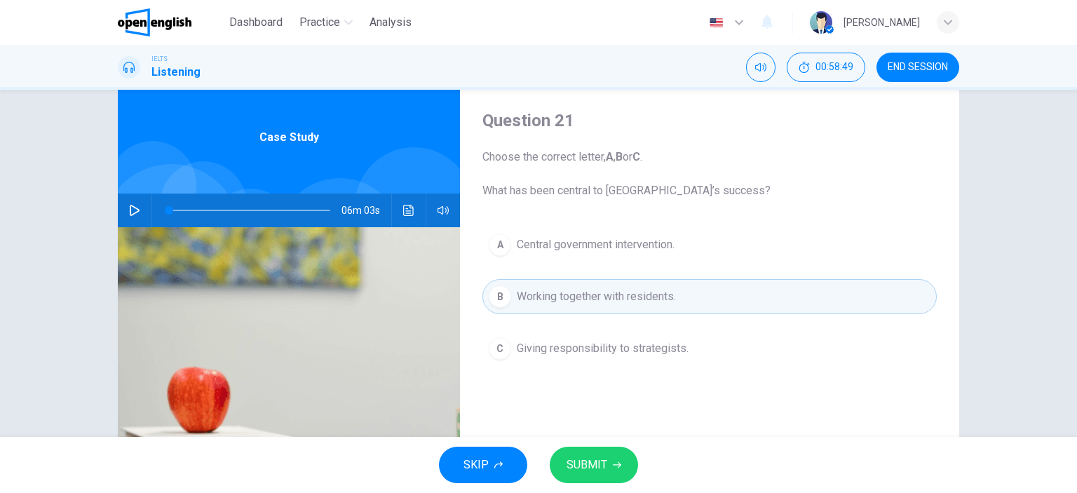
scroll to position [91, 0]
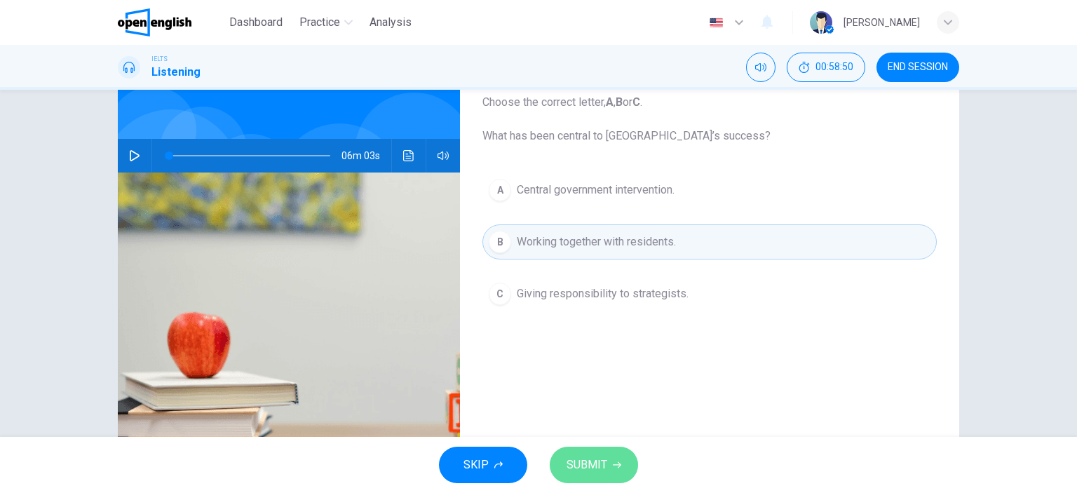
click at [588, 447] on span "SUBMIT" at bounding box center [587, 465] width 41 height 20
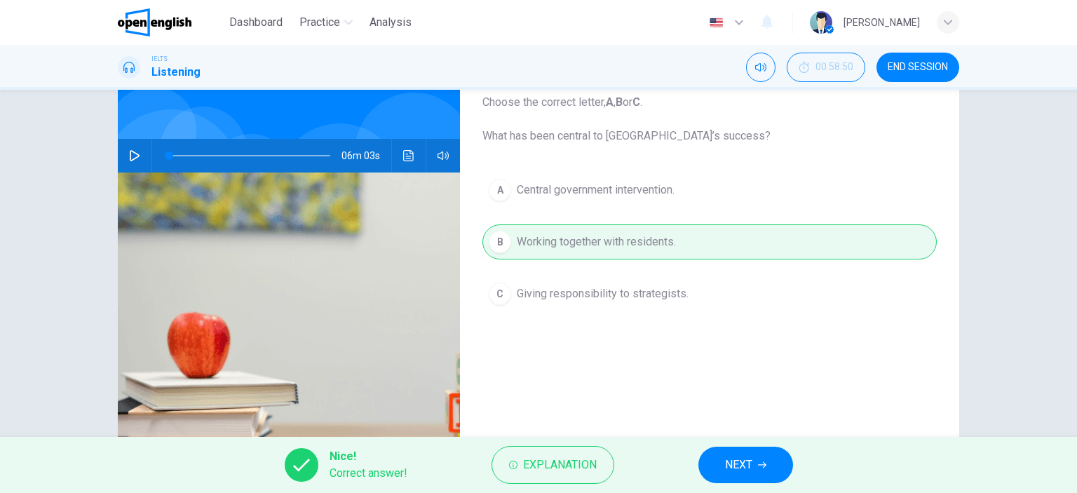
click at [757, 447] on button "NEXT" at bounding box center [745, 465] width 95 height 36
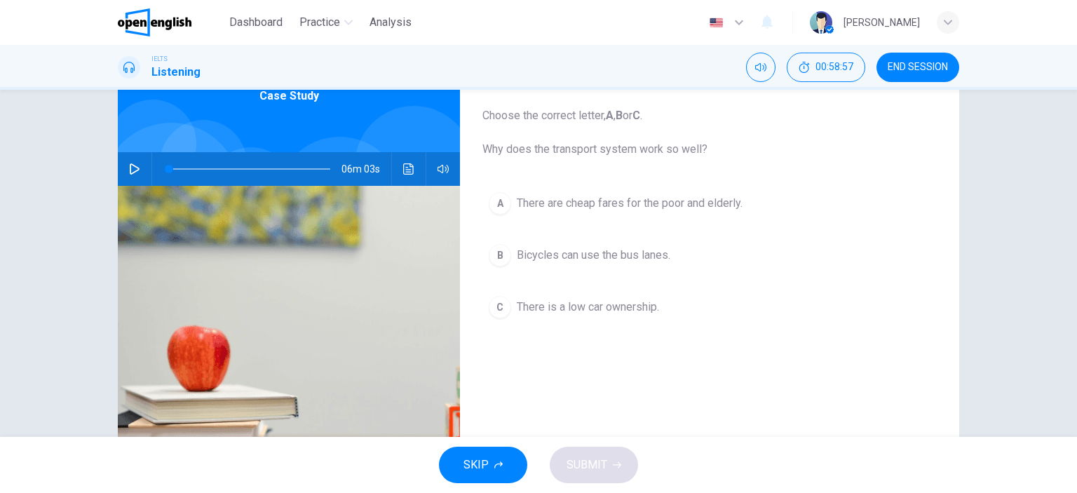
scroll to position [79, 0]
click at [598, 205] on span "There are cheap fares for the poor and elderly." at bounding box center [630, 202] width 226 height 17
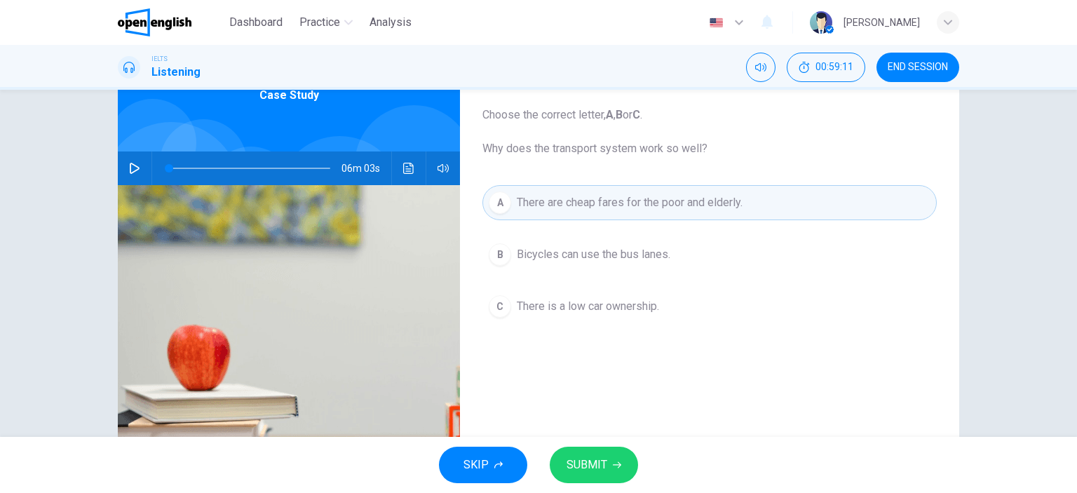
click at [592, 447] on span "SUBMIT" at bounding box center [587, 465] width 41 height 20
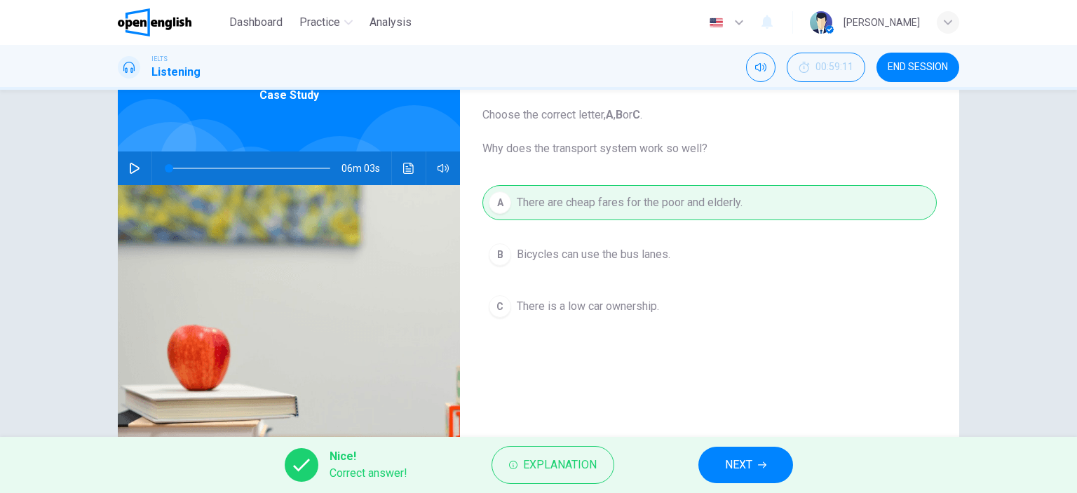
click at [746, 447] on span "NEXT" at bounding box center [738, 465] width 27 height 20
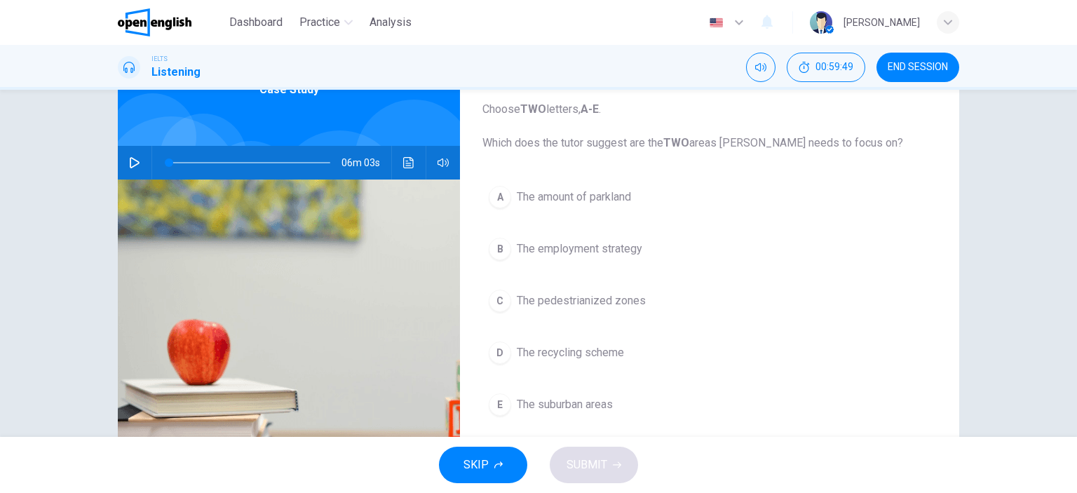
scroll to position [95, 0]
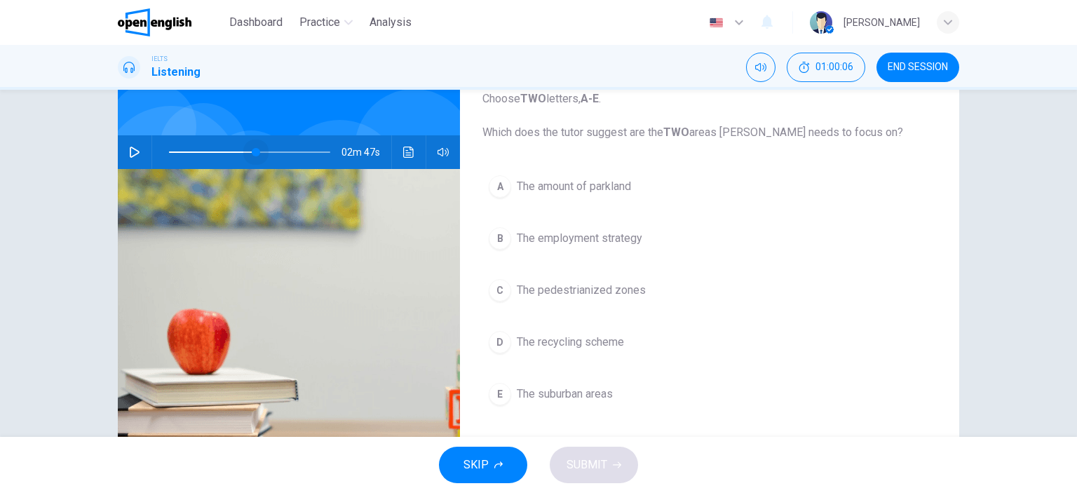
click at [252, 151] on span at bounding box center [249, 152] width 161 height 20
click at [129, 150] on icon "button" at bounding box center [134, 152] width 11 height 11
click at [135, 145] on button "button" at bounding box center [134, 152] width 22 height 34
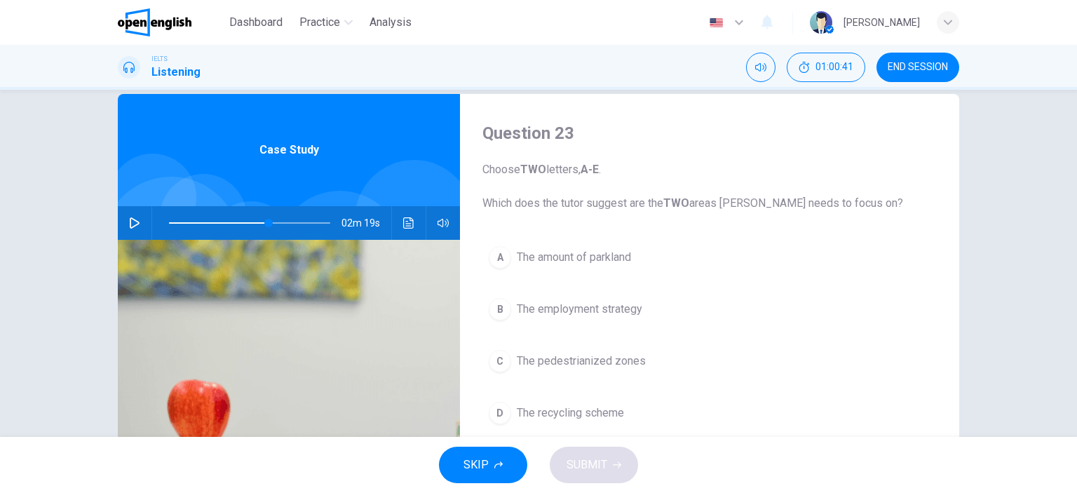
scroll to position [0, 0]
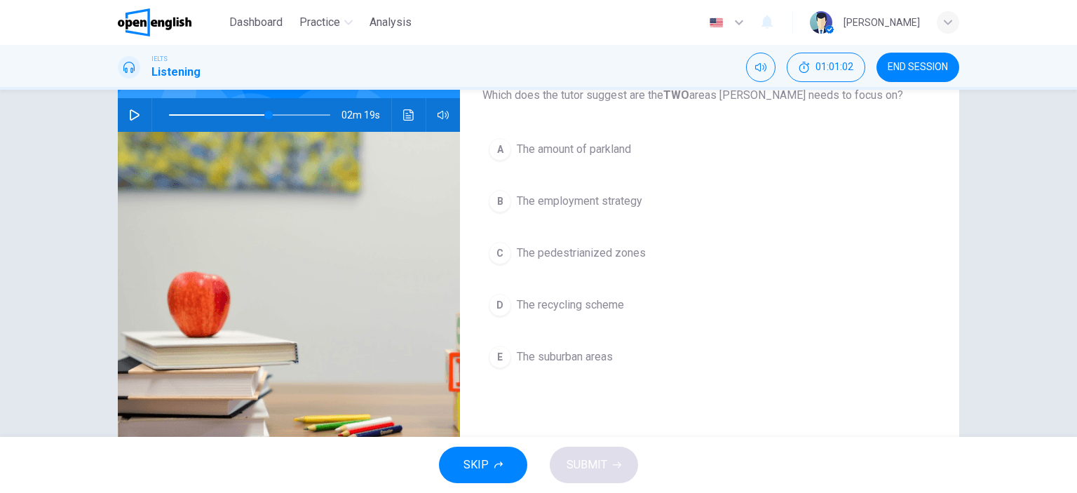
scroll to position [123, 0]
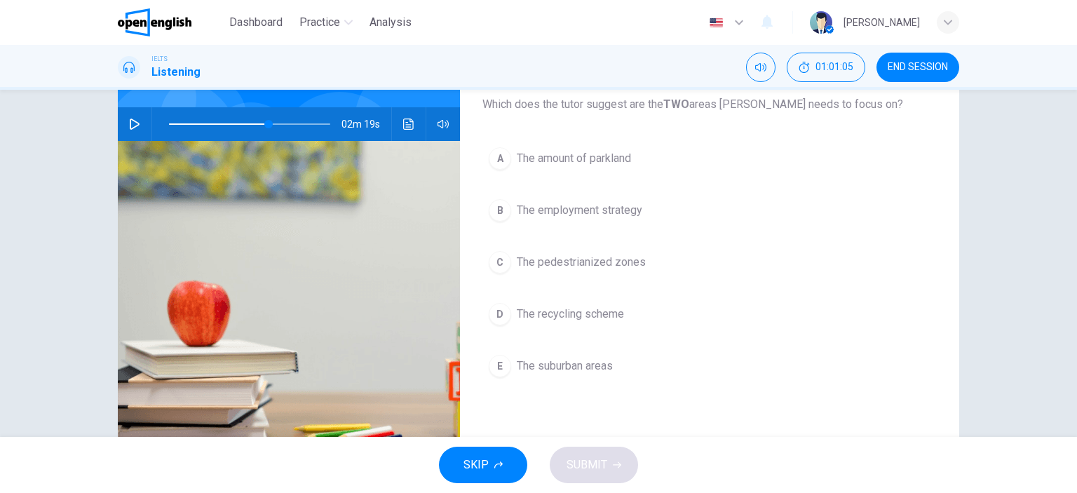
click at [130, 122] on icon "button" at bounding box center [134, 123] width 11 height 11
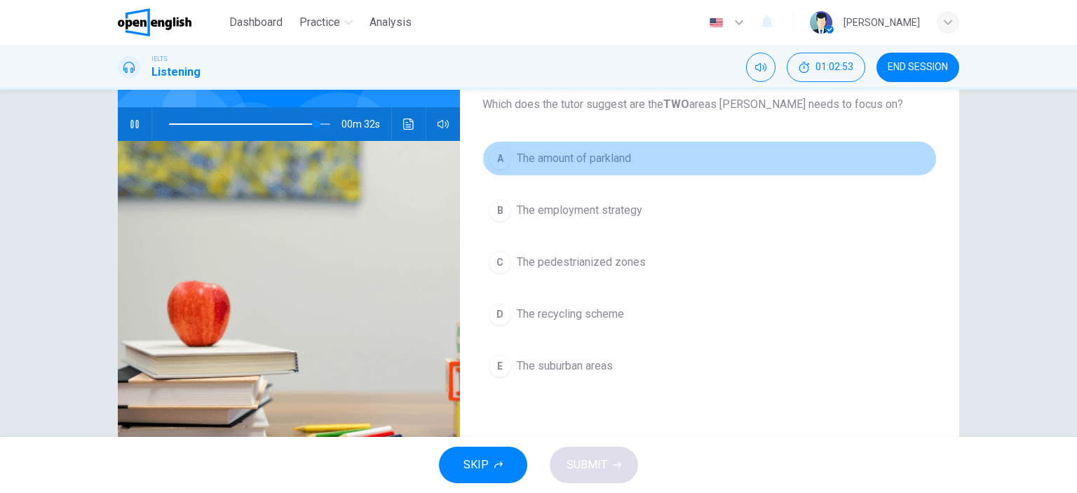
click at [524, 158] on span "The amount of parkland" at bounding box center [574, 158] width 114 height 17
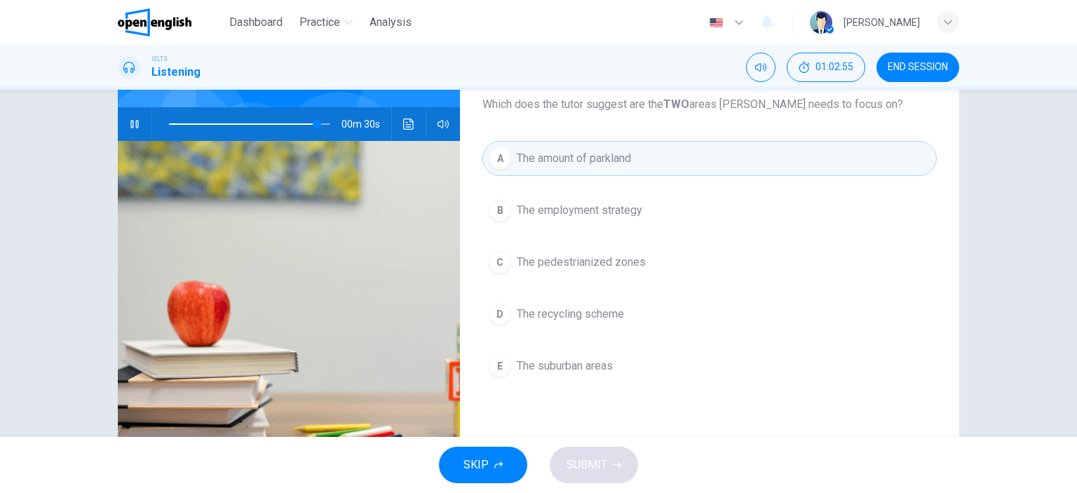
click at [564, 260] on span "The pedestrianized zones" at bounding box center [581, 262] width 129 height 17
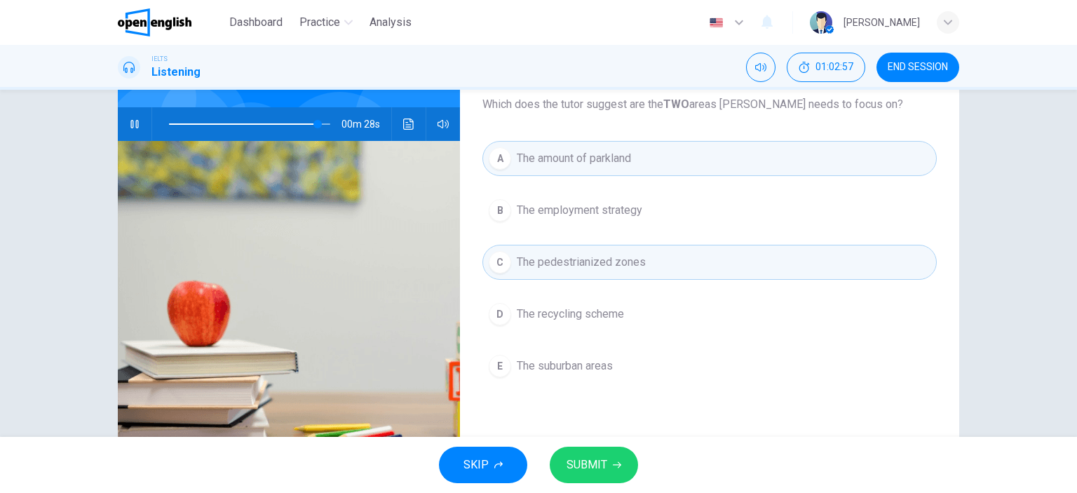
click at [592, 447] on span "SUBMIT" at bounding box center [587, 465] width 41 height 20
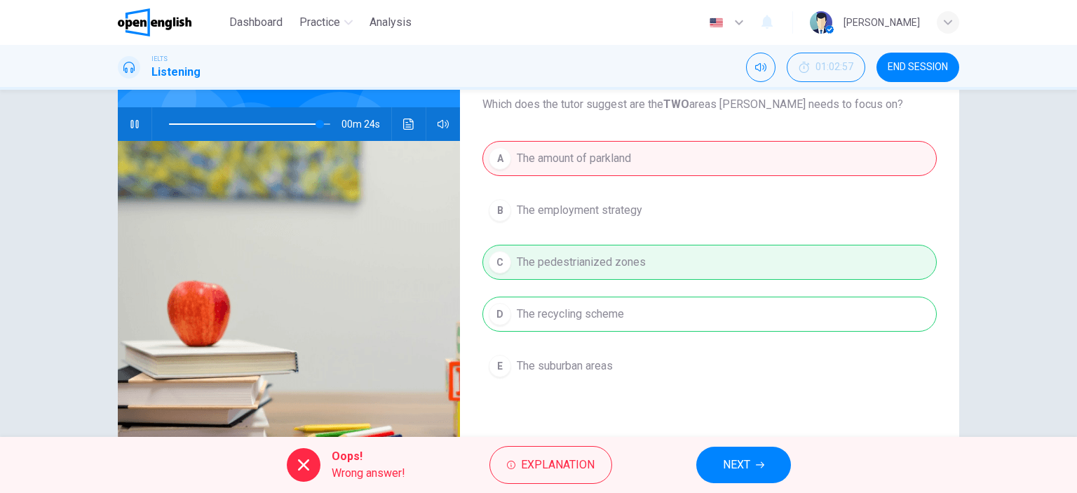
type input "**"
click at [744, 447] on span "NEXT" at bounding box center [736, 465] width 27 height 20
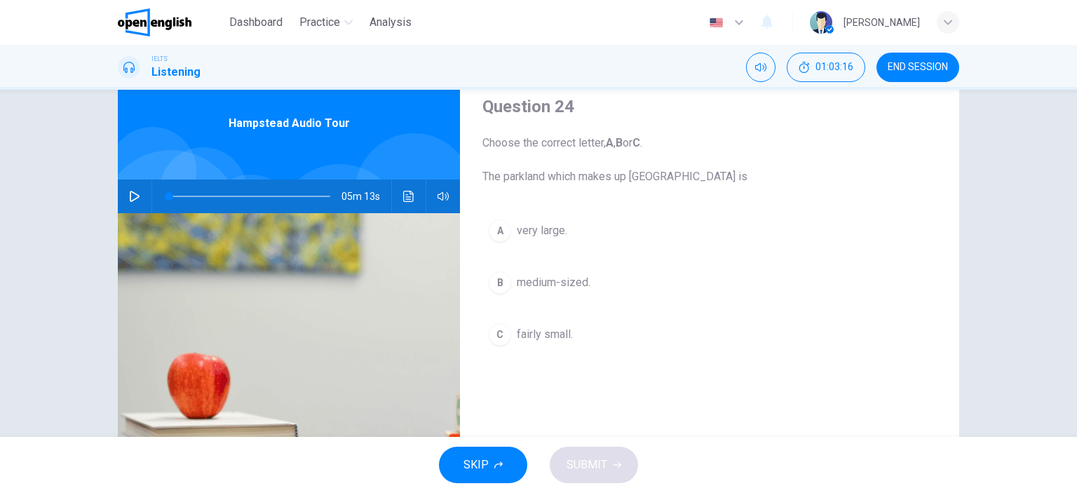
scroll to position [0, 0]
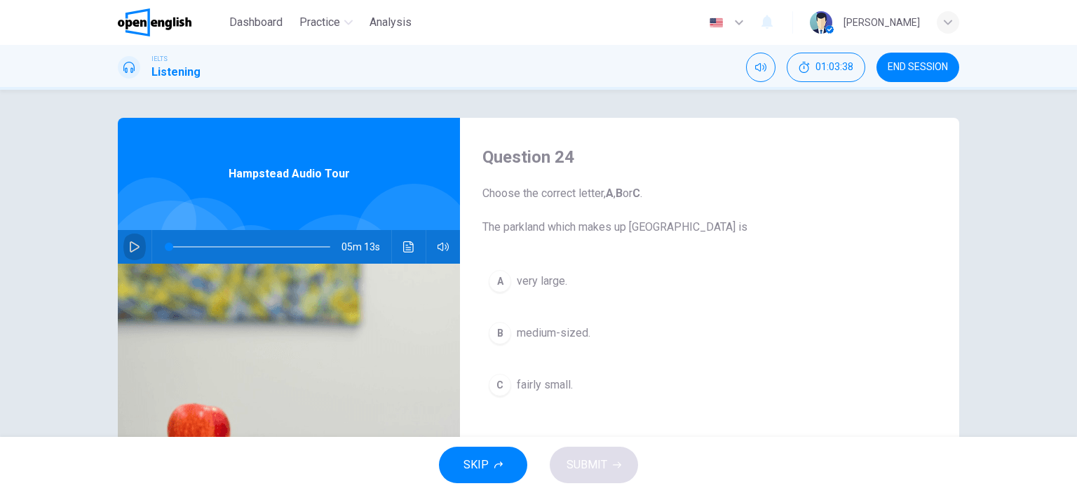
click at [129, 246] on icon "button" at bounding box center [134, 246] width 11 height 11
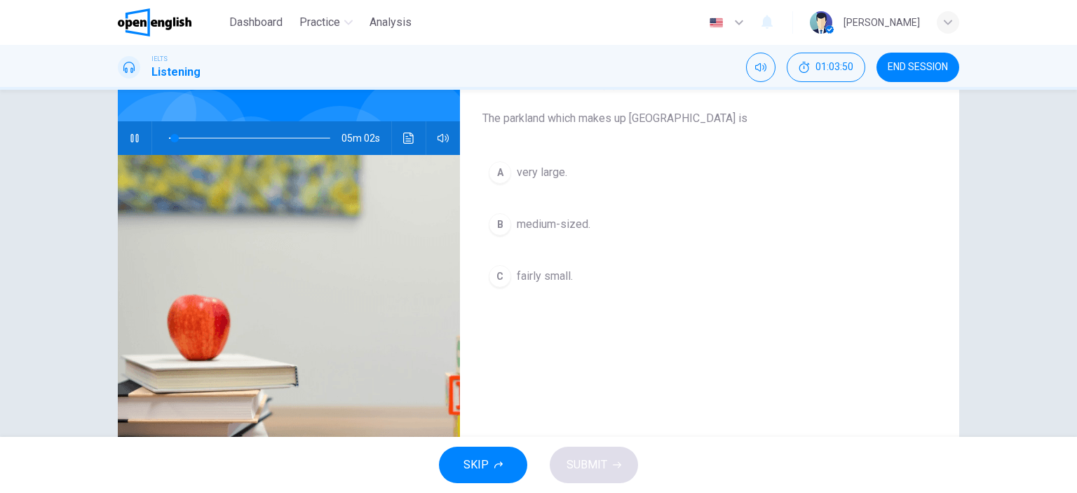
scroll to position [104, 0]
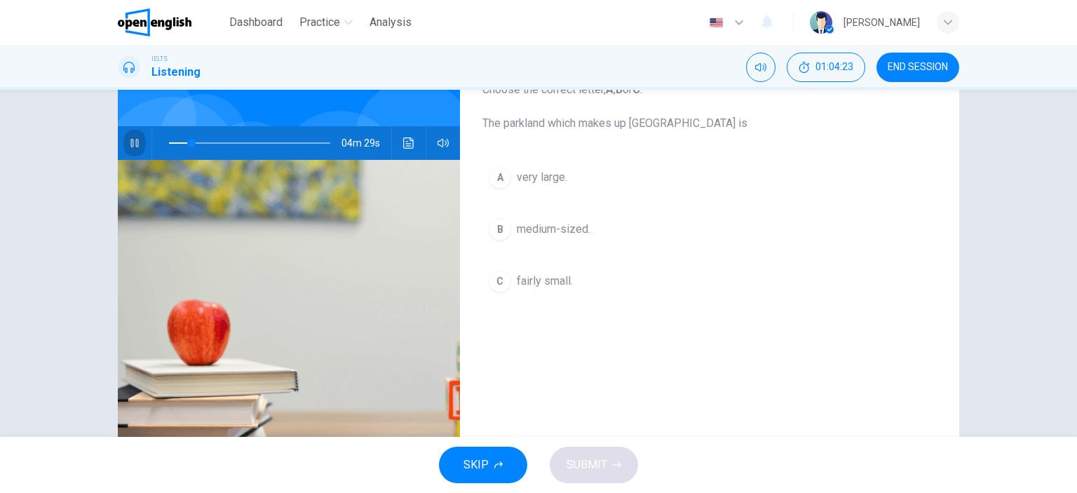
click at [135, 144] on icon "button" at bounding box center [134, 142] width 11 height 11
click at [536, 176] on span "very large." at bounding box center [542, 177] width 50 height 17
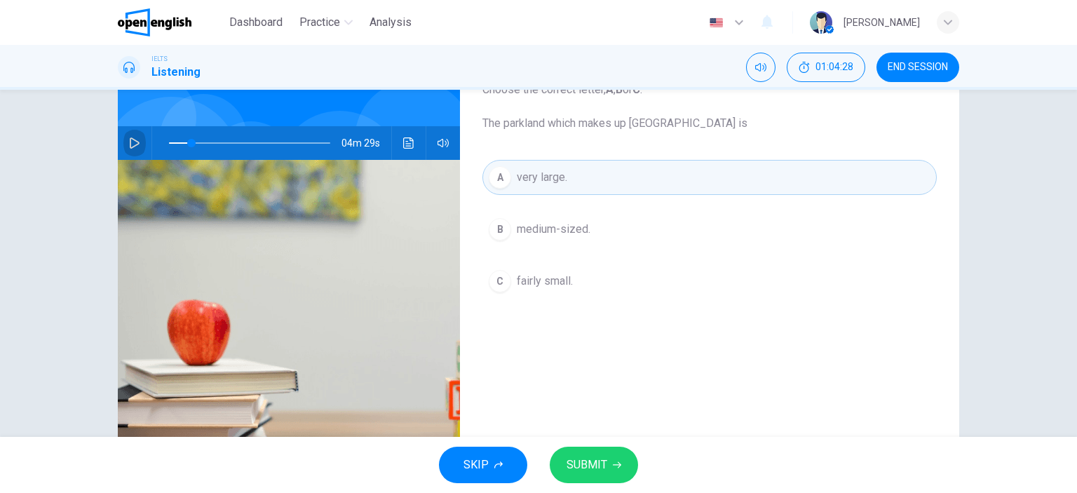
click at [132, 142] on icon "button" at bounding box center [134, 142] width 11 height 11
click at [586, 447] on span "SUBMIT" at bounding box center [587, 465] width 41 height 20
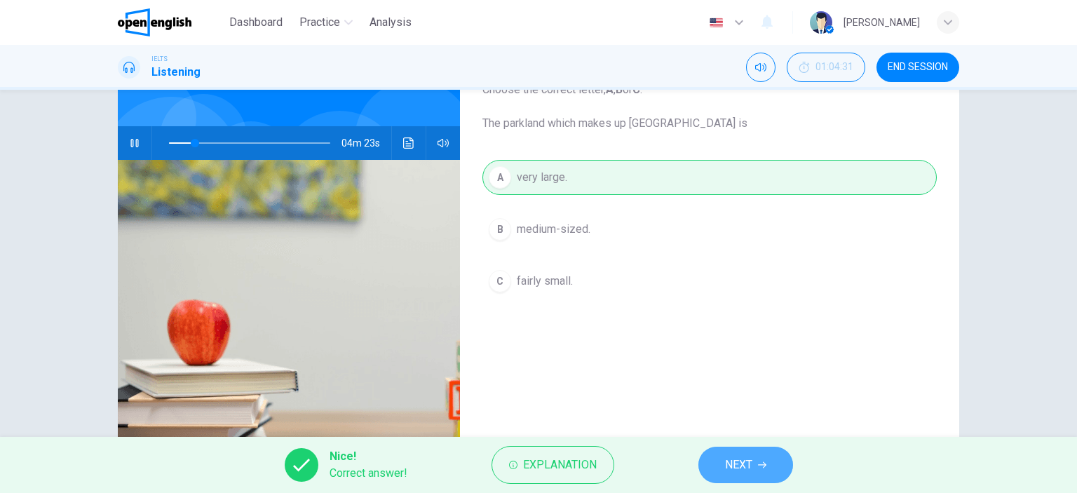
click at [729, 447] on span "NEXT" at bounding box center [738, 465] width 27 height 20
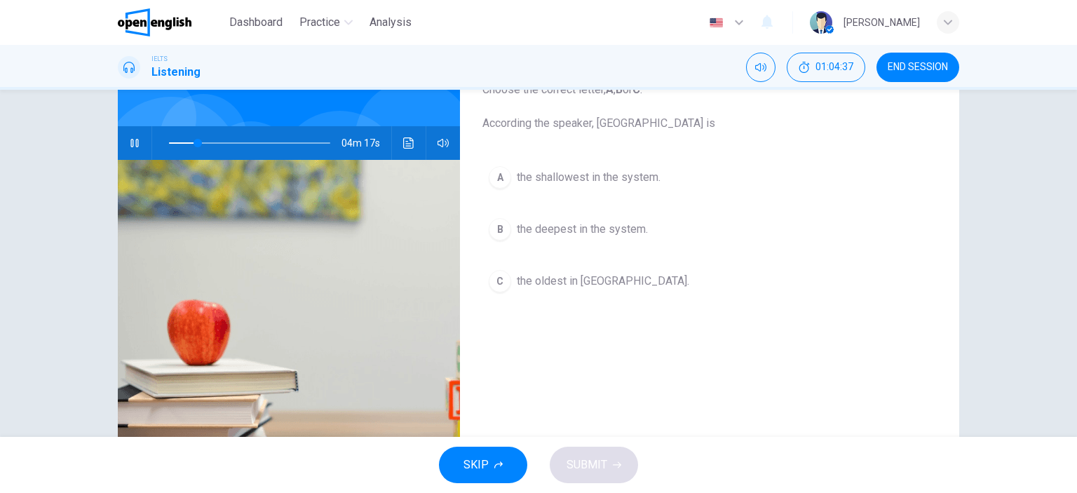
click at [130, 140] on icon "button" at bounding box center [134, 142] width 11 height 11
click at [130, 144] on icon "button" at bounding box center [134, 142] width 11 height 11
click at [186, 143] on span at bounding box center [190, 143] width 8 height 8
click at [130, 145] on icon "button" at bounding box center [134, 143] width 8 height 8
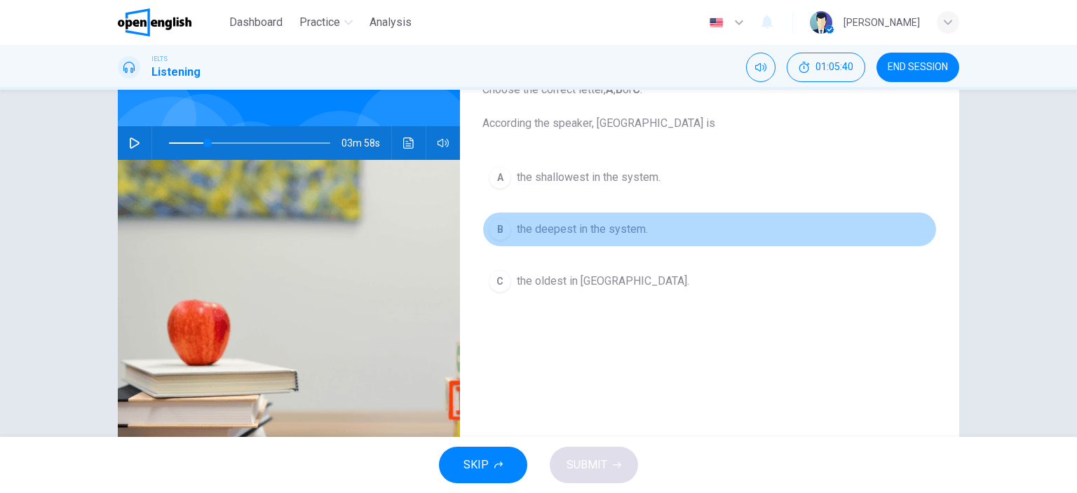
click at [592, 229] on span "the deepest in the system." at bounding box center [582, 229] width 131 height 17
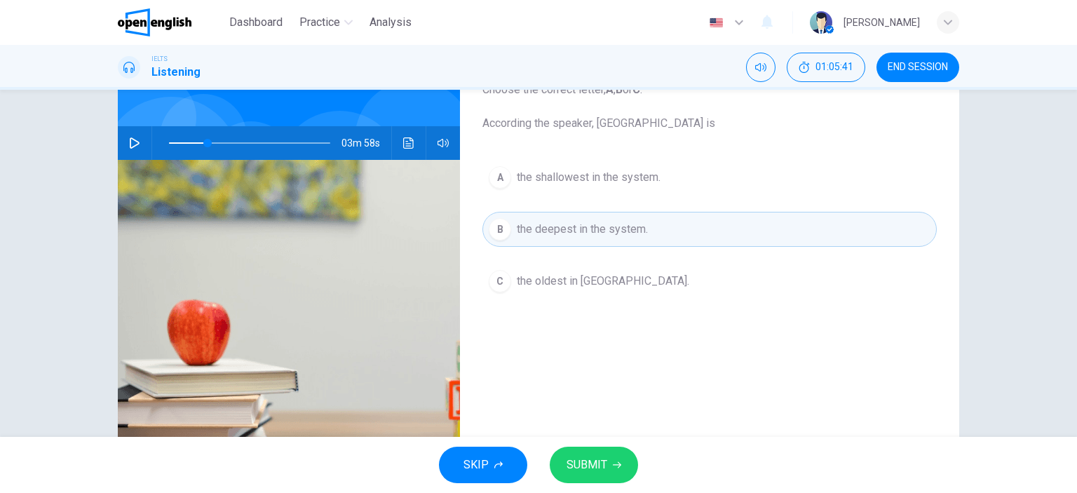
click at [595, 447] on span "SUBMIT" at bounding box center [587, 465] width 41 height 20
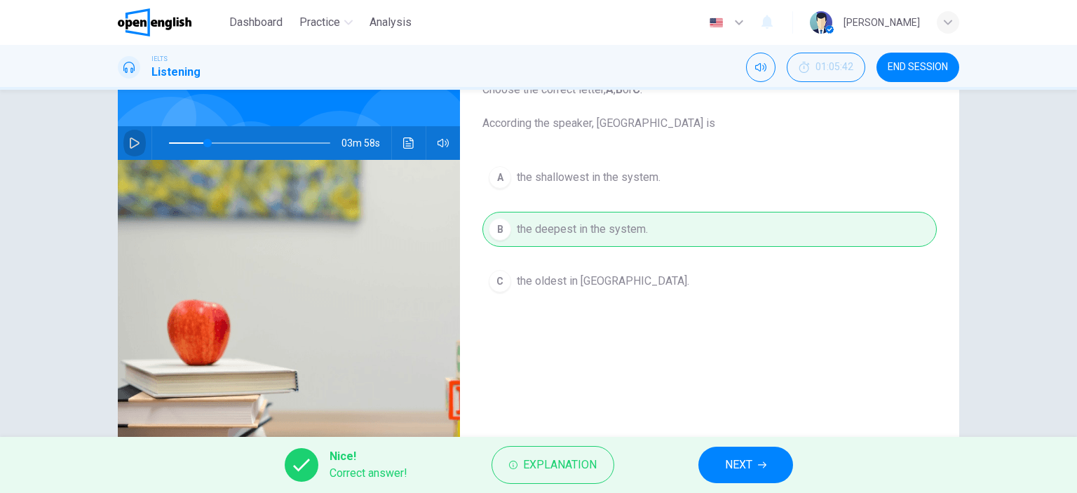
click at [131, 142] on icon "button" at bounding box center [134, 142] width 11 height 11
click at [731, 447] on span "NEXT" at bounding box center [738, 465] width 27 height 20
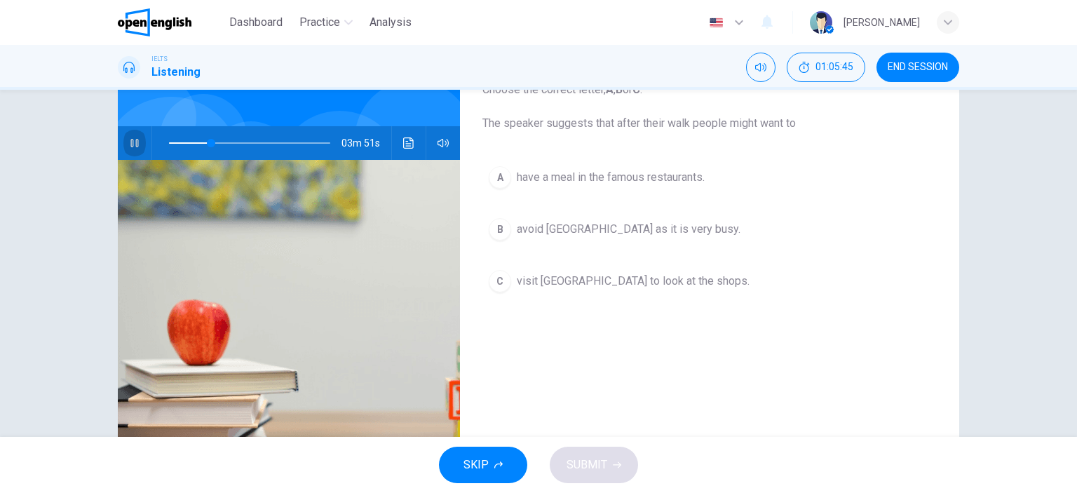
click at [130, 140] on icon "button" at bounding box center [134, 142] width 11 height 11
click at [135, 140] on icon "button" at bounding box center [134, 142] width 11 height 11
click at [129, 140] on icon "button" at bounding box center [134, 142] width 11 height 11
click at [132, 142] on icon "button" at bounding box center [134, 142] width 11 height 11
click at [213, 141] on span at bounding box center [249, 143] width 161 height 20
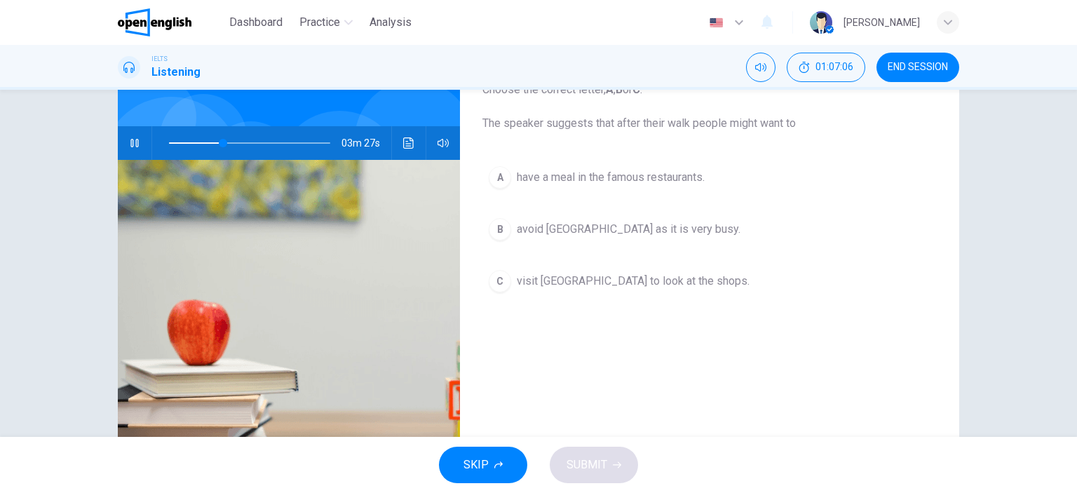
click at [130, 144] on icon "button" at bounding box center [134, 143] width 8 height 8
click at [129, 145] on icon "button" at bounding box center [134, 142] width 11 height 11
click at [562, 277] on span "visit [GEOGRAPHIC_DATA] to look at the shops." at bounding box center [633, 281] width 233 height 17
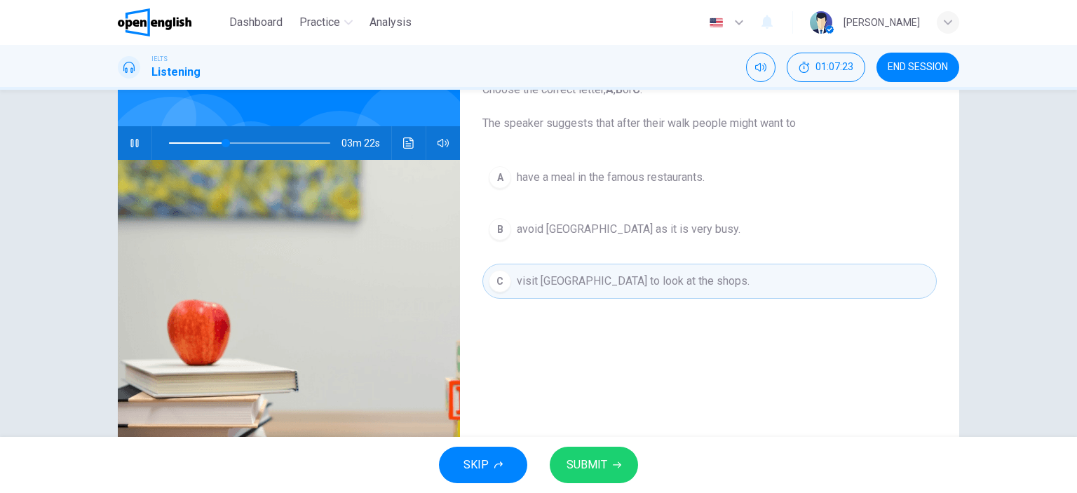
click at [603, 447] on span "SUBMIT" at bounding box center [587, 465] width 41 height 20
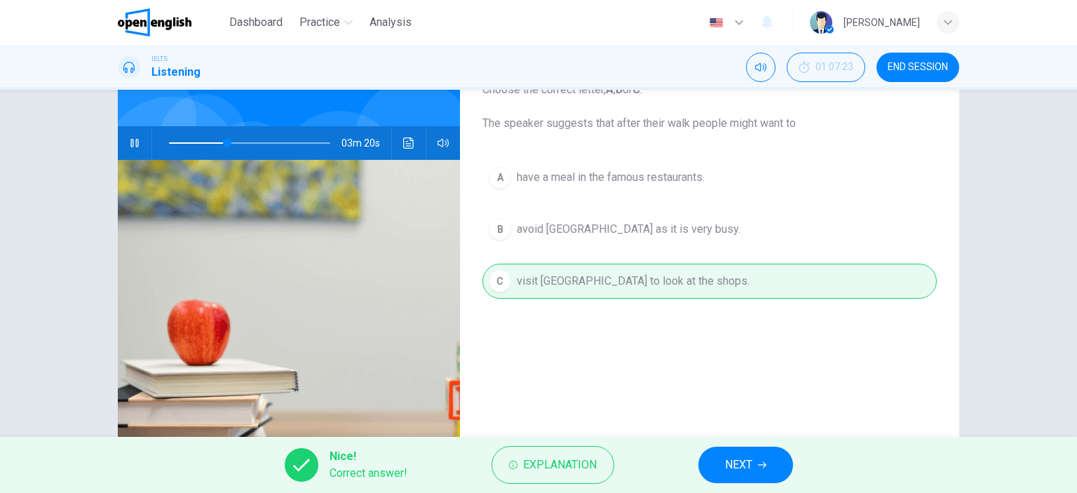
click at [129, 144] on icon "button" at bounding box center [134, 142] width 11 height 11
click at [734, 447] on span "NEXT" at bounding box center [738, 465] width 27 height 20
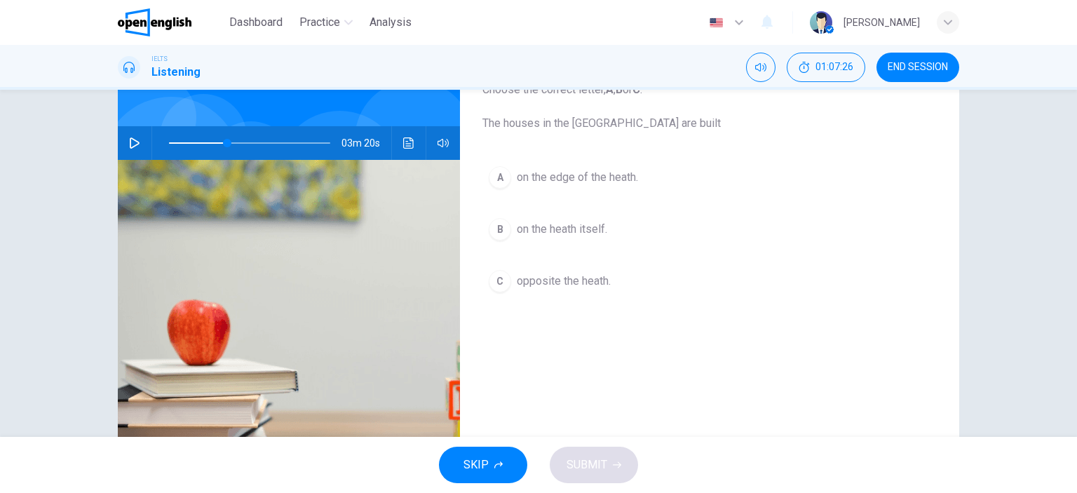
click at [129, 140] on icon "button" at bounding box center [134, 142] width 11 height 11
click at [130, 139] on icon "button" at bounding box center [134, 143] width 8 height 8
click at [130, 141] on icon "button" at bounding box center [135, 142] width 10 height 11
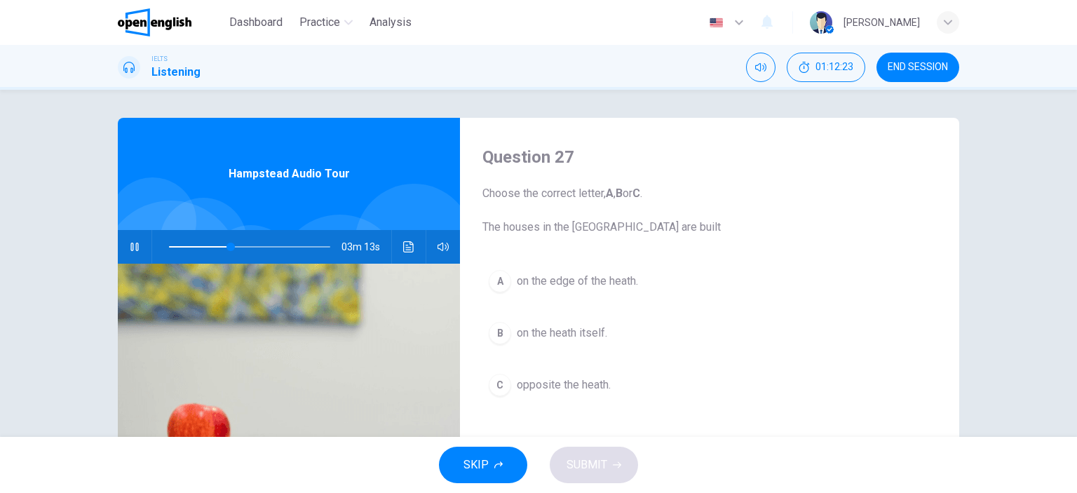
scroll to position [70, 0]
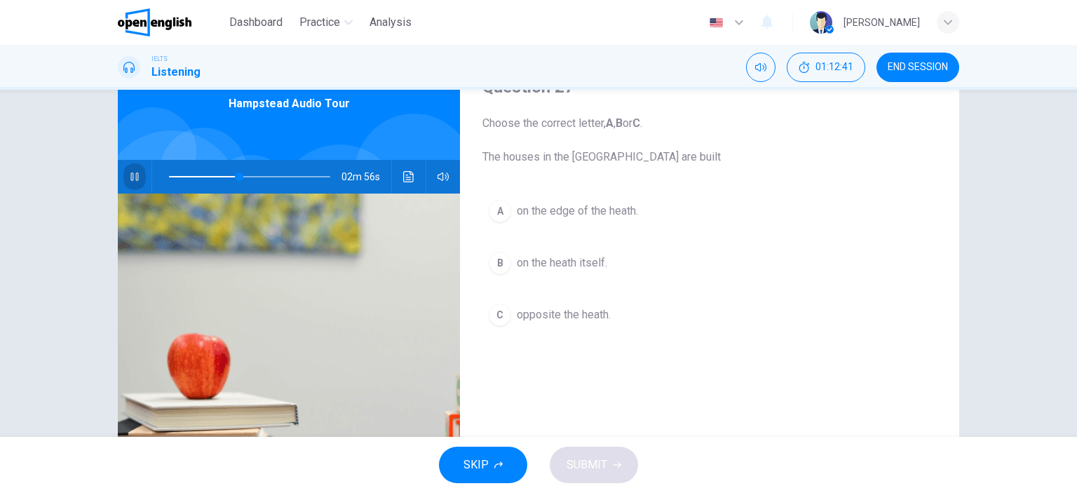
click at [133, 176] on icon "button" at bounding box center [134, 176] width 11 height 11
click at [220, 176] on span at bounding box center [223, 176] width 8 height 8
click at [132, 174] on icon "button" at bounding box center [135, 176] width 10 height 11
click at [132, 175] on icon "button" at bounding box center [134, 176] width 8 height 8
click at [226, 174] on span at bounding box center [230, 176] width 8 height 8
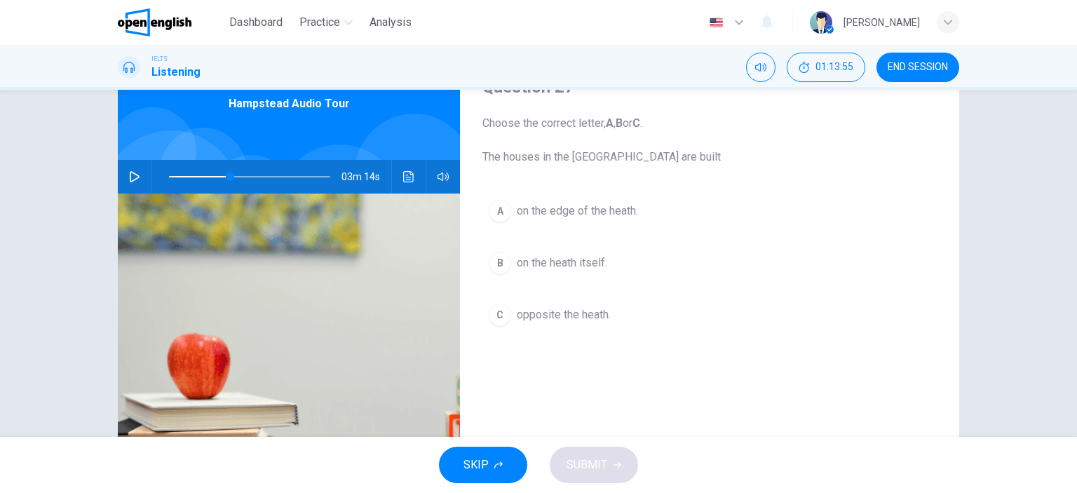
click at [129, 176] on icon "button" at bounding box center [134, 176] width 11 height 11
click at [131, 173] on icon "button" at bounding box center [134, 176] width 11 height 11
click at [131, 173] on icon "button" at bounding box center [135, 176] width 10 height 11
click at [554, 264] on span "on the heath itself." at bounding box center [562, 263] width 90 height 17
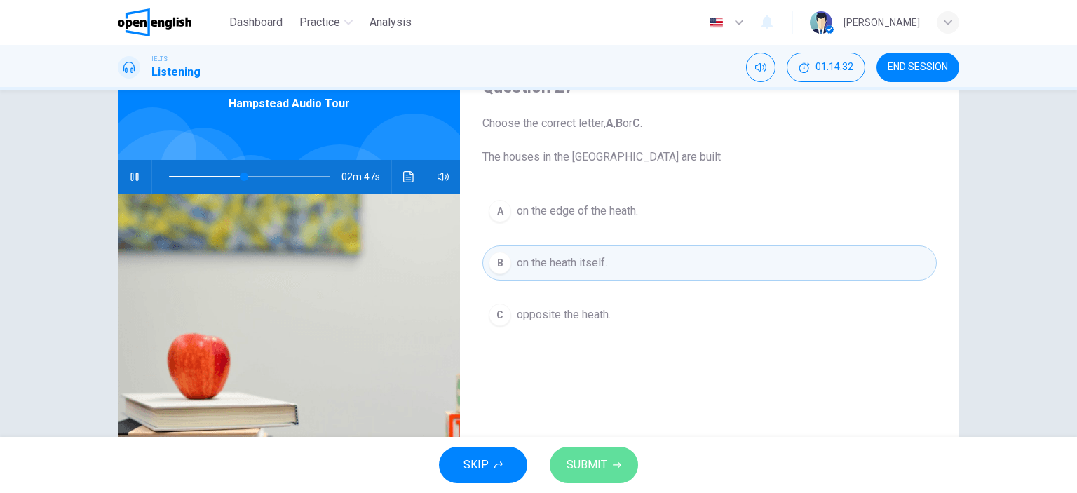
click at [589, 447] on span "SUBMIT" at bounding box center [587, 465] width 41 height 20
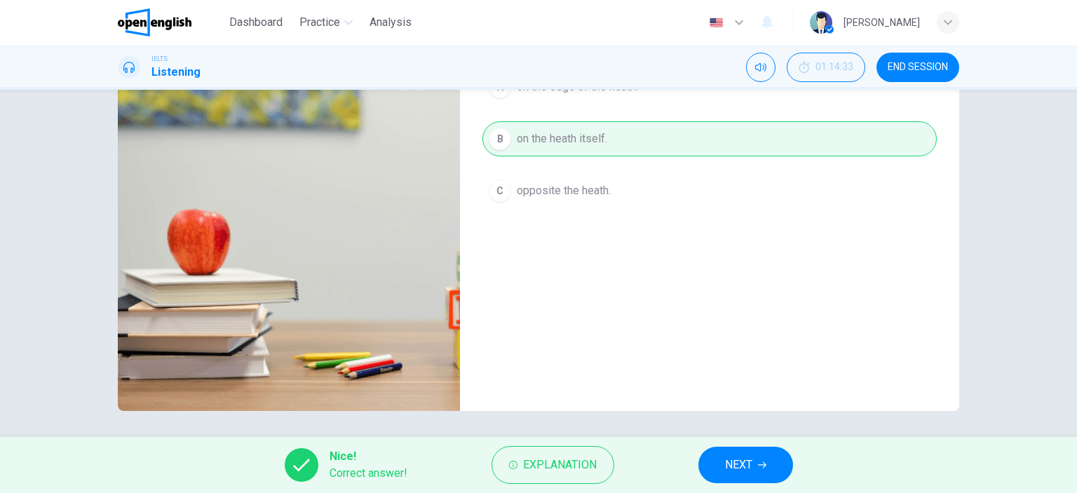
scroll to position [196, 0]
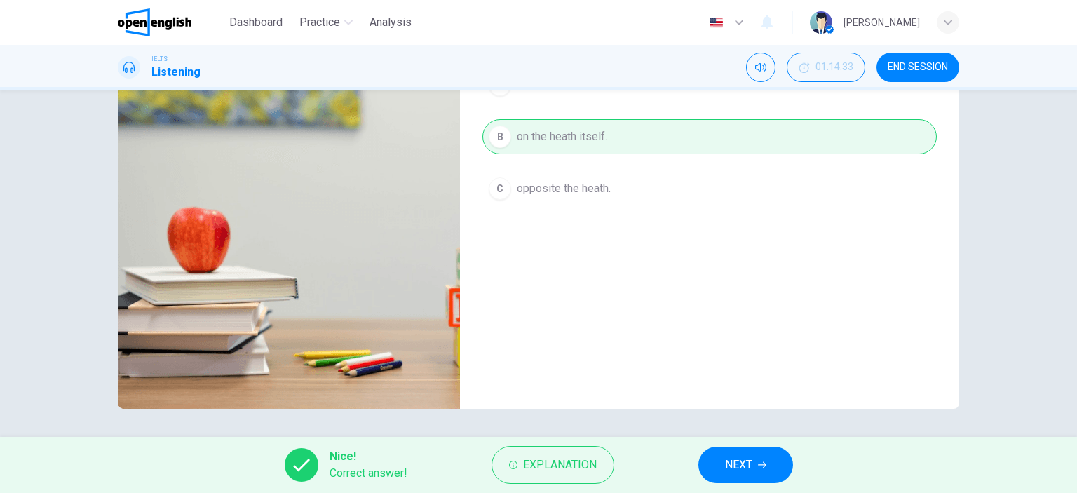
drag, startPoint x: 742, startPoint y: 467, endPoint x: 731, endPoint y: 453, distance: 17.5
click at [742, 447] on span "NEXT" at bounding box center [738, 465] width 27 height 20
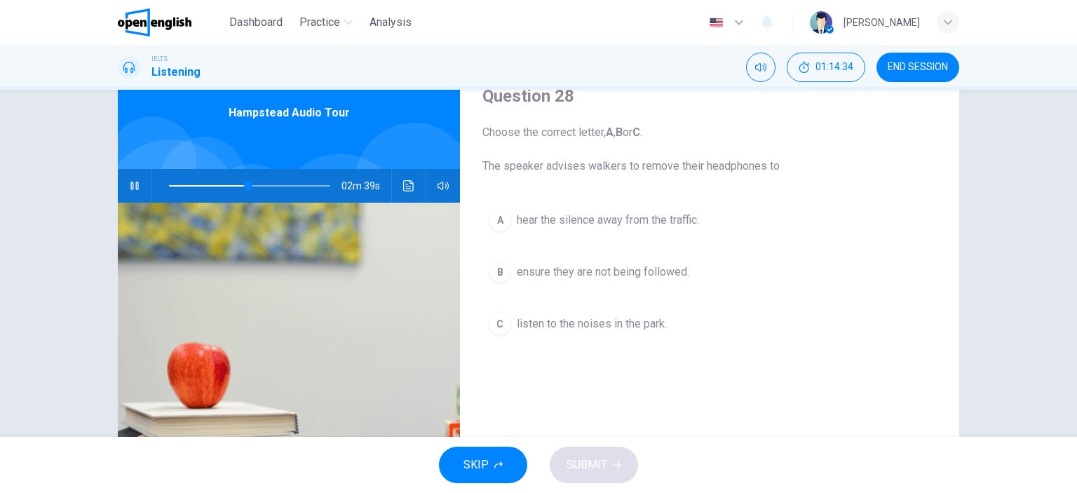
scroll to position [70, 0]
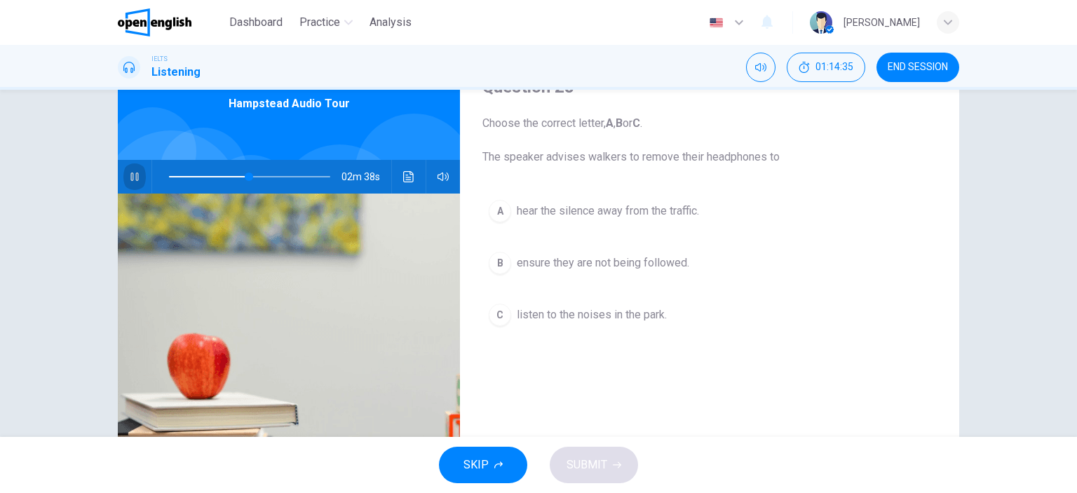
click at [131, 175] on icon "button" at bounding box center [134, 176] width 11 height 11
click at [129, 177] on icon "button" at bounding box center [134, 176] width 11 height 11
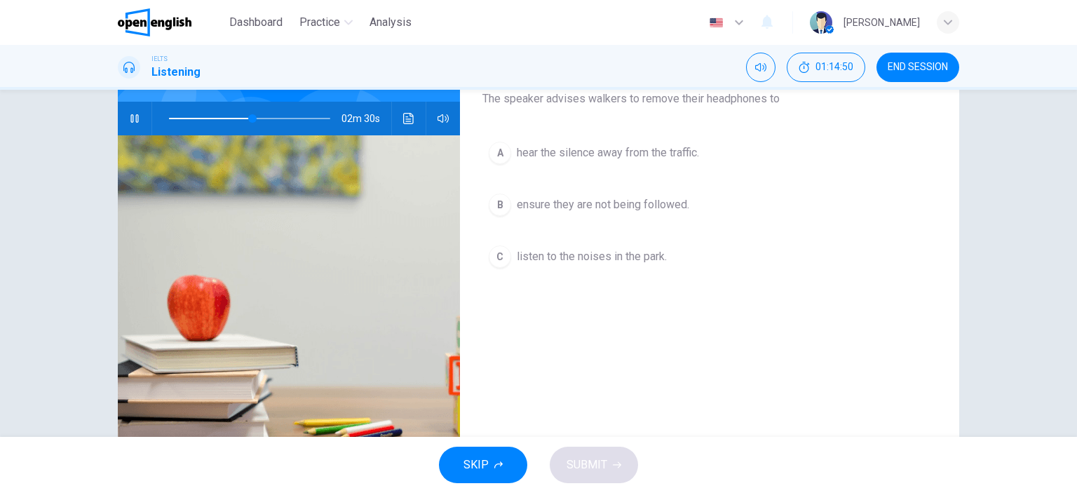
scroll to position [129, 0]
click at [130, 121] on icon "button" at bounding box center [134, 117] width 11 height 11
click at [130, 121] on icon "button" at bounding box center [135, 117] width 10 height 11
click at [130, 121] on icon "button" at bounding box center [134, 117] width 11 height 11
click at [130, 118] on icon "button" at bounding box center [134, 117] width 11 height 11
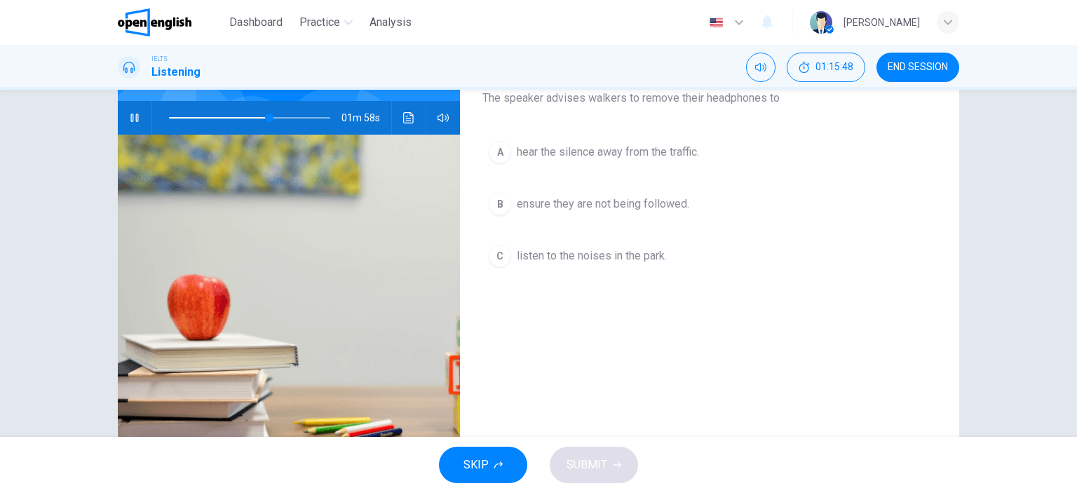
click at [132, 118] on icon "button" at bounding box center [134, 118] width 8 height 8
click at [495, 153] on div "A" at bounding box center [500, 152] width 22 height 22
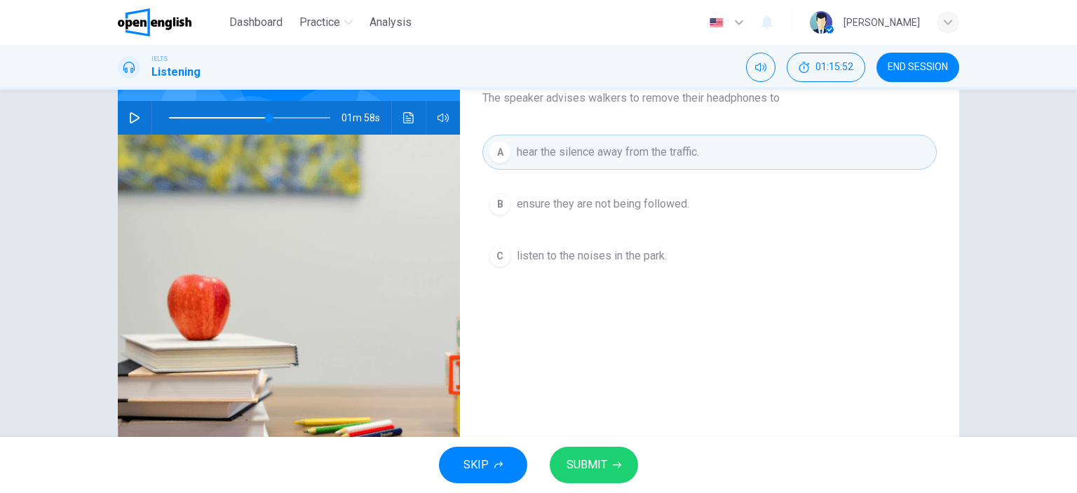
click at [600, 447] on span "SUBMIT" at bounding box center [587, 465] width 41 height 20
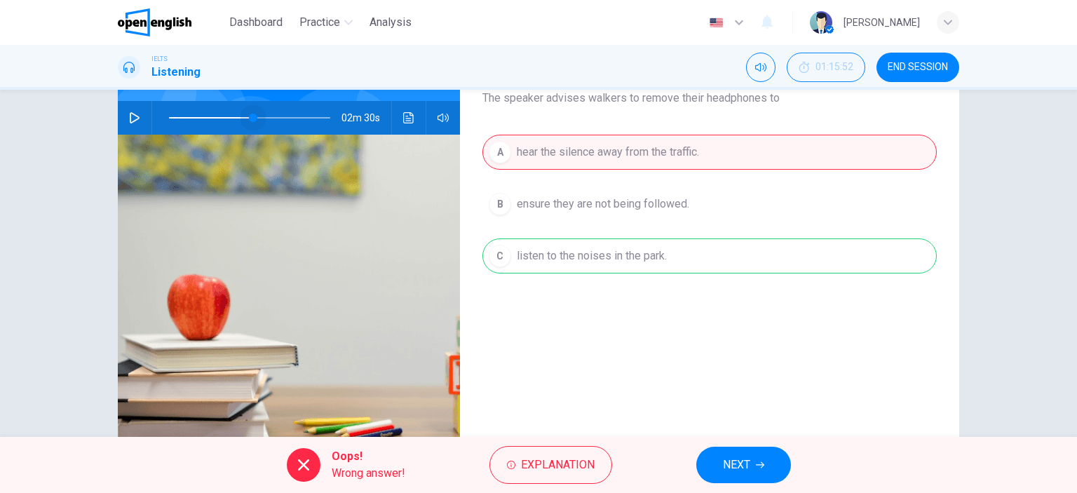
click at [250, 117] on span at bounding box center [249, 118] width 161 height 20
click at [129, 116] on icon "button" at bounding box center [134, 117] width 11 height 11
click at [502, 255] on div "A hear the silence away from the traffic. B ensure they are not being followed.…" at bounding box center [709, 218] width 454 height 167
click at [597, 255] on div "A hear the silence away from the traffic. B ensure they are not being followed.…" at bounding box center [709, 218] width 454 height 167
click at [747, 447] on span "NEXT" at bounding box center [736, 465] width 27 height 20
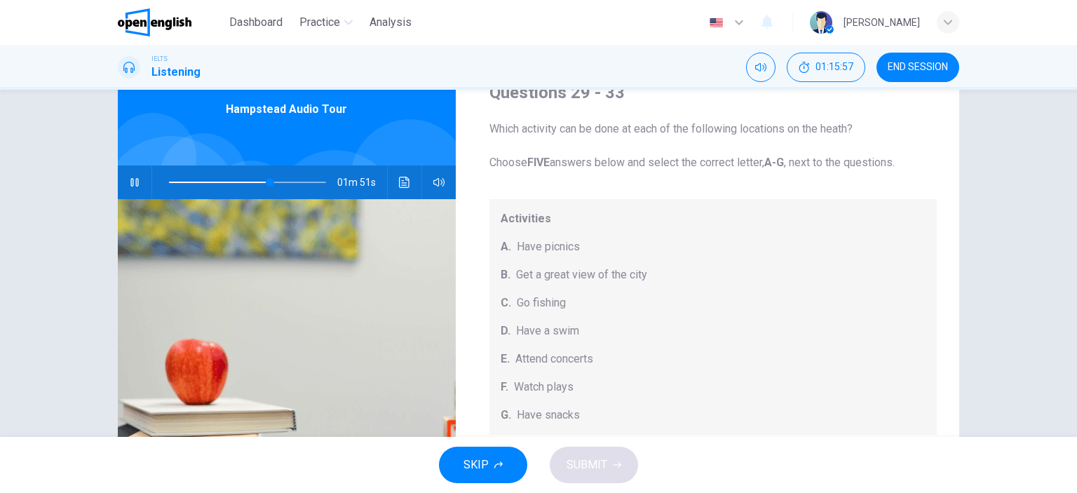
scroll to position [59, 0]
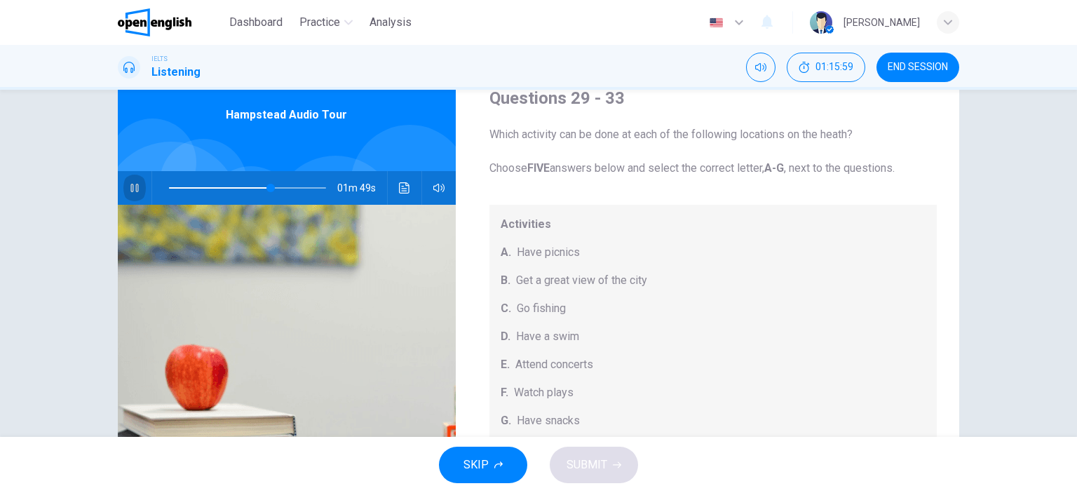
click at [130, 185] on icon "button" at bounding box center [134, 187] width 11 height 11
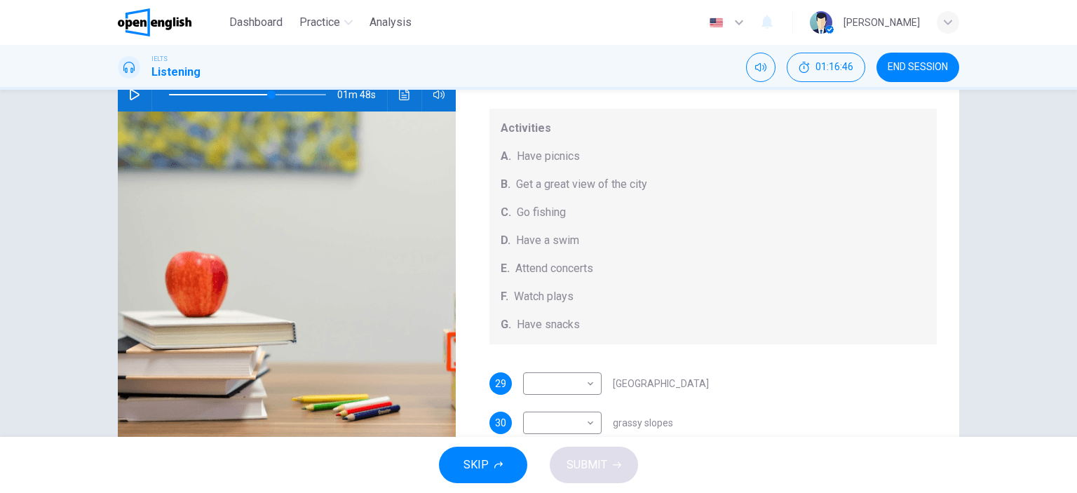
scroll to position [147, 0]
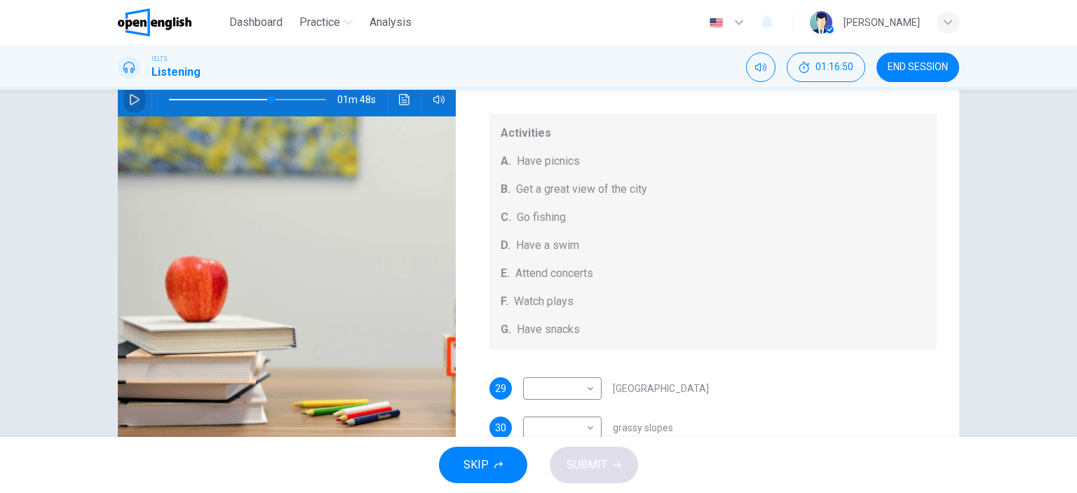
click at [133, 99] on icon "button" at bounding box center [134, 99] width 11 height 11
click at [129, 96] on icon "button" at bounding box center [134, 99] width 11 height 11
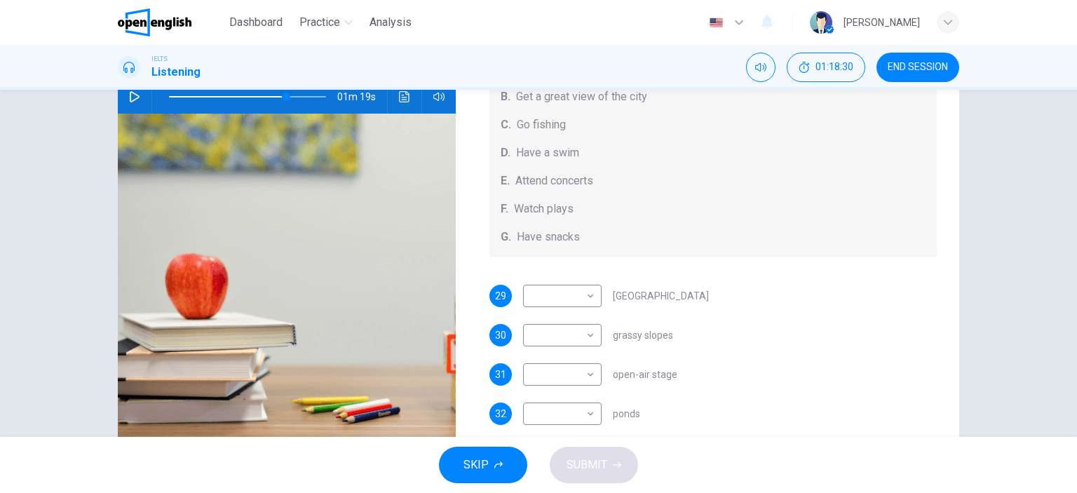
scroll to position [95, 0]
click at [255, 93] on span at bounding box center [247, 97] width 157 height 20
click at [130, 95] on icon "button" at bounding box center [135, 96] width 10 height 11
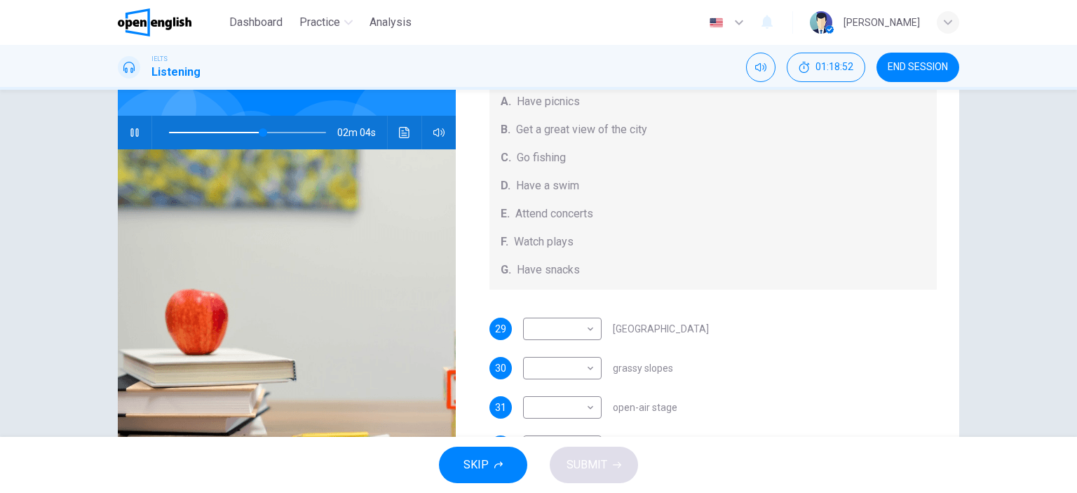
scroll to position [113, 0]
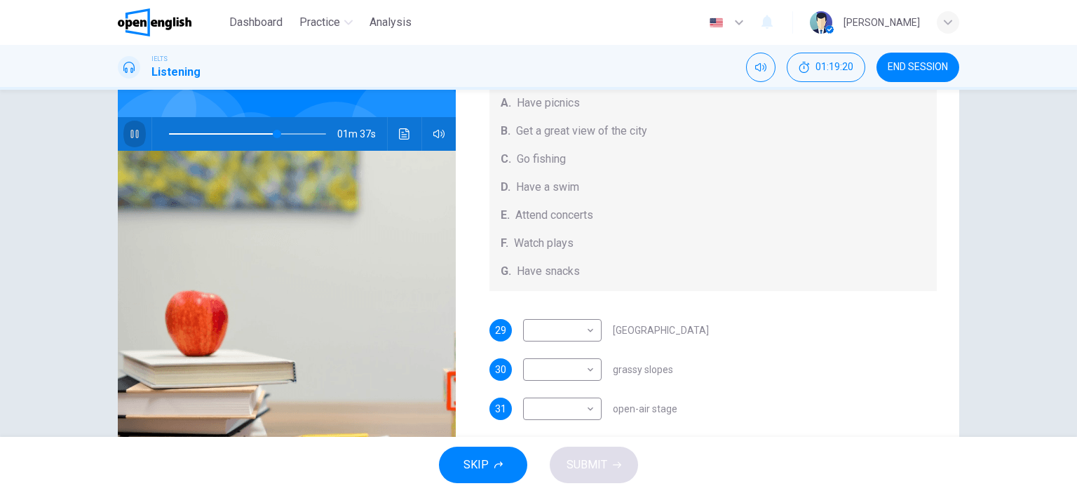
click at [131, 134] on icon "button" at bounding box center [134, 133] width 11 height 11
click at [130, 134] on icon "button" at bounding box center [134, 133] width 11 height 11
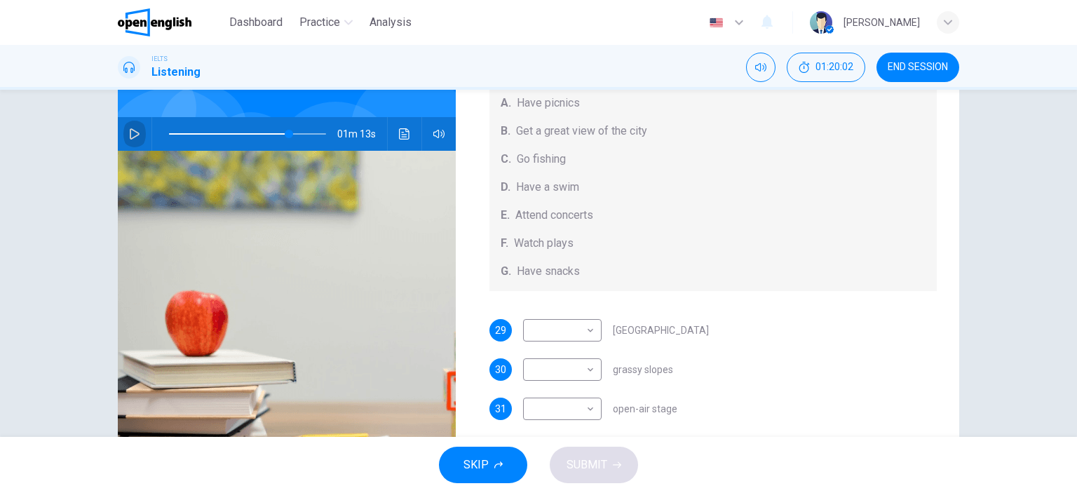
click at [133, 133] on icon "button" at bounding box center [134, 133] width 11 height 11
click at [130, 132] on icon "button" at bounding box center [134, 134] width 8 height 8
click at [129, 132] on icon "button" at bounding box center [134, 133] width 11 height 11
click at [130, 132] on icon "button" at bounding box center [134, 134] width 8 height 8
click at [272, 131] on span at bounding box center [247, 134] width 157 height 20
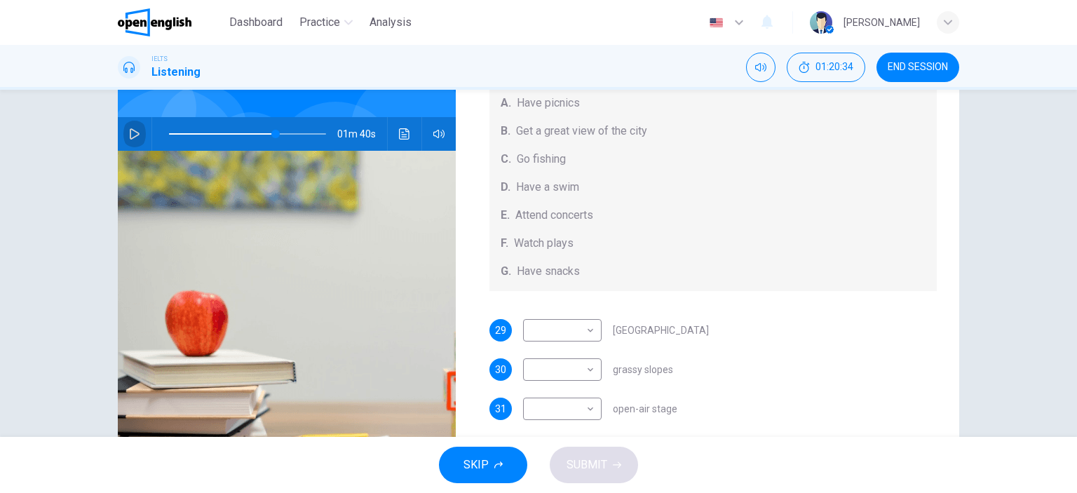
click at [130, 130] on icon "button" at bounding box center [135, 133] width 10 height 11
click at [586, 327] on body "This site uses cookies, as explained in our Privacy Policy . If you agree to th…" at bounding box center [538, 246] width 1077 height 493
click at [126, 131] on div at bounding box center [538, 246] width 1077 height 493
click at [131, 131] on icon "button" at bounding box center [134, 133] width 11 height 11
click at [132, 131] on icon "button" at bounding box center [135, 133] width 10 height 11
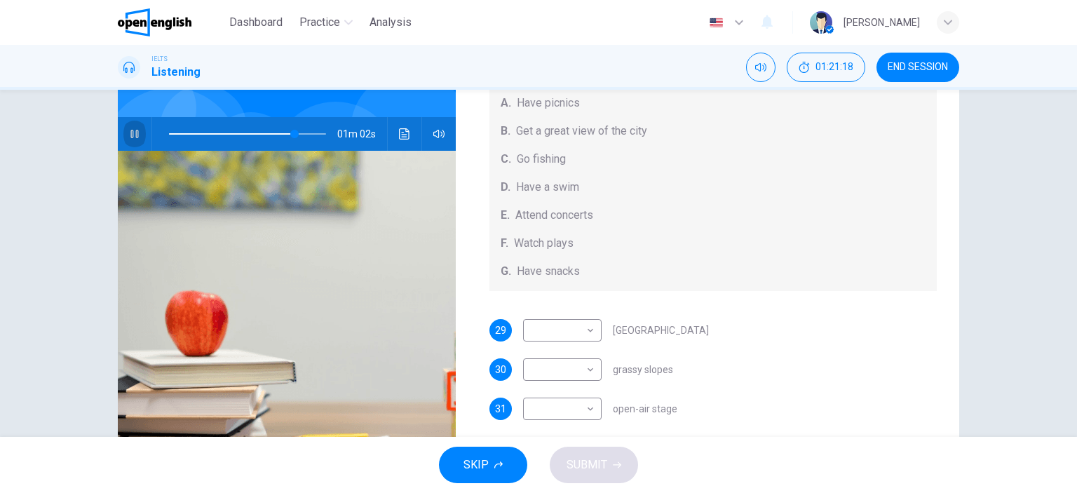
click at [132, 131] on icon "button" at bounding box center [134, 134] width 8 height 8
click at [587, 326] on body "This site uses cookies, as explained in our Privacy Policy . If you agree to th…" at bounding box center [538, 246] width 1077 height 493
click at [534, 426] on li "E" at bounding box center [558, 425] width 79 height 22
type input "**"
type input "*"
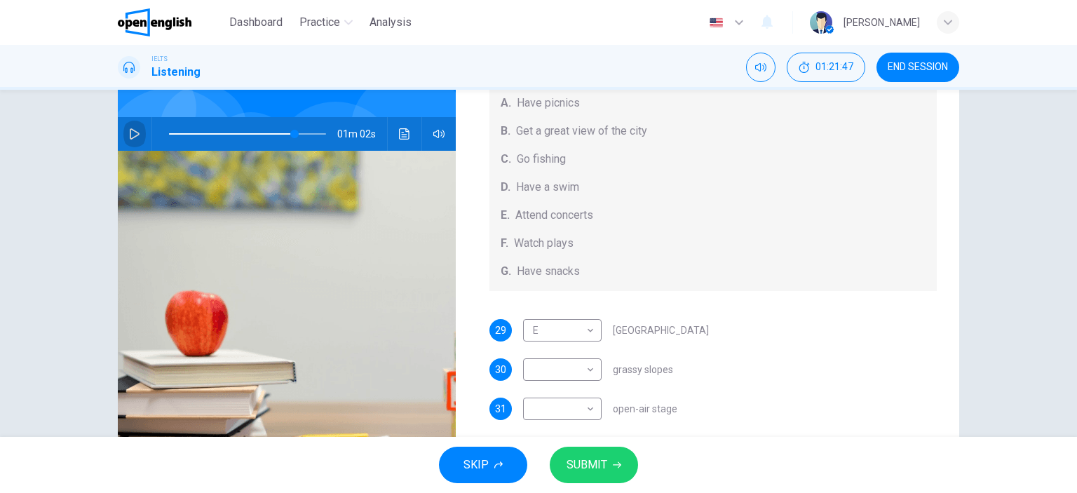
click at [129, 133] on icon "button" at bounding box center [134, 133] width 11 height 11
click at [585, 371] on body "This site uses cookies, as explained in our Privacy Policy . If you agree to th…" at bounding box center [538, 246] width 1077 height 493
click at [532, 336] on li "A" at bounding box center [558, 336] width 79 height 22
type input "**"
type input "*"
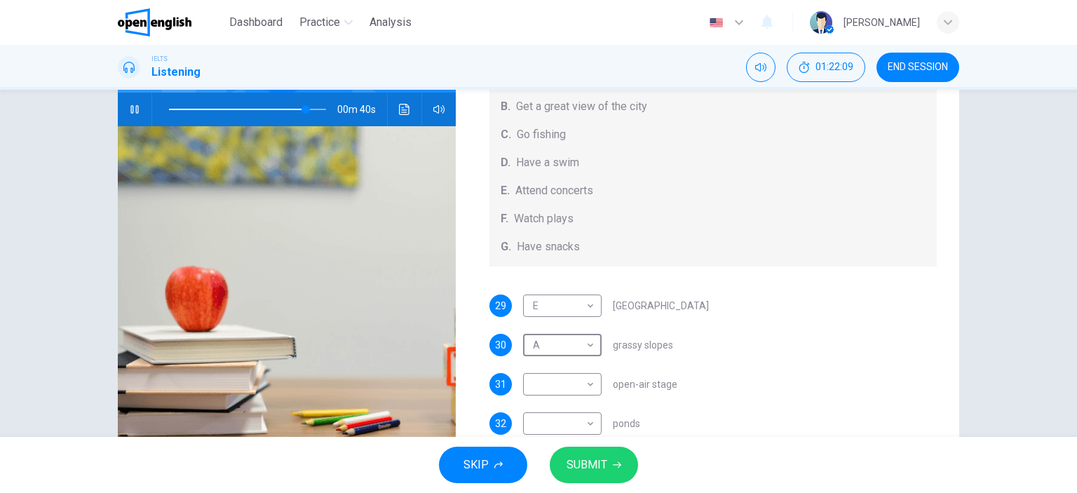
scroll to position [139, 0]
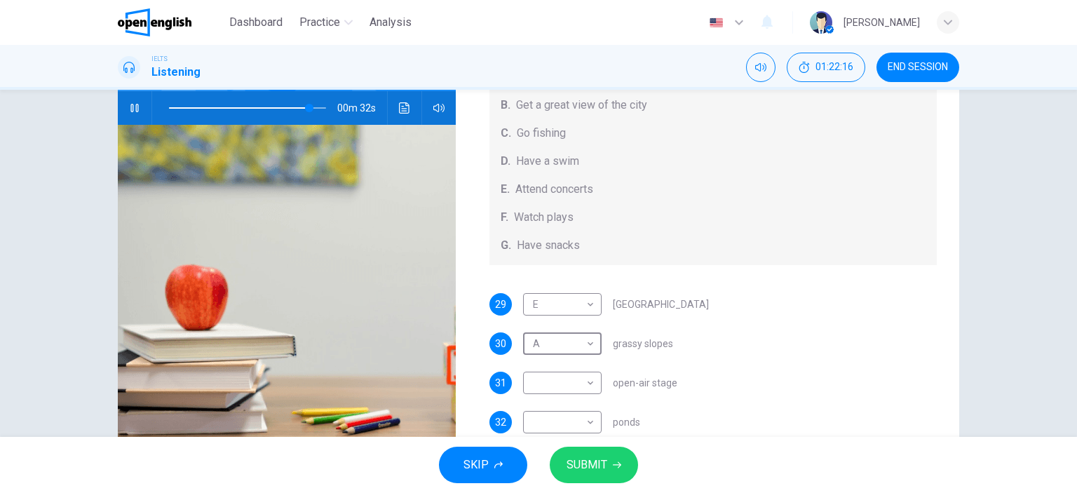
click at [134, 108] on icon "button" at bounding box center [134, 108] width 8 height 8
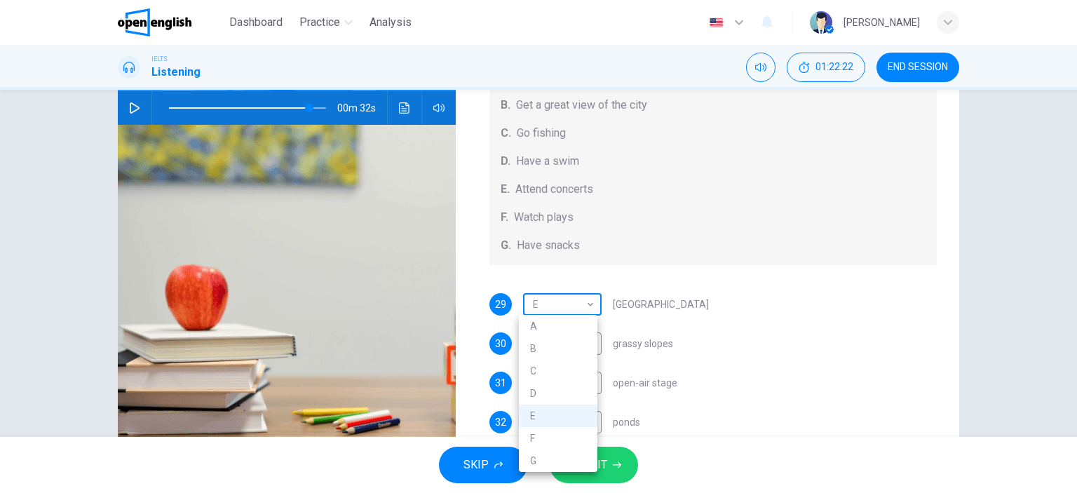
click at [585, 304] on body "This site uses cookies, as explained in our Privacy Policy . If you agree to th…" at bounding box center [538, 246] width 1077 height 493
click at [535, 435] on li "F" at bounding box center [558, 438] width 79 height 22
type input "**"
type input "*"
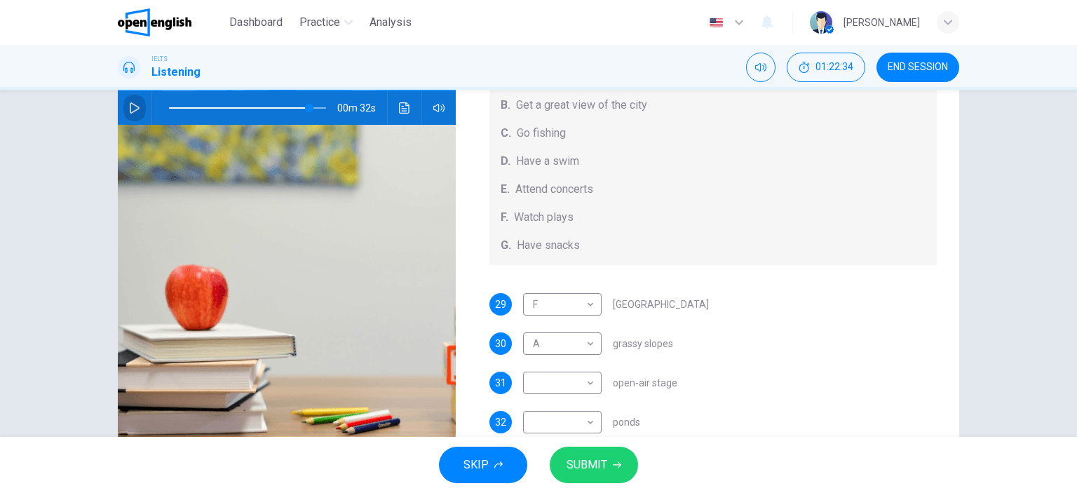
click at [129, 106] on icon "button" at bounding box center [134, 107] width 11 height 11
click at [309, 106] on span at bounding box center [313, 108] width 8 height 8
click at [130, 104] on icon "button" at bounding box center [134, 107] width 11 height 11
click at [588, 384] on body "This site uses cookies, as explained in our Privacy Policy . If you agree to th…" at bounding box center [538, 246] width 1077 height 493
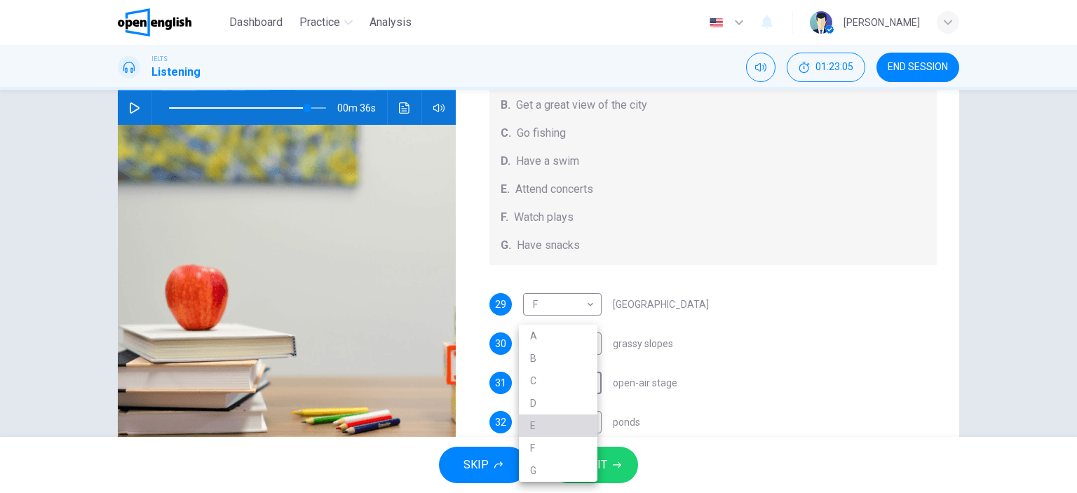
click at [541, 427] on li "E" at bounding box center [558, 425] width 79 height 22
type input "**"
type input "*"
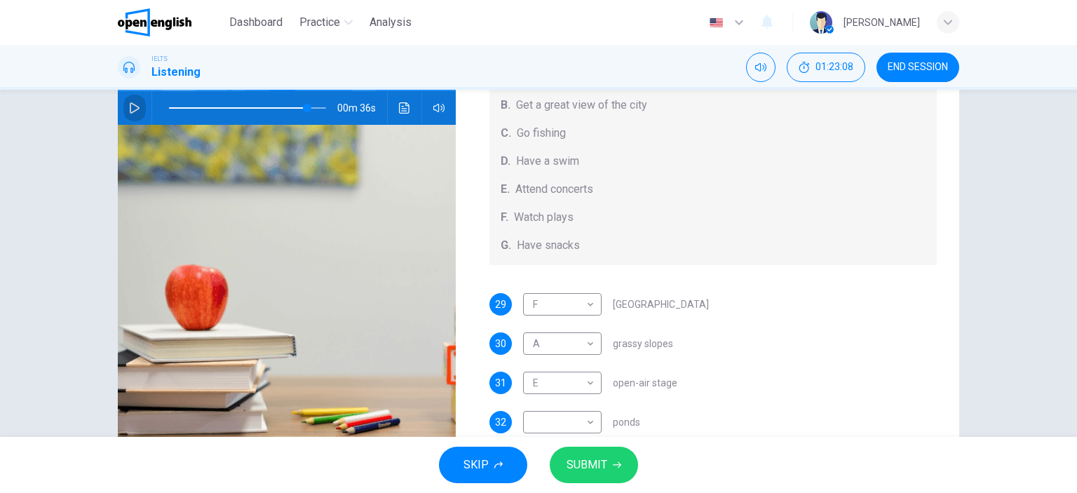
click at [131, 109] on icon "button" at bounding box center [134, 107] width 11 height 11
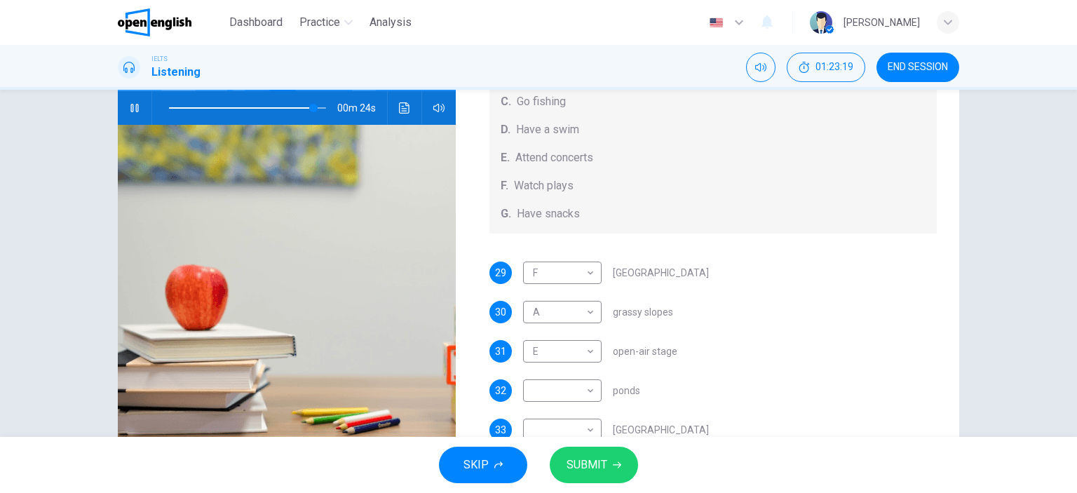
scroll to position [129, 0]
click at [132, 109] on icon "button" at bounding box center [134, 108] width 8 height 8
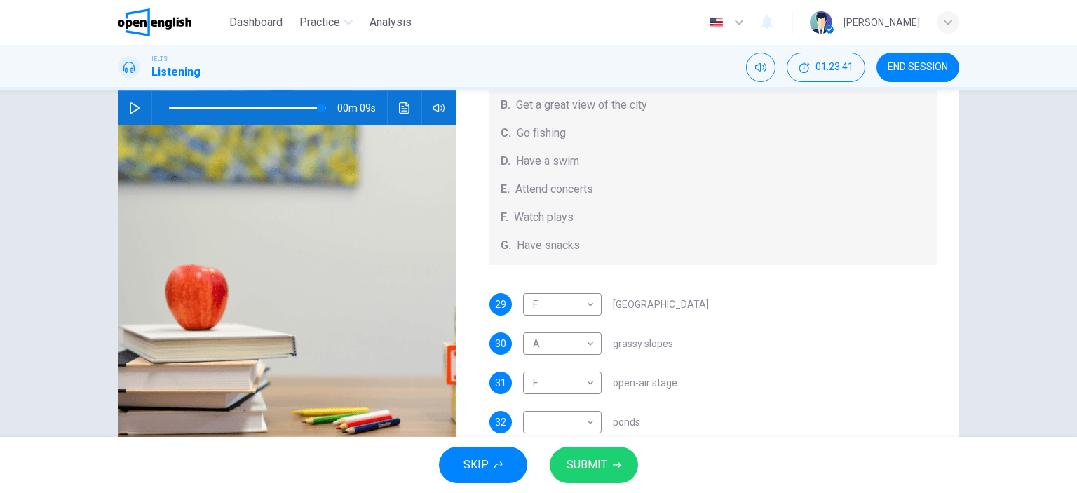
scroll to position [101, 0]
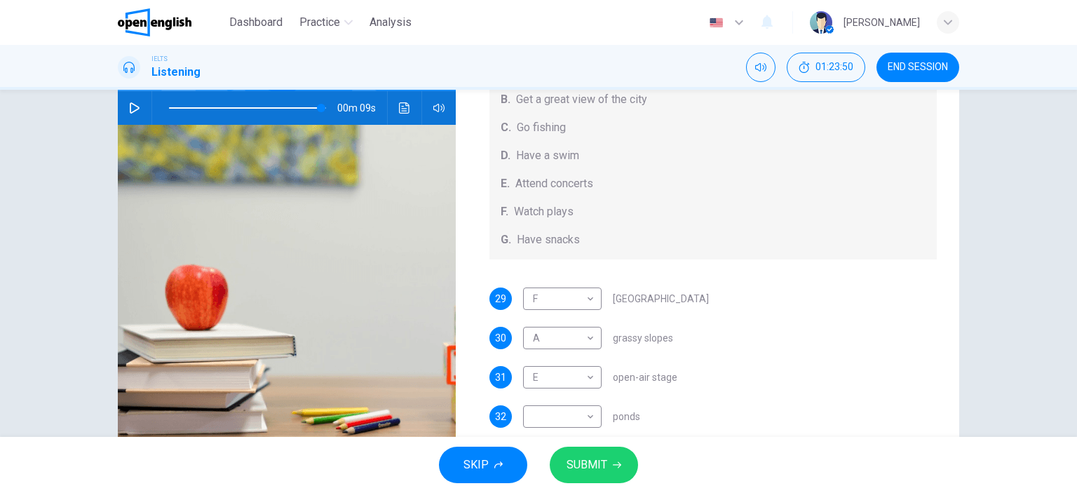
click at [129, 104] on icon "button" at bounding box center [134, 107] width 11 height 11
click at [129, 105] on icon "button" at bounding box center [134, 107] width 11 height 11
click at [310, 106] on span at bounding box center [313, 108] width 8 height 8
click at [131, 107] on icon "button" at bounding box center [134, 107] width 11 height 11
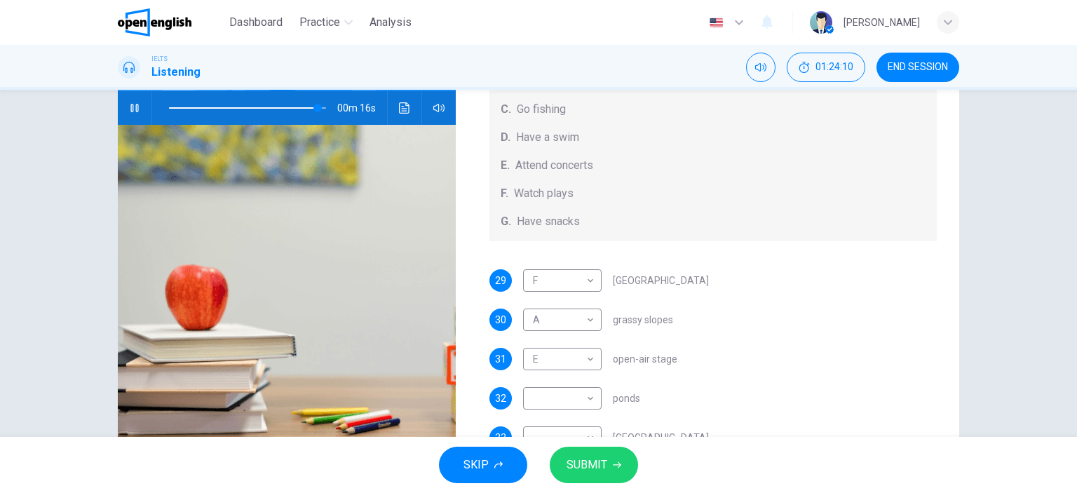
scroll to position [120, 0]
click at [131, 107] on icon "button" at bounding box center [134, 107] width 11 height 11
click at [585, 400] on body "This site uses cookies, as explained in our Privacy Policy . If you agree to th…" at bounding box center [538, 246] width 1077 height 493
click at [528, 402] on li "D" at bounding box center [558, 403] width 79 height 22
type input "**"
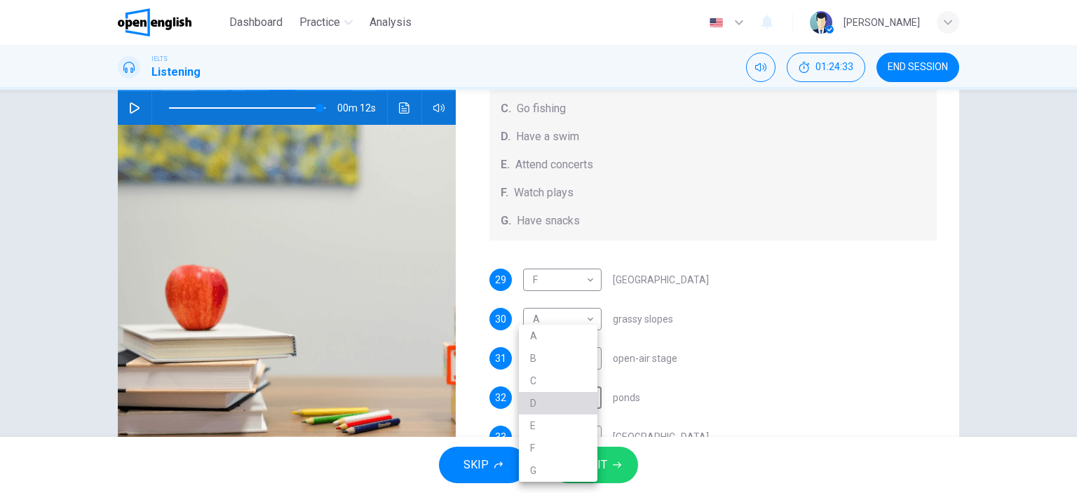
type input "*"
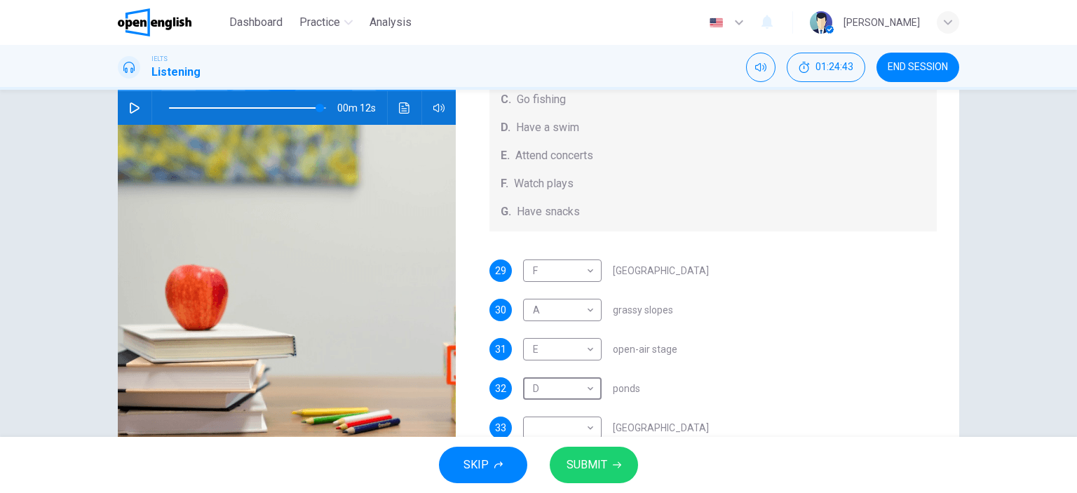
click at [130, 107] on icon "button" at bounding box center [135, 107] width 10 height 11
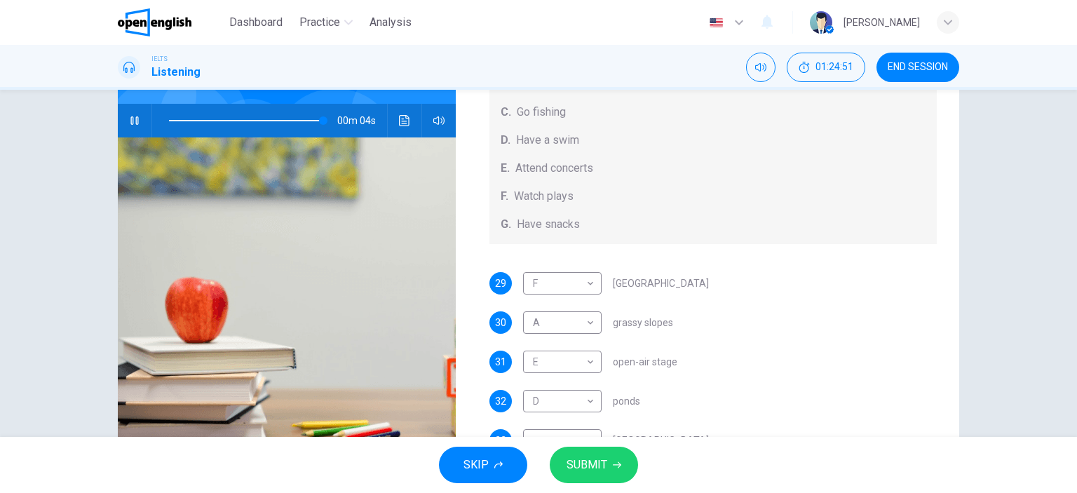
scroll to position [0, 0]
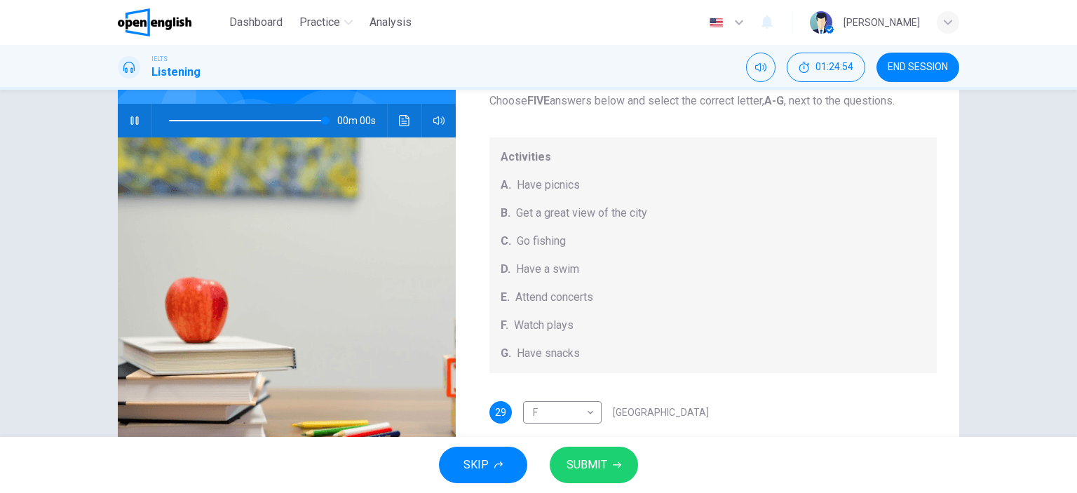
type input "*"
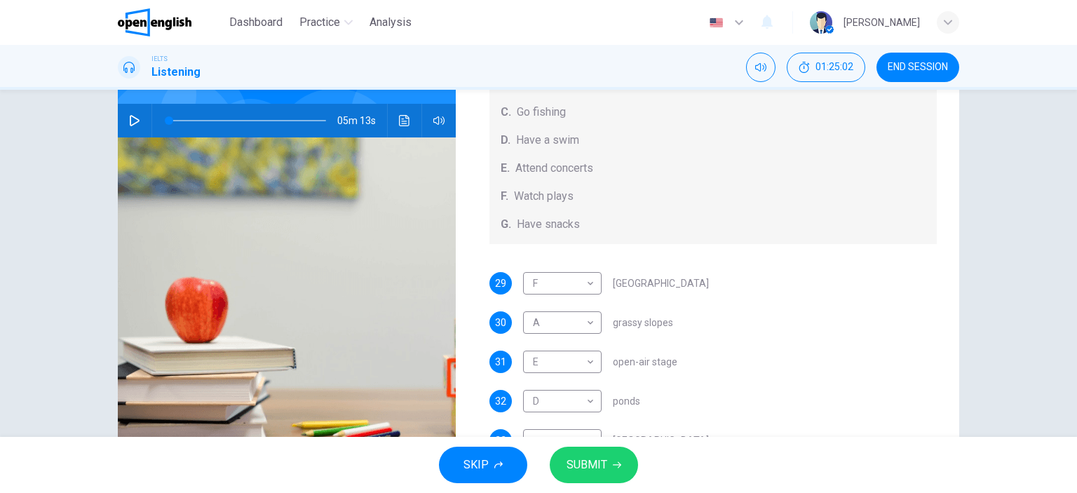
scroll to position [196, 0]
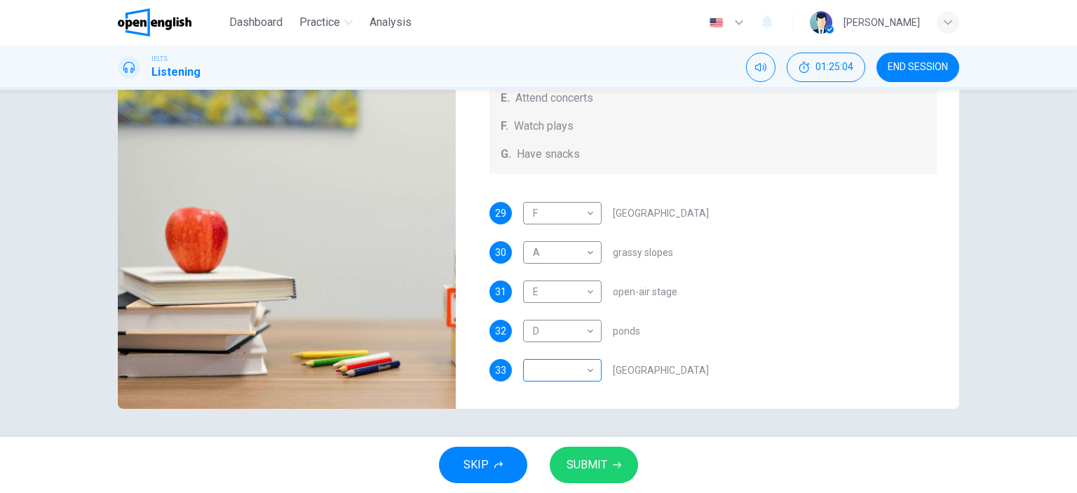
click at [590, 370] on body "This site uses cookies, as explained in our Privacy Policy . If you agree to th…" at bounding box center [538, 246] width 1077 height 493
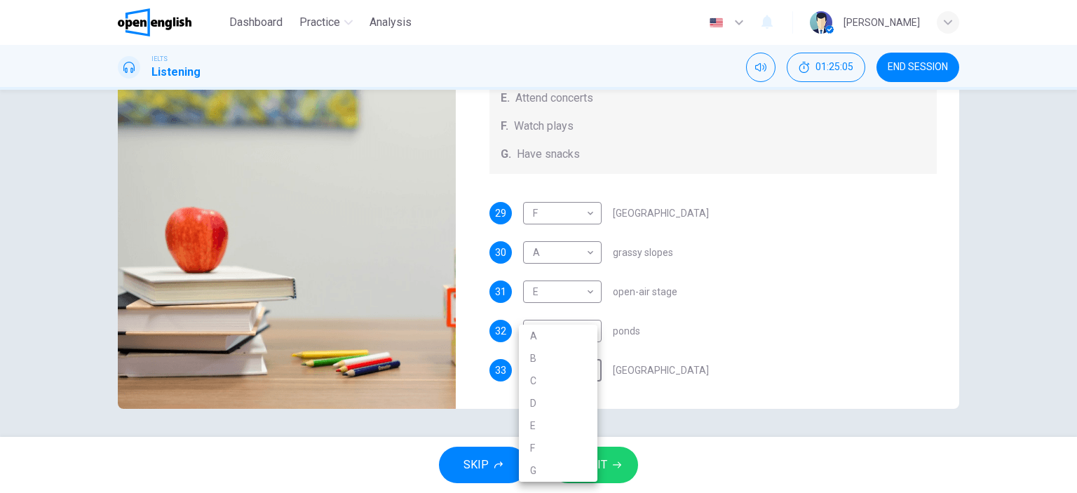
click at [541, 360] on li "B" at bounding box center [558, 358] width 79 height 22
type input "*"
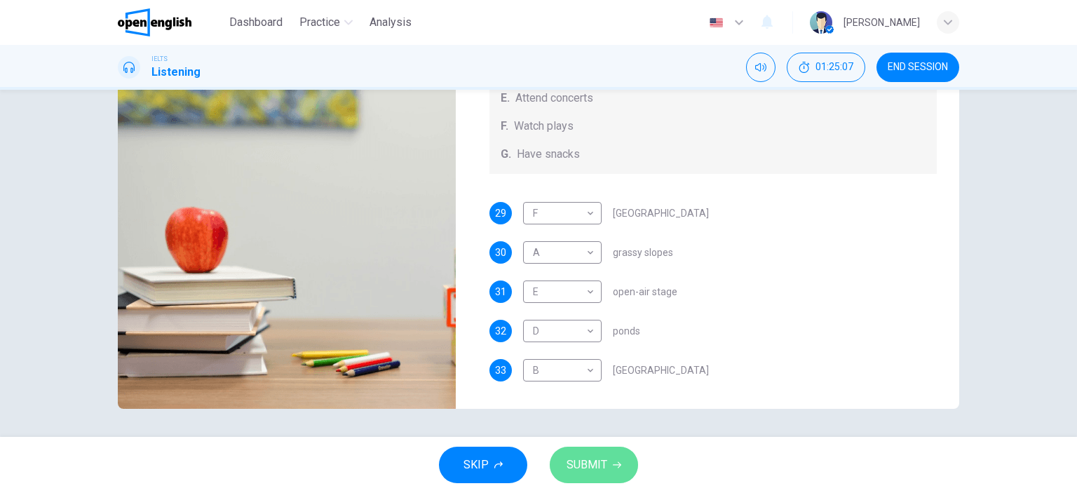
click at [578, 447] on span "SUBMIT" at bounding box center [587, 465] width 41 height 20
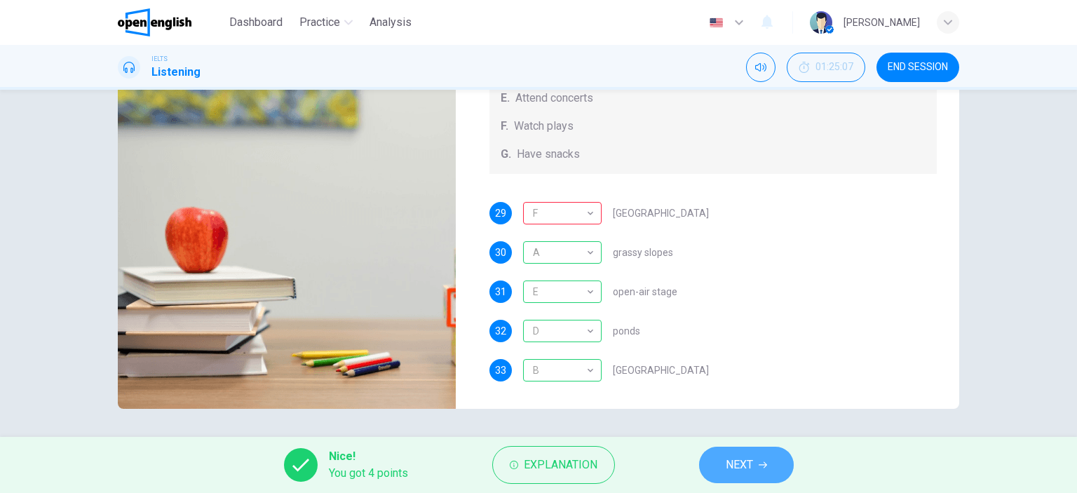
click at [738, 447] on span "NEXT" at bounding box center [739, 465] width 27 height 20
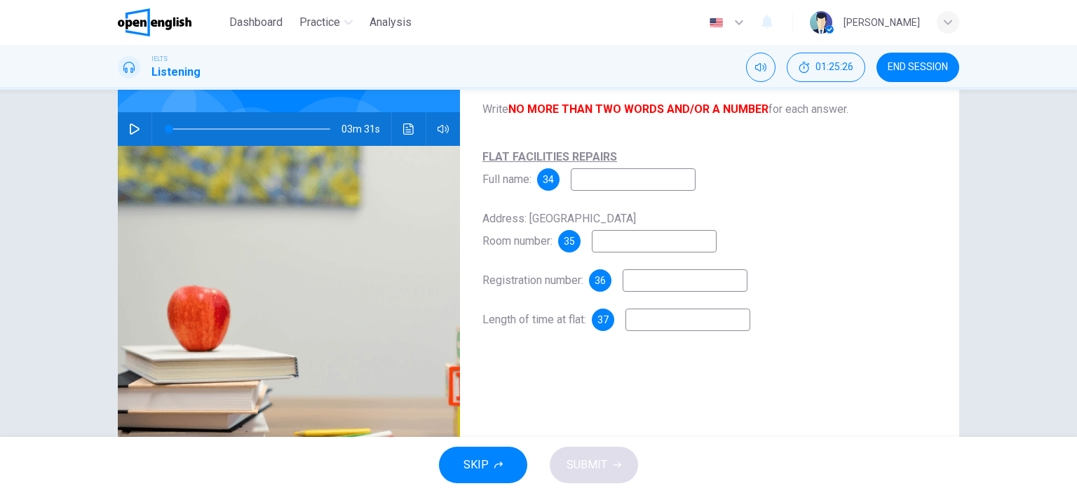
scroll to position [118, 0]
click at [131, 126] on icon "button" at bounding box center [134, 128] width 11 height 11
click at [129, 126] on icon "button" at bounding box center [134, 128] width 11 height 11
click at [130, 126] on icon "button" at bounding box center [135, 128] width 10 height 11
click at [130, 128] on icon "button" at bounding box center [134, 128] width 8 height 8
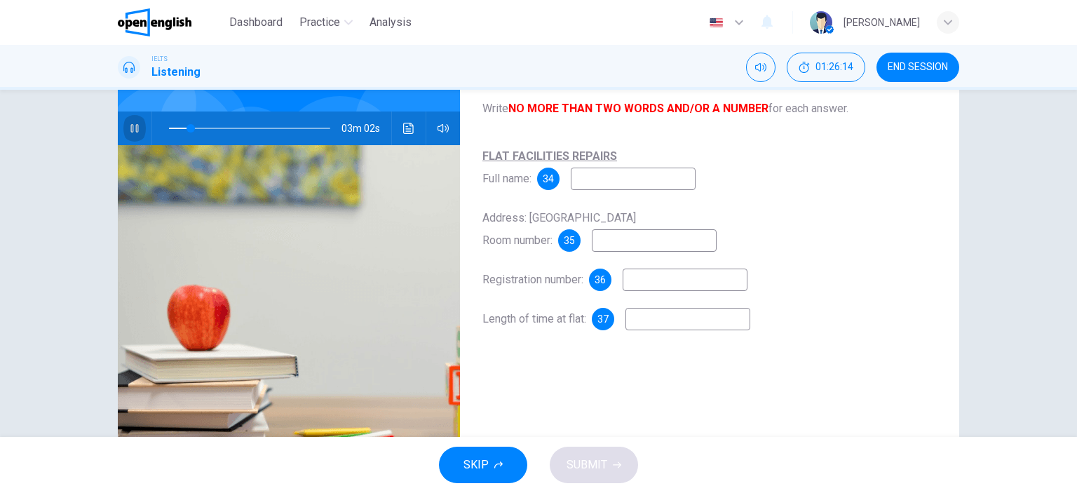
type input "**"
click at [589, 177] on input at bounding box center [633, 179] width 125 height 22
type input "**********"
click at [129, 126] on icon "button" at bounding box center [134, 128] width 11 height 11
click at [130, 126] on icon "button" at bounding box center [134, 128] width 8 height 8
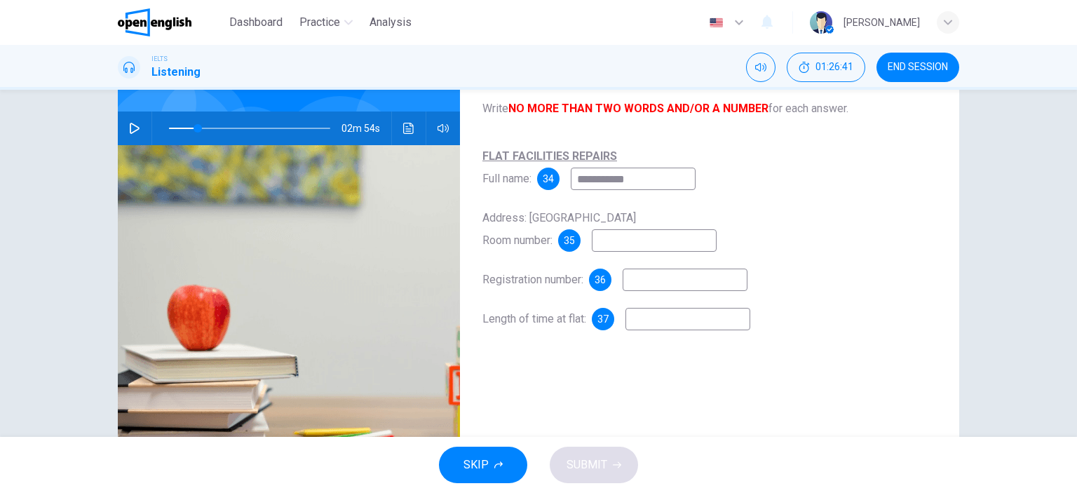
click at [129, 126] on icon "button" at bounding box center [134, 128] width 11 height 11
click at [130, 126] on icon "button" at bounding box center [134, 128] width 8 height 8
type input "**"
click at [633, 244] on input at bounding box center [654, 240] width 125 height 22
type input "***"
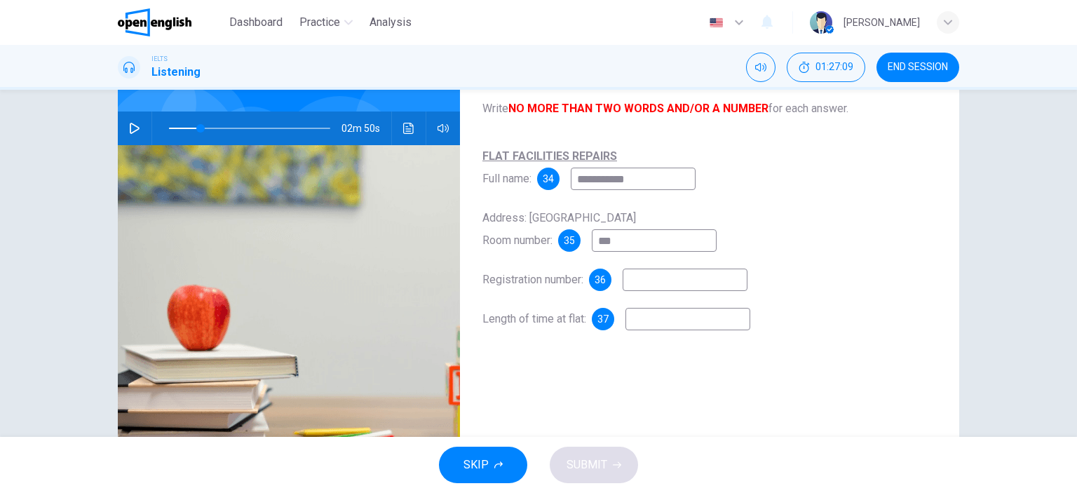
click at [131, 126] on icon "button" at bounding box center [135, 128] width 10 height 11
click at [131, 126] on icon "button" at bounding box center [134, 128] width 11 height 11
click at [131, 126] on icon "button" at bounding box center [135, 128] width 10 height 11
click at [659, 287] on input at bounding box center [685, 280] width 125 height 22
click at [133, 130] on icon "button" at bounding box center [134, 128] width 11 height 11
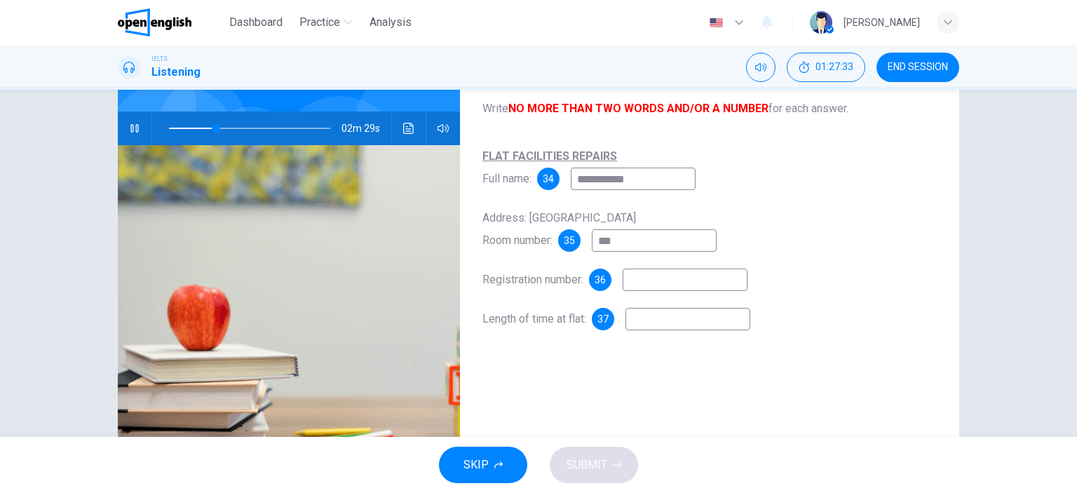
type input "**"
click at [646, 285] on input at bounding box center [685, 280] width 125 height 22
type input "**"
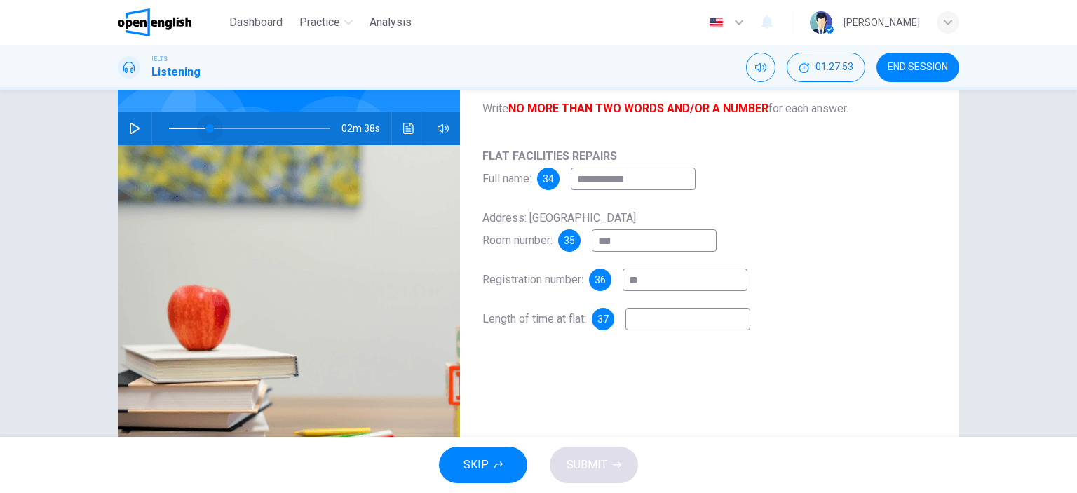
click at [206, 129] on span at bounding box center [209, 128] width 8 height 8
click at [129, 126] on icon "button" at bounding box center [134, 128] width 11 height 11
click at [654, 287] on input "**" at bounding box center [685, 280] width 125 height 22
click at [130, 125] on icon "button" at bounding box center [134, 128] width 8 height 8
type input "**"
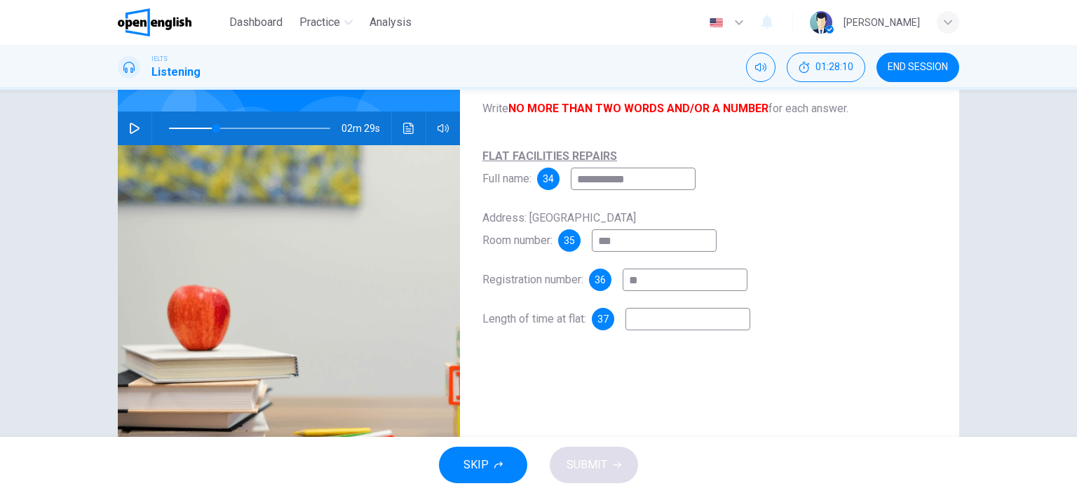
click at [643, 278] on input "**" at bounding box center [685, 280] width 125 height 22
type input "****"
click at [130, 130] on icon "button" at bounding box center [135, 128] width 10 height 11
click at [660, 276] on input "****" at bounding box center [685, 280] width 125 height 22
type input "**"
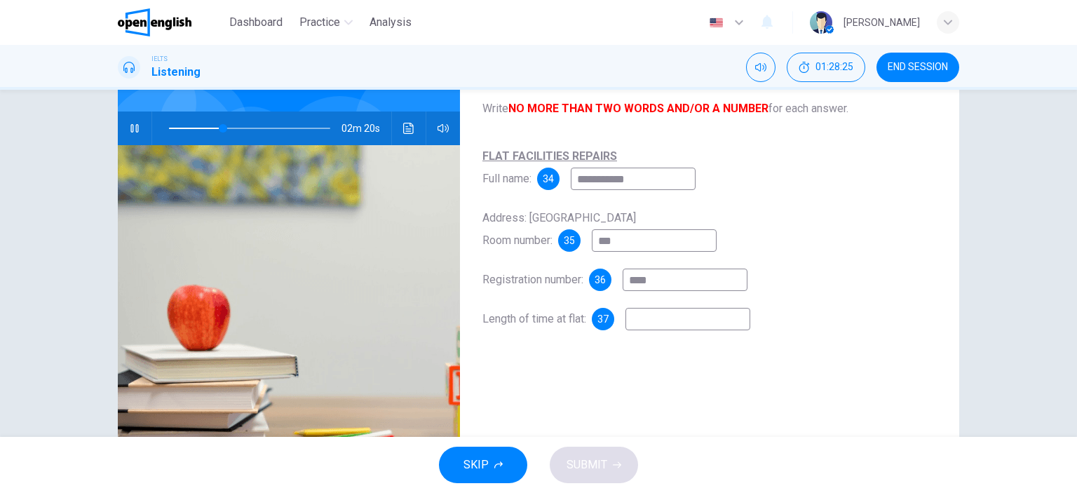
type input "*****"
type input "**"
type input "******"
type input "**"
type input "******"
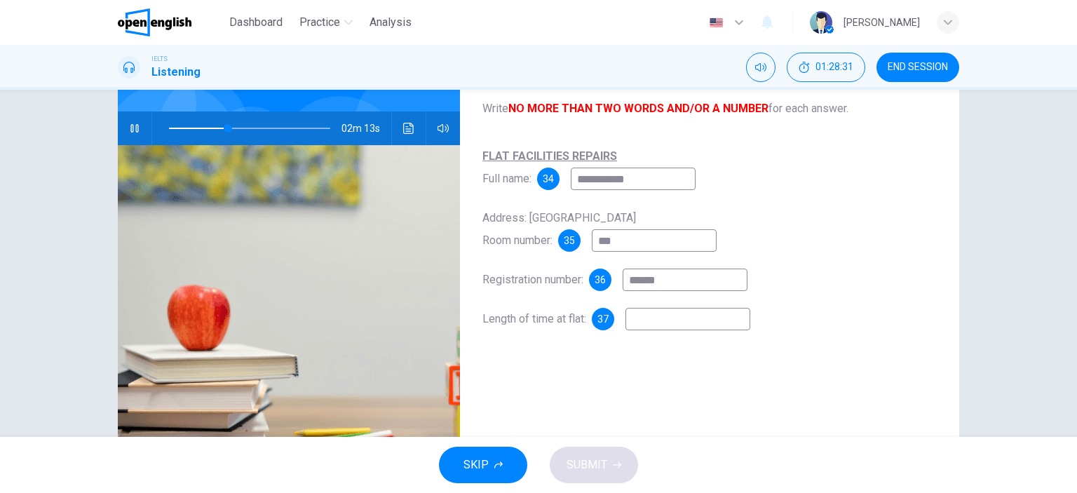
click at [646, 308] on div "Length of time at flat: 37" at bounding box center [709, 319] width 454 height 22
click at [129, 126] on icon "button" at bounding box center [134, 128] width 11 height 11
click at [650, 325] on input at bounding box center [687, 319] width 125 height 22
click at [217, 126] on span at bounding box center [221, 128] width 8 height 8
click at [129, 126] on icon "button" at bounding box center [134, 128] width 11 height 11
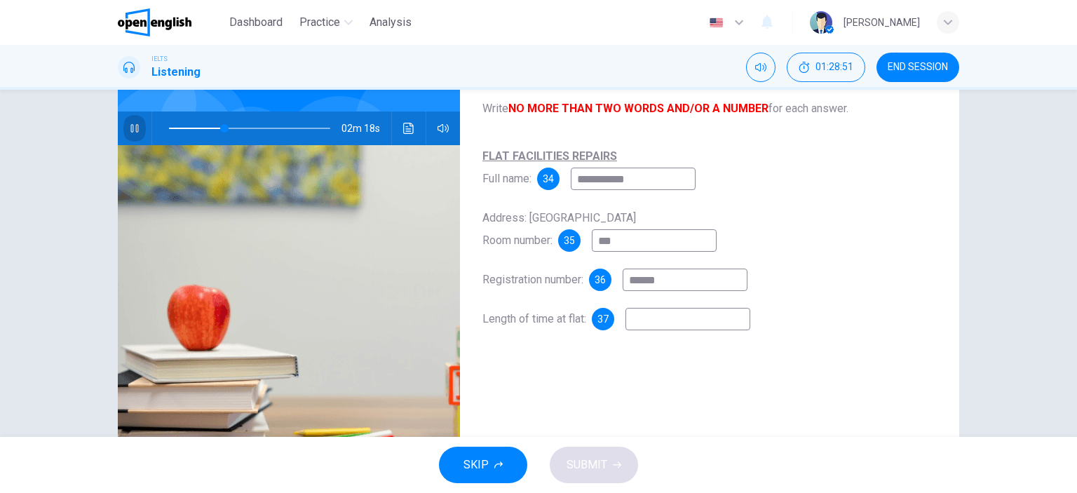
click at [129, 128] on icon "button" at bounding box center [134, 128] width 11 height 11
click at [129, 130] on icon "button" at bounding box center [134, 128] width 11 height 11
click at [133, 131] on icon "button" at bounding box center [134, 128] width 8 height 8
type input "**"
click at [660, 324] on input at bounding box center [687, 319] width 125 height 22
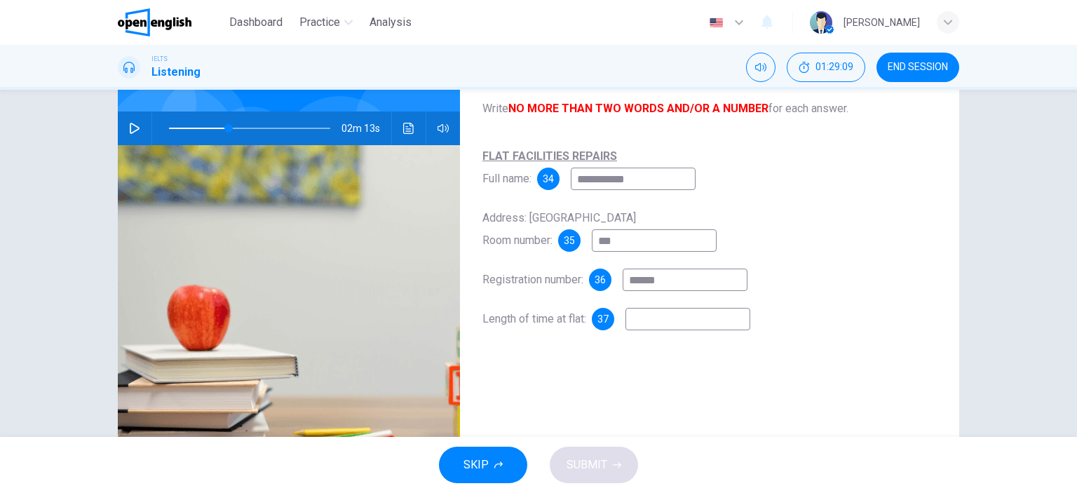
type input "*"
type input "**"
type input "***"
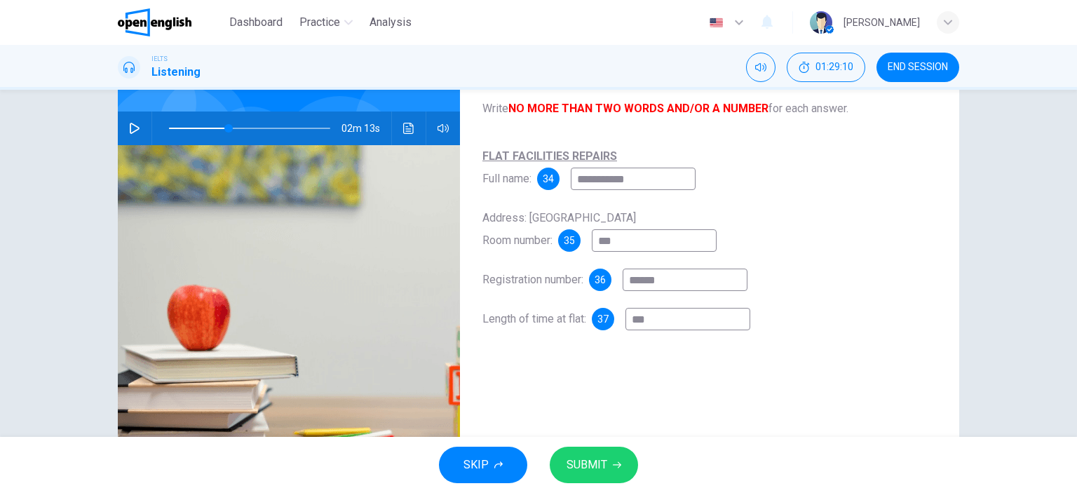
type input "**"
type input "***"
type input "**"
type input "*****"
type input "**"
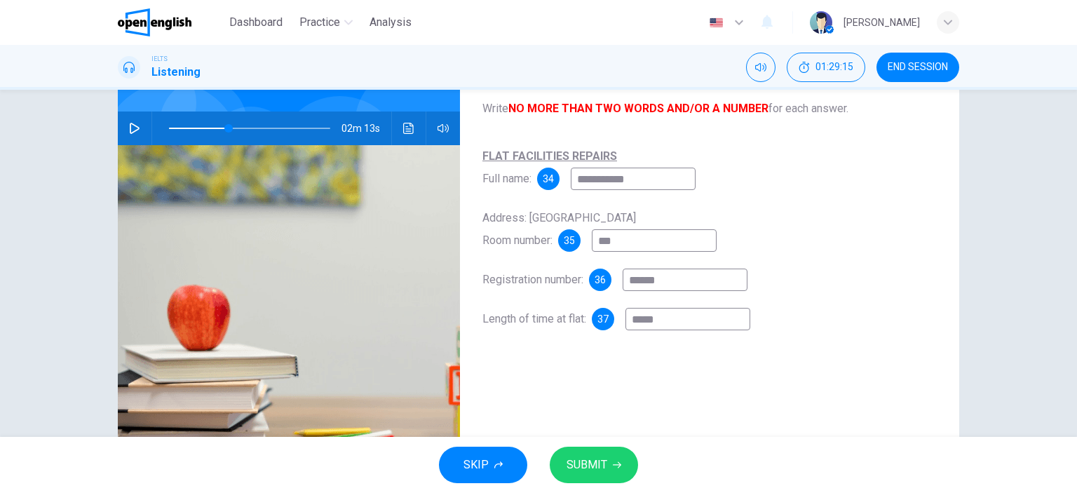
type input "******"
type input "**"
type input "*******"
type input "**"
type input "********"
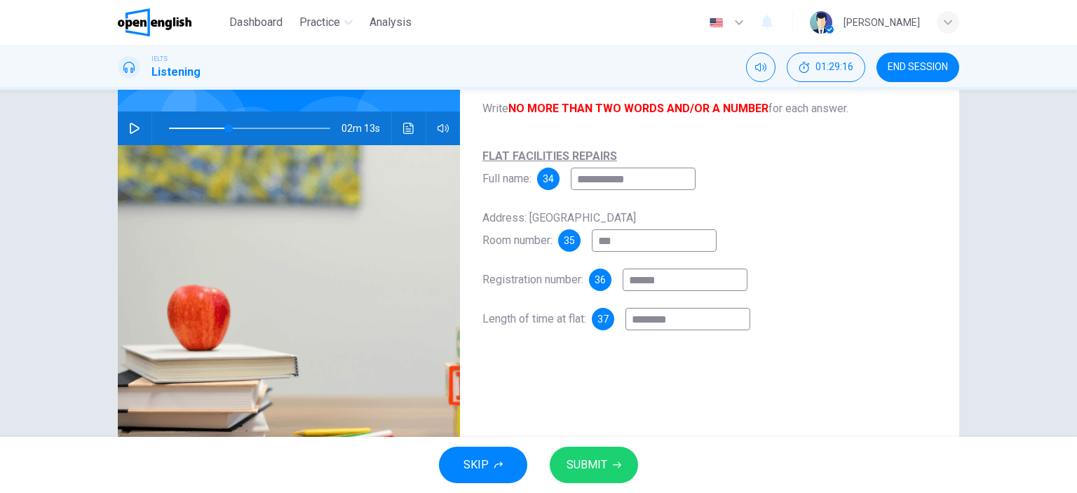
type input "**"
type input "********"
click at [590, 447] on span "SUBMIT" at bounding box center [587, 465] width 41 height 20
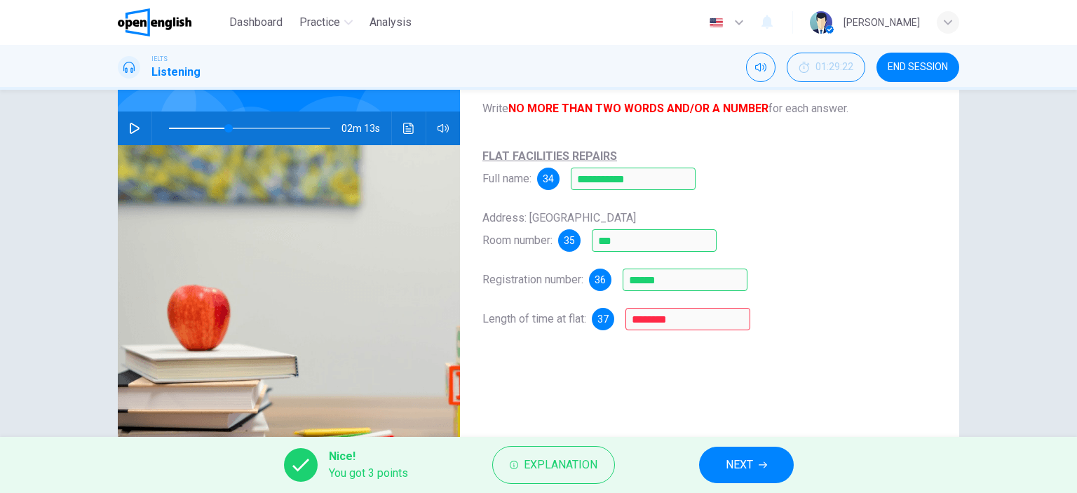
click at [746, 447] on span "NEXT" at bounding box center [739, 465] width 27 height 20
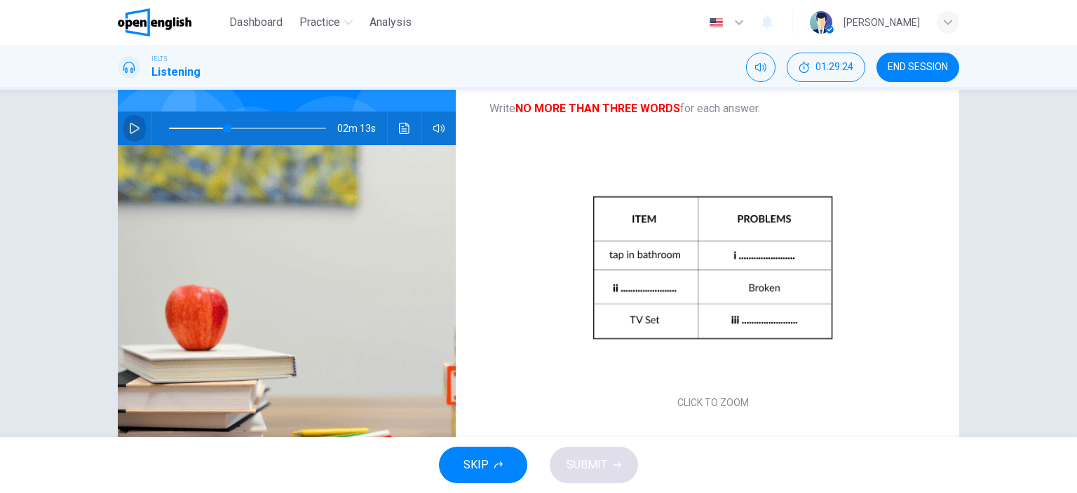
click at [130, 128] on icon "button" at bounding box center [135, 128] width 10 height 11
click at [130, 129] on icon "button" at bounding box center [134, 128] width 11 height 11
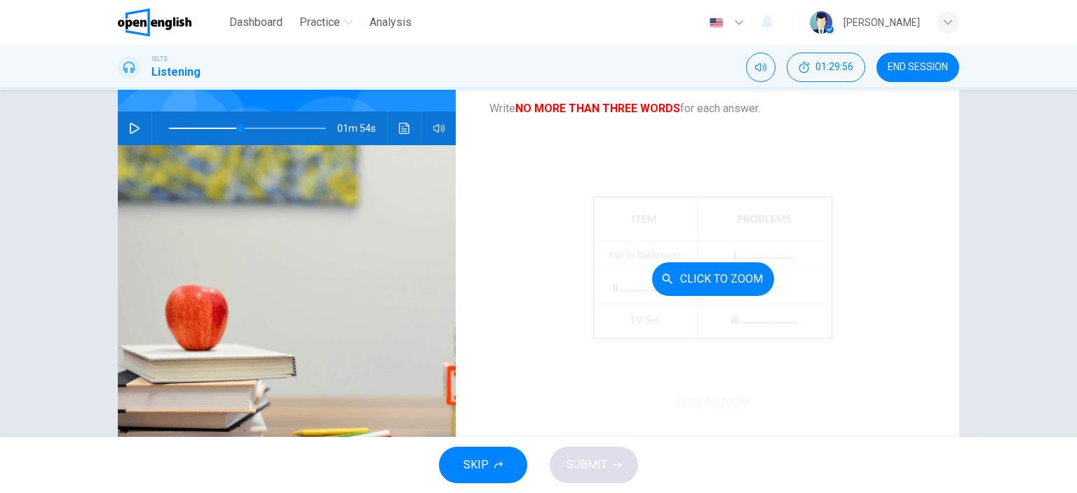
click at [715, 285] on button "Click to Zoom" at bounding box center [713, 279] width 122 height 34
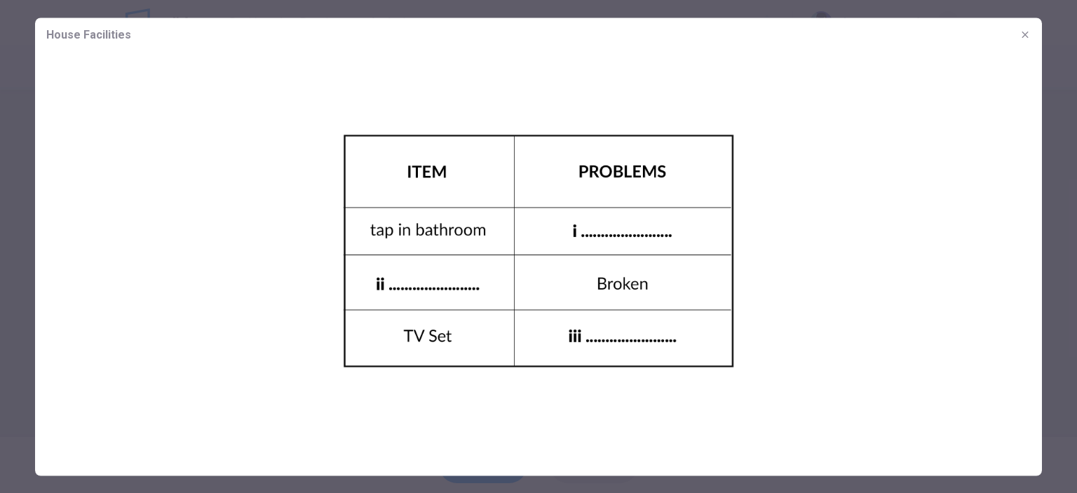
click at [595, 227] on img at bounding box center [538, 250] width 1007 height 398
click at [597, 230] on img at bounding box center [538, 250] width 1007 height 398
click at [606, 231] on img at bounding box center [538, 250] width 1007 height 398
click at [613, 231] on img at bounding box center [538, 250] width 1007 height 398
click at [616, 229] on img at bounding box center [538, 250] width 1007 height 398
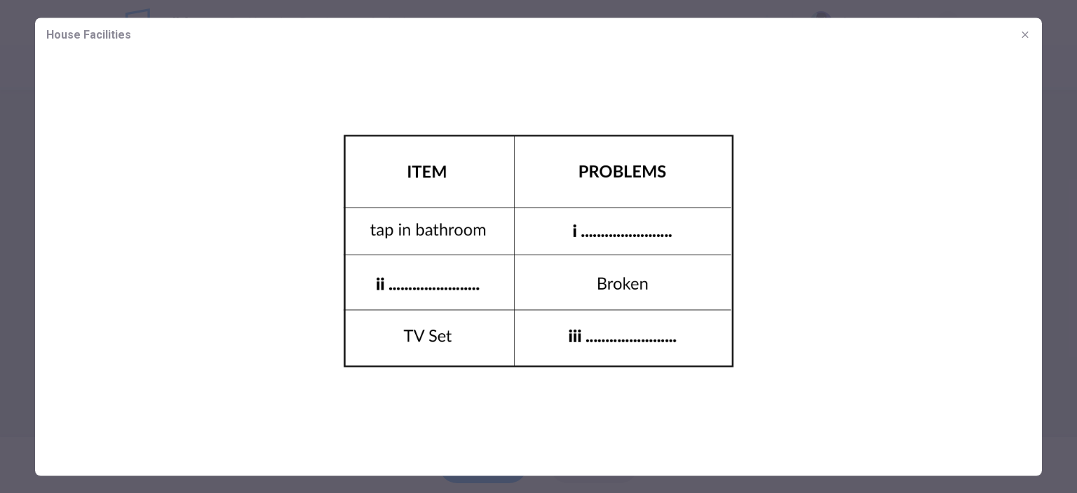
drag, startPoint x: 614, startPoint y: 227, endPoint x: 602, endPoint y: 225, distance: 12.8
click at [600, 225] on img at bounding box center [538, 250] width 1007 height 398
click at [600, 235] on img at bounding box center [538, 250] width 1007 height 398
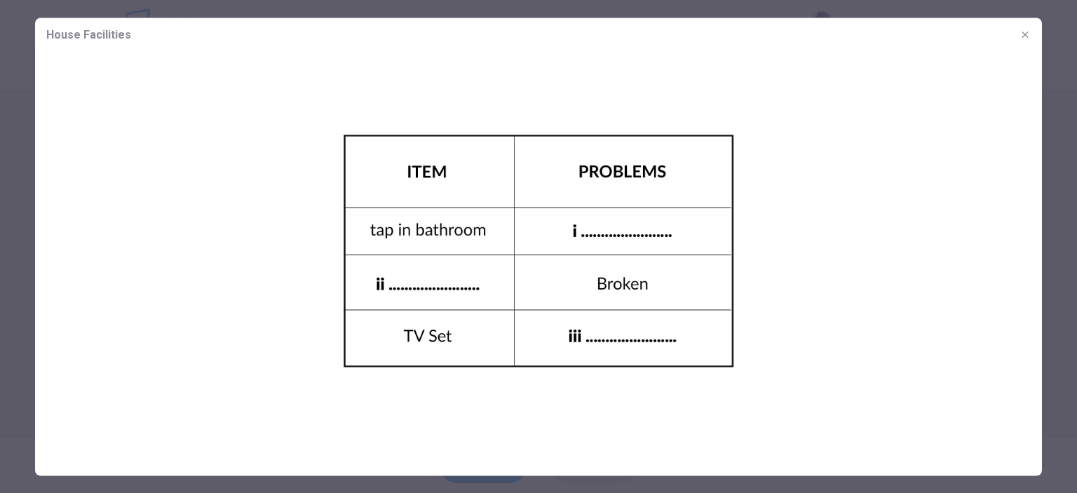
click at [600, 235] on img at bounding box center [538, 250] width 1007 height 398
type input "**"
click at [978, 33] on icon "button" at bounding box center [1025, 34] width 6 height 6
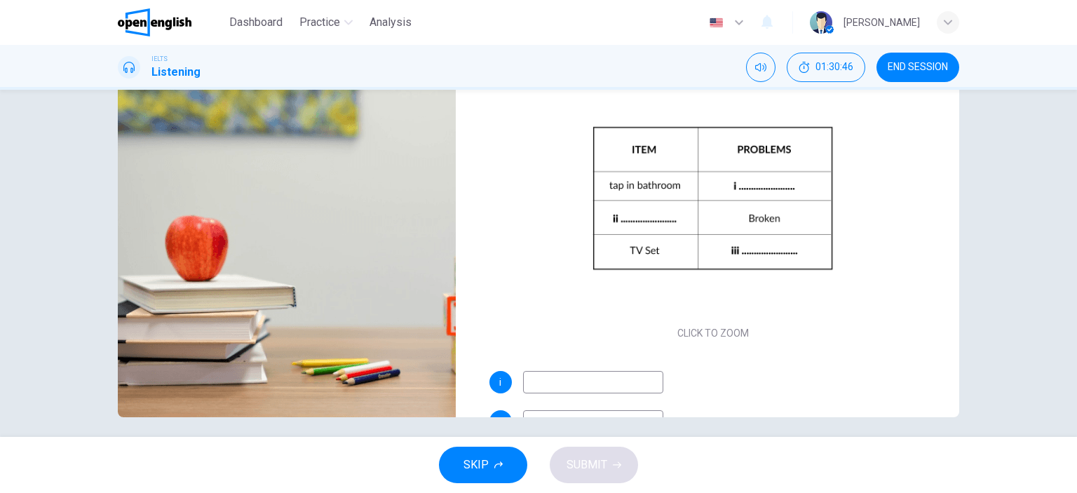
scroll to position [196, 0]
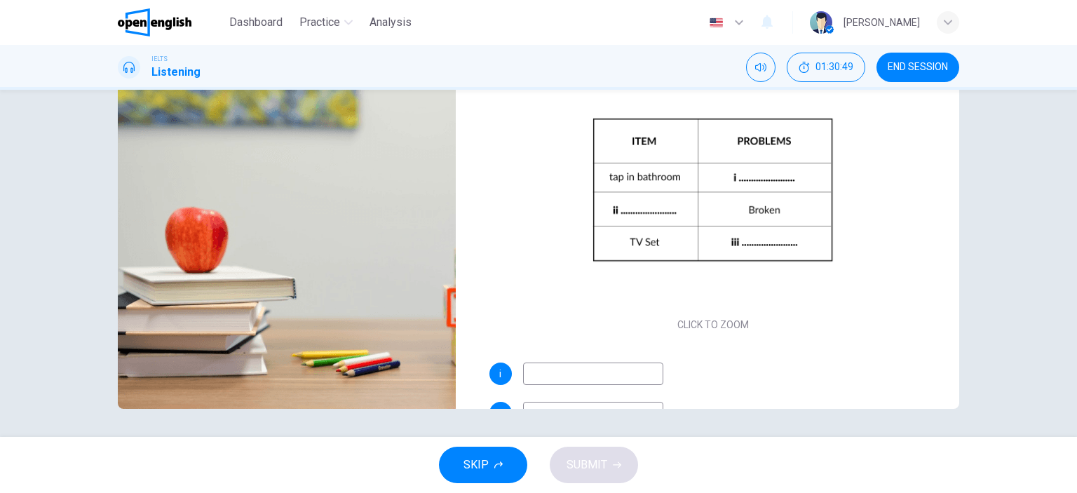
click at [566, 372] on input at bounding box center [593, 374] width 140 height 22
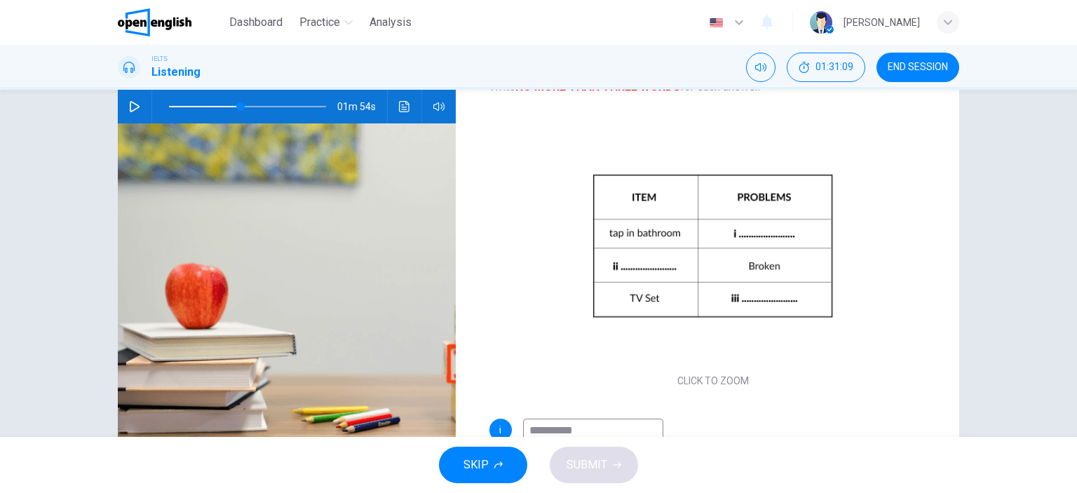
scroll to position [141, 0]
type input "**********"
click at [129, 107] on icon "button" at bounding box center [134, 105] width 11 height 11
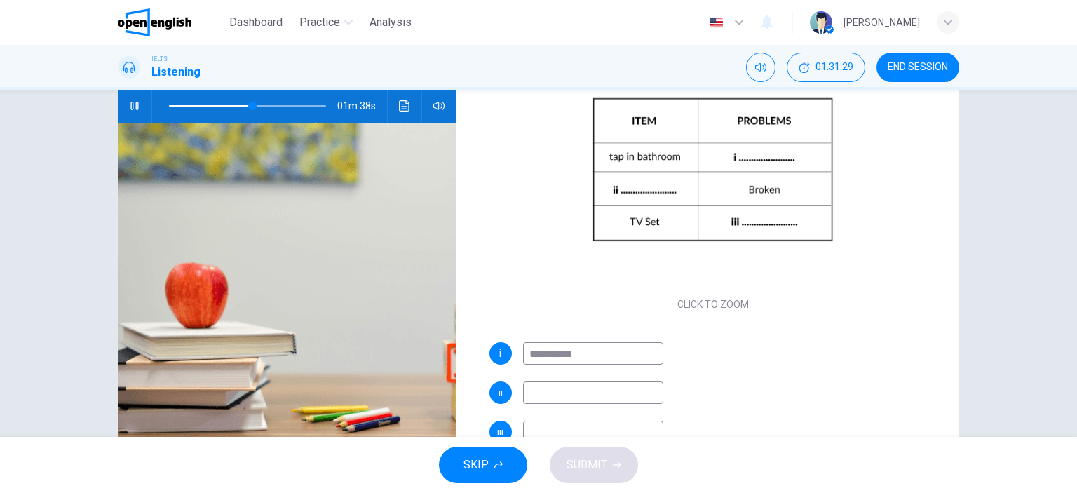
scroll to position [82, 0]
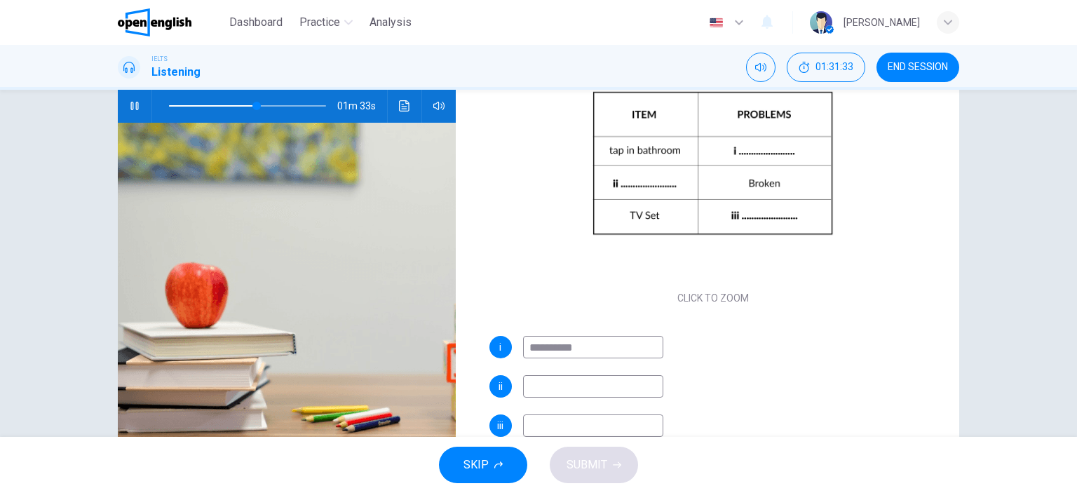
click at [550, 386] on input at bounding box center [593, 386] width 140 height 22
click at [129, 102] on icon "button" at bounding box center [134, 105] width 11 height 11
type input "**"
click at [551, 384] on input at bounding box center [593, 386] width 140 height 22
type input "**********"
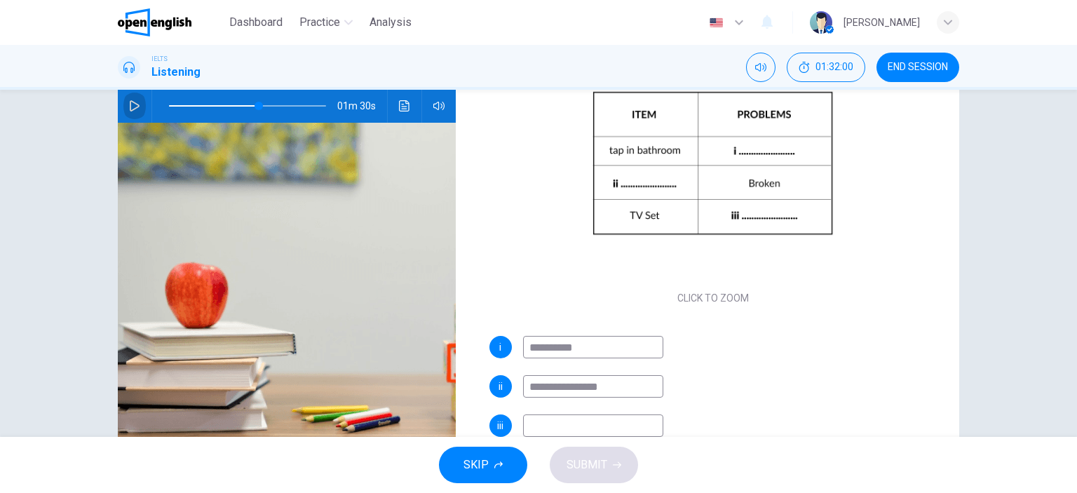
click at [123, 106] on button "button" at bounding box center [134, 106] width 22 height 34
click at [543, 424] on input at bounding box center [593, 425] width 140 height 22
type input "**"
type input "*"
type input "**"
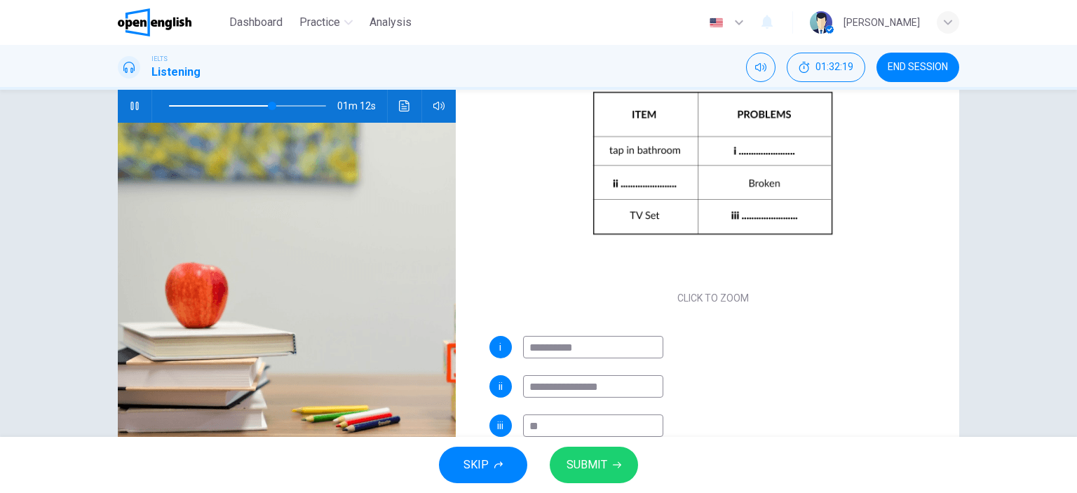
type input "**"
type input "****"
type input "**"
type input "*****"
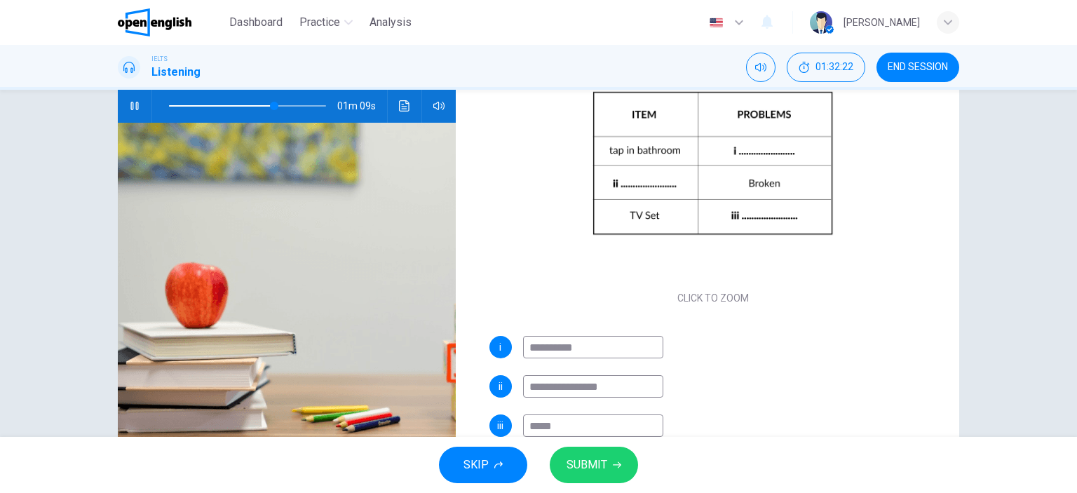
type input "**"
type input "*******"
type input "**"
type input "********"
type input "**"
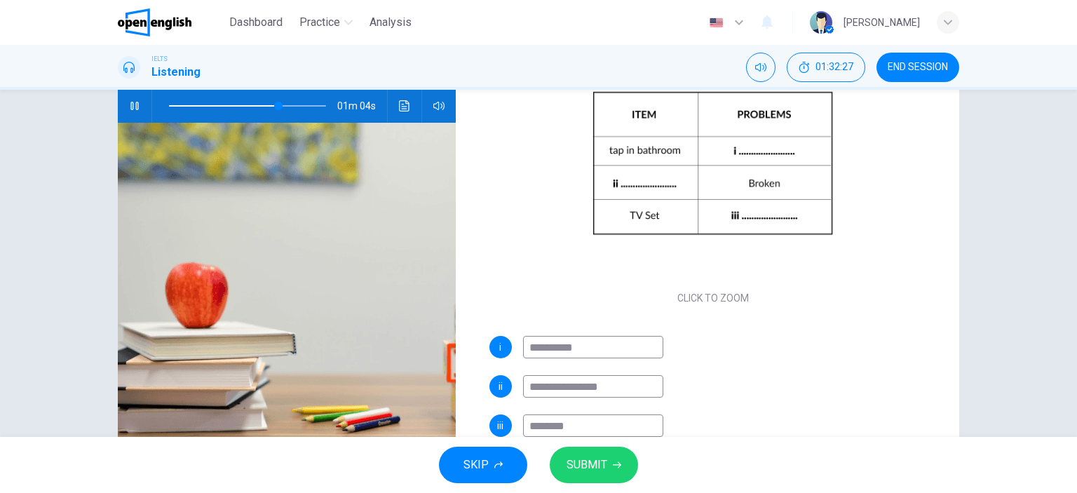
type input "********"
click at [599, 447] on span "SUBMIT" at bounding box center [587, 465] width 41 height 20
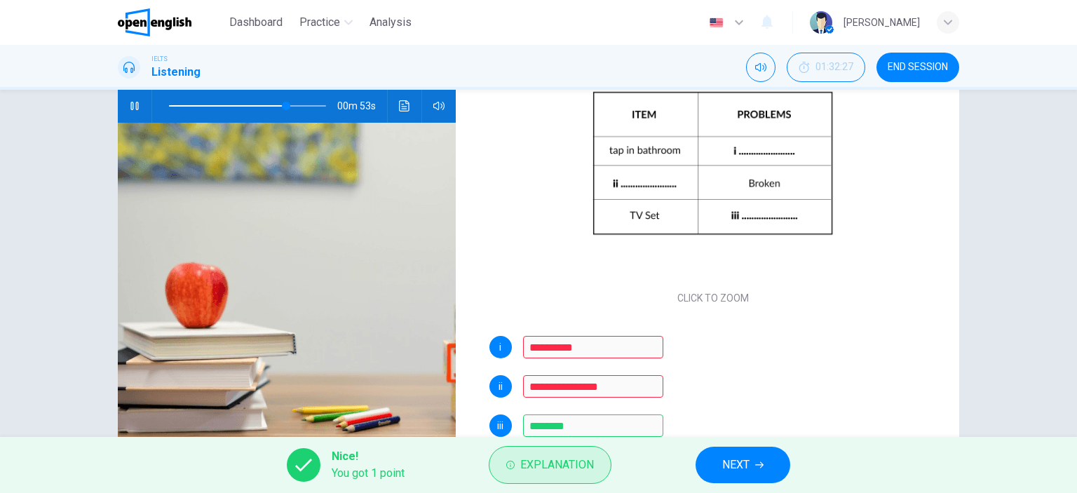
click at [571, 447] on span "Explanation" at bounding box center [557, 465] width 74 height 20
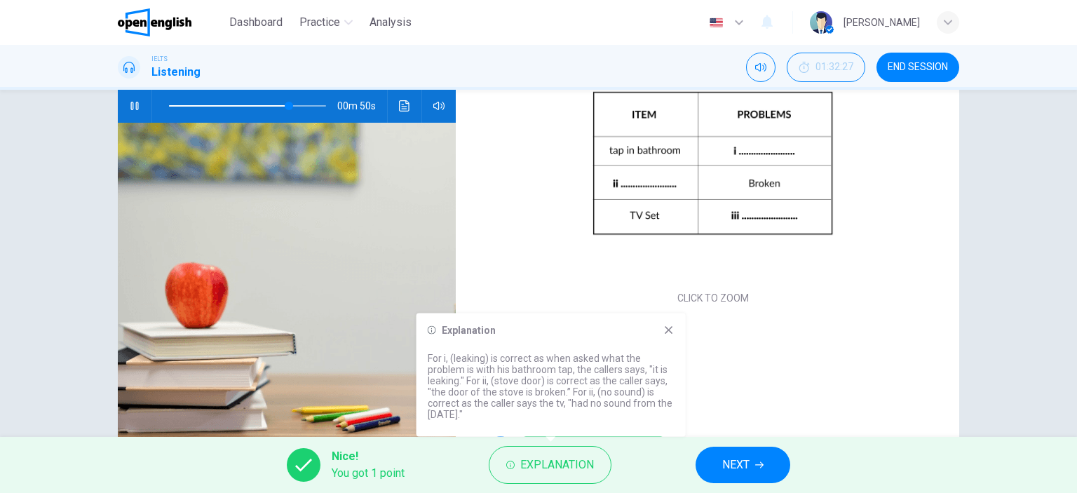
click at [135, 104] on icon "button" at bounding box center [134, 105] width 11 height 11
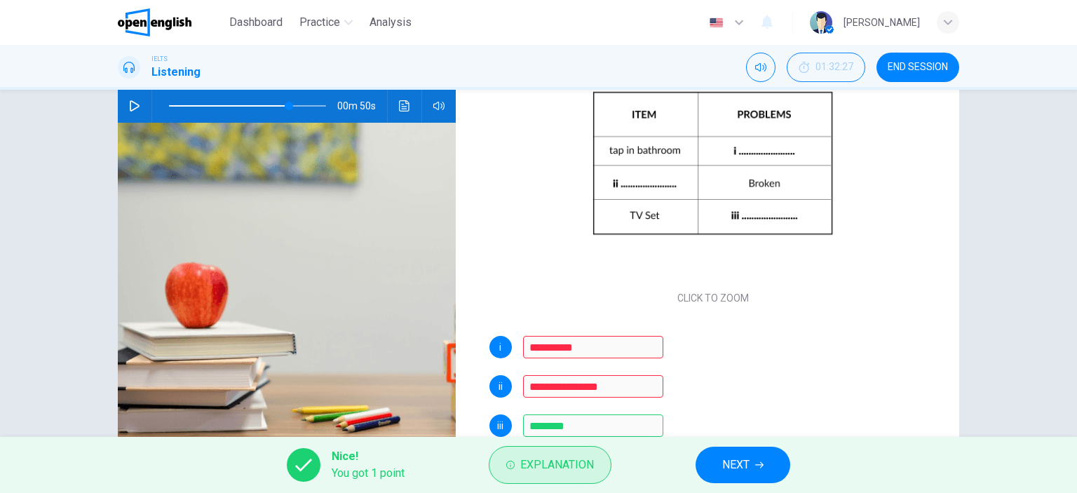
click at [560, 447] on span "Explanation" at bounding box center [557, 465] width 74 height 20
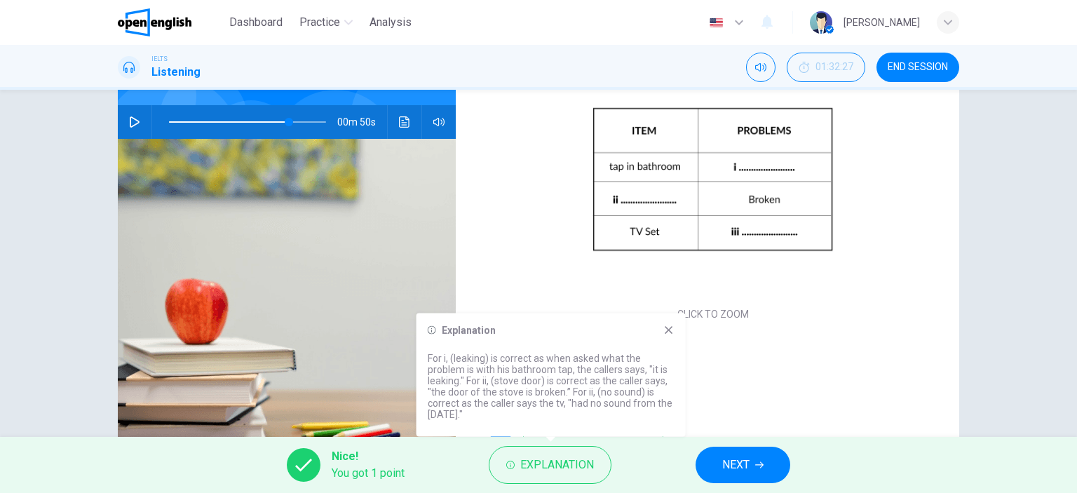
scroll to position [162, 0]
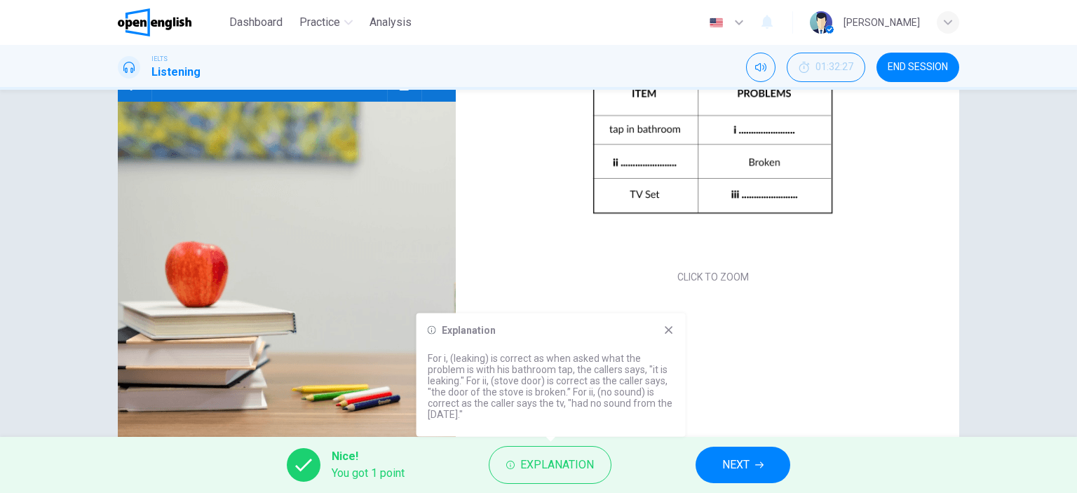
click at [670, 327] on icon at bounding box center [669, 330] width 8 height 8
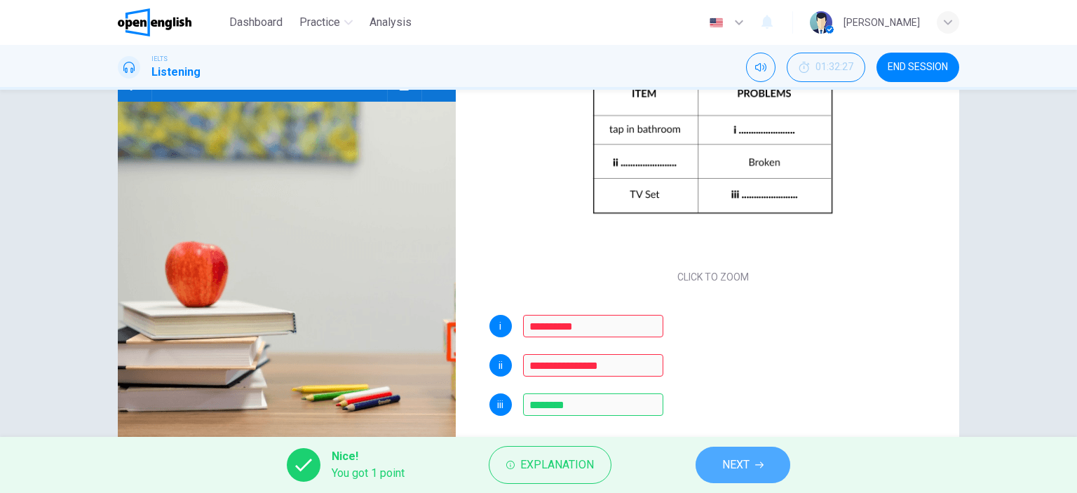
click at [735, 447] on span "NEXT" at bounding box center [735, 465] width 27 height 20
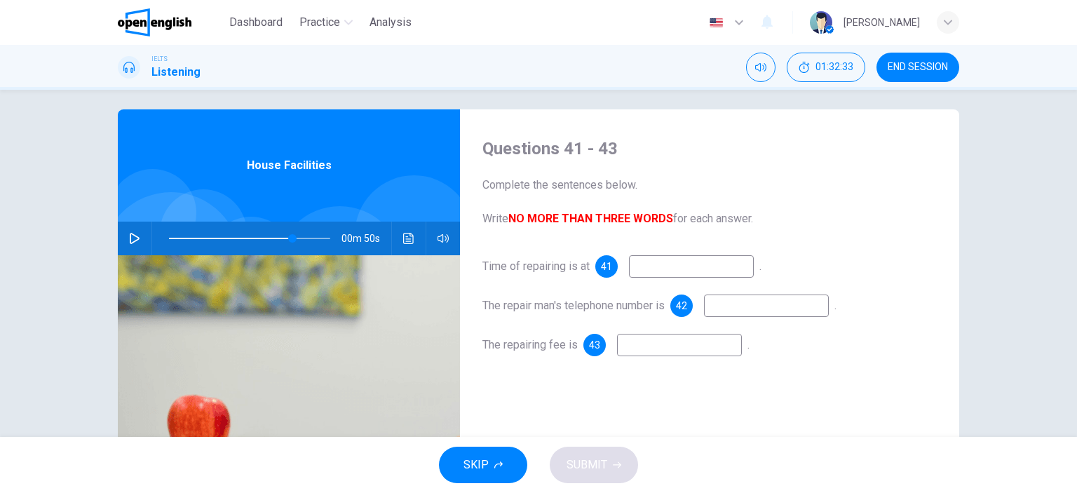
scroll to position [0, 0]
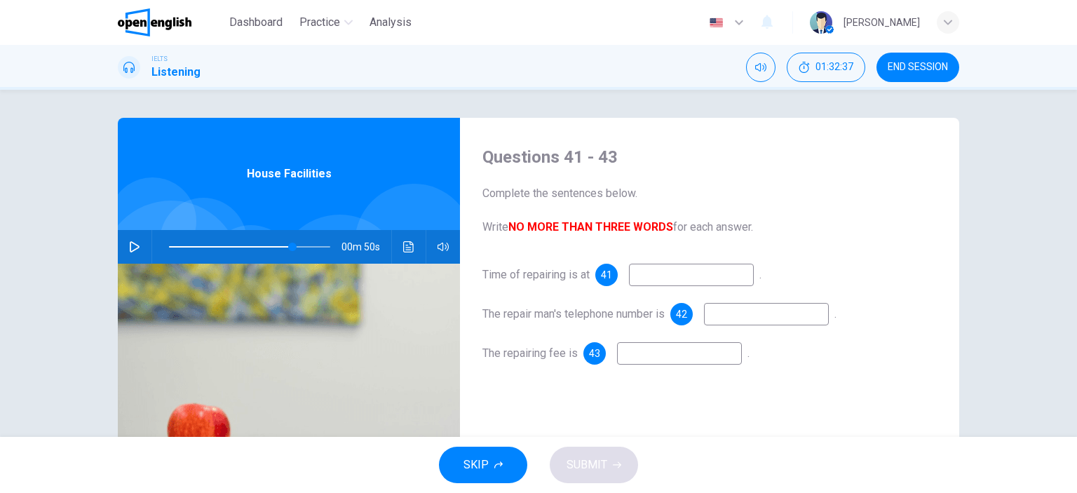
click at [133, 241] on icon "button" at bounding box center [134, 246] width 11 height 11
click at [642, 272] on input at bounding box center [691, 275] width 125 height 22
click at [134, 249] on icon "button" at bounding box center [134, 247] width 8 height 8
type input "**"
click at [642, 276] on input at bounding box center [691, 275] width 125 height 22
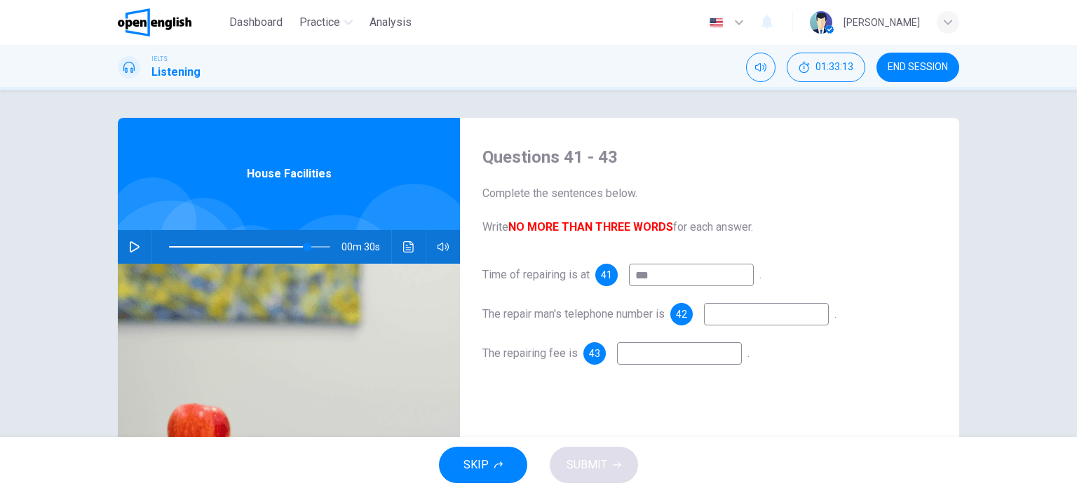
type input "***"
click at [740, 317] on input at bounding box center [766, 314] width 125 height 22
click at [129, 241] on icon "button" at bounding box center [134, 246] width 11 height 11
click at [724, 320] on input at bounding box center [766, 314] width 125 height 22
click at [130, 245] on icon "button" at bounding box center [134, 247] width 8 height 8
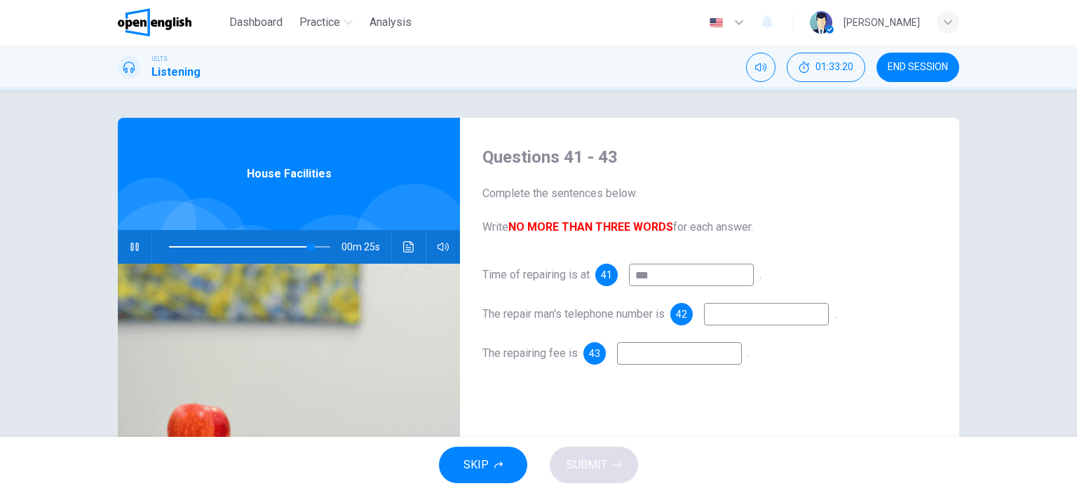
type input "**"
click at [718, 314] on input at bounding box center [766, 314] width 125 height 22
type input "*****"
click at [130, 244] on icon "button" at bounding box center [135, 246] width 10 height 11
click at [750, 316] on input "*****" at bounding box center [766, 314] width 125 height 22
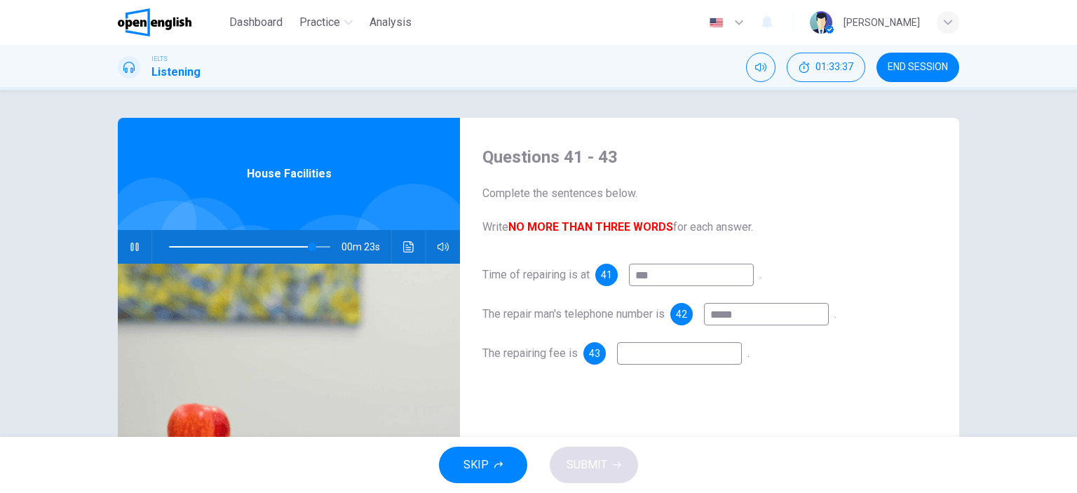
type input "**"
type input "******"
type input "**"
type input "*******"
type input "**"
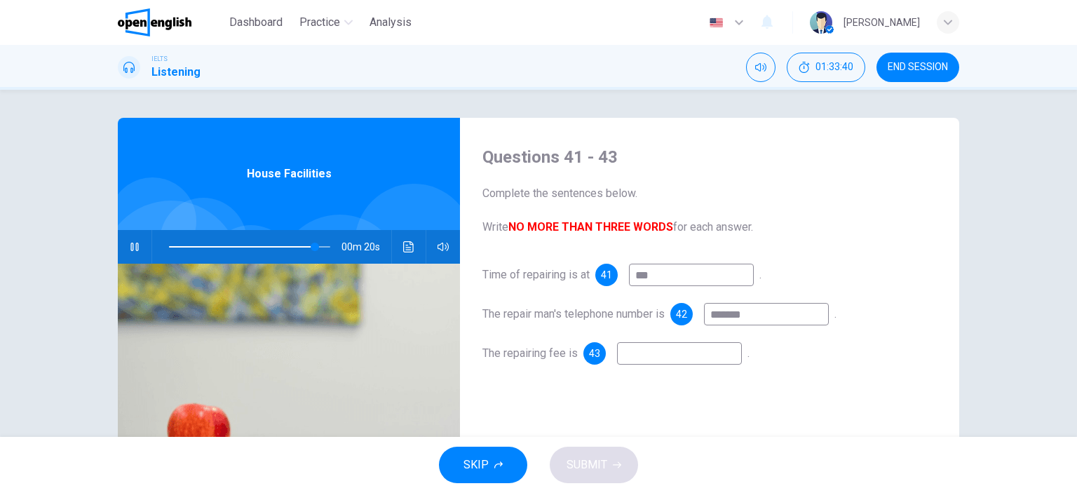
type input "********"
type input "**"
type input "********"
click at [638, 358] on input at bounding box center [679, 353] width 125 height 22
type input "**"
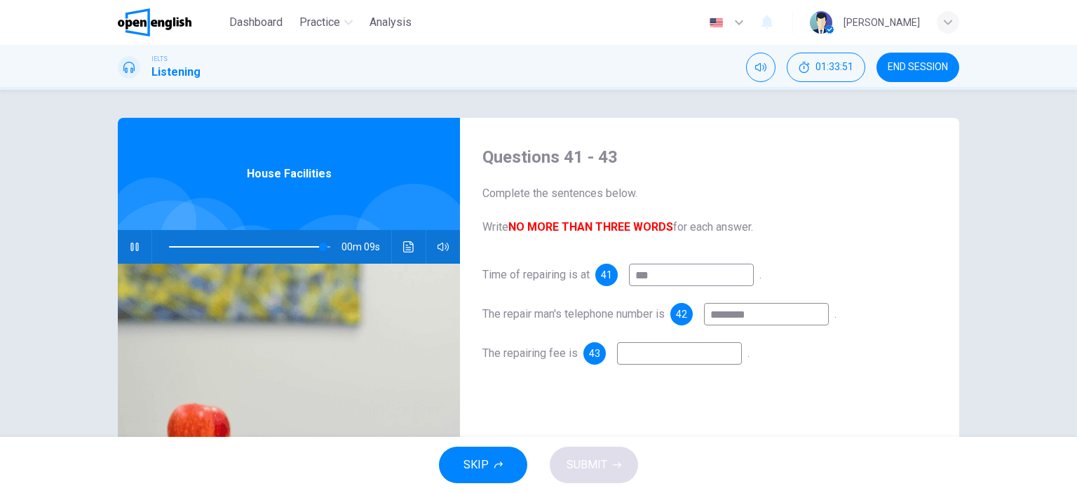
type input "*"
type input "**"
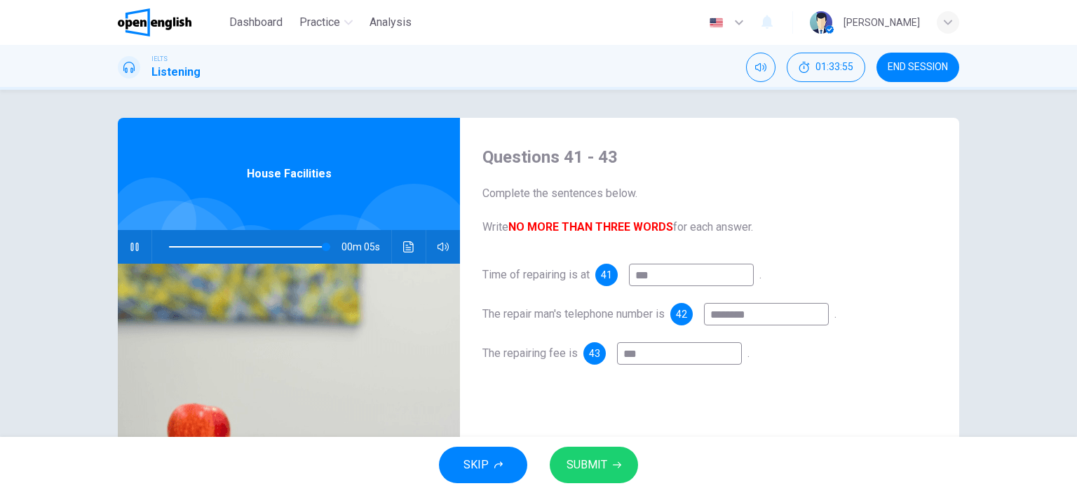
type input "**"
type input "****"
type input "**"
type input "******"
type input "**"
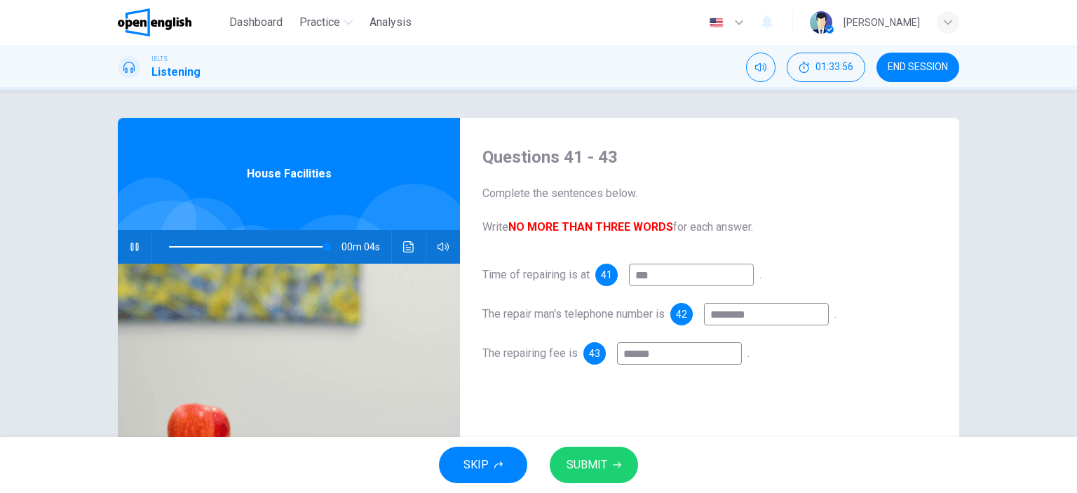
type input "*******"
type input "**"
type input "********"
type input "**"
type input "********"
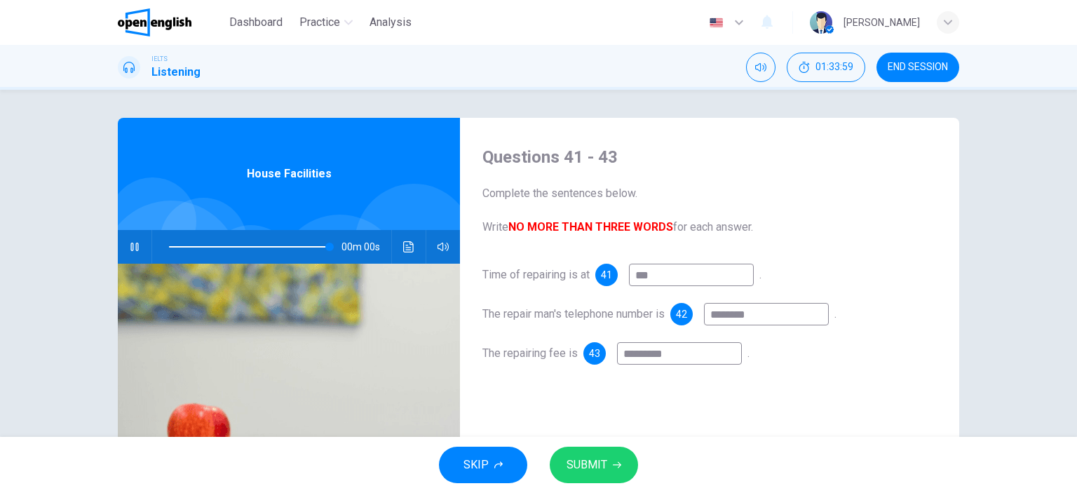
type input "*"
type input "**********"
click at [583, 447] on span "SUBMIT" at bounding box center [587, 465] width 41 height 20
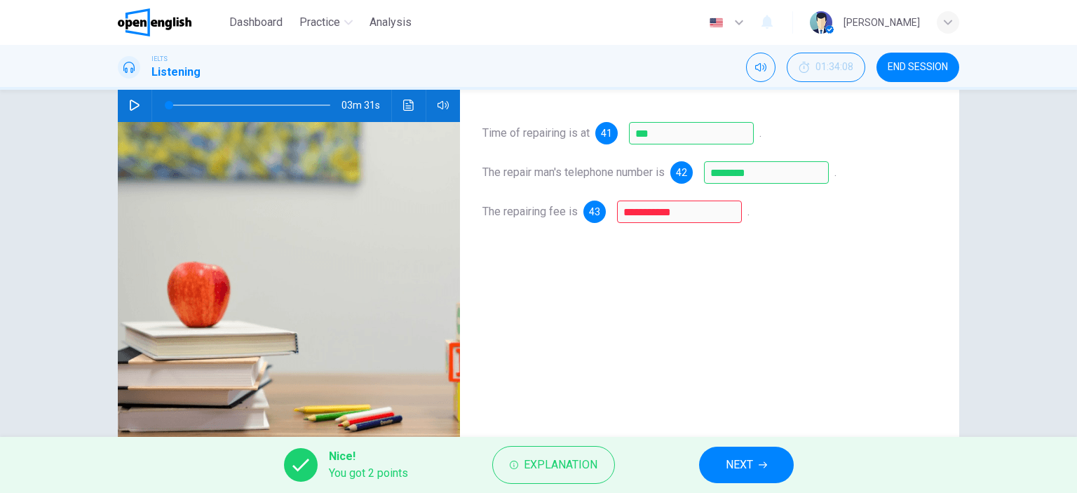
scroll to position [196, 0]
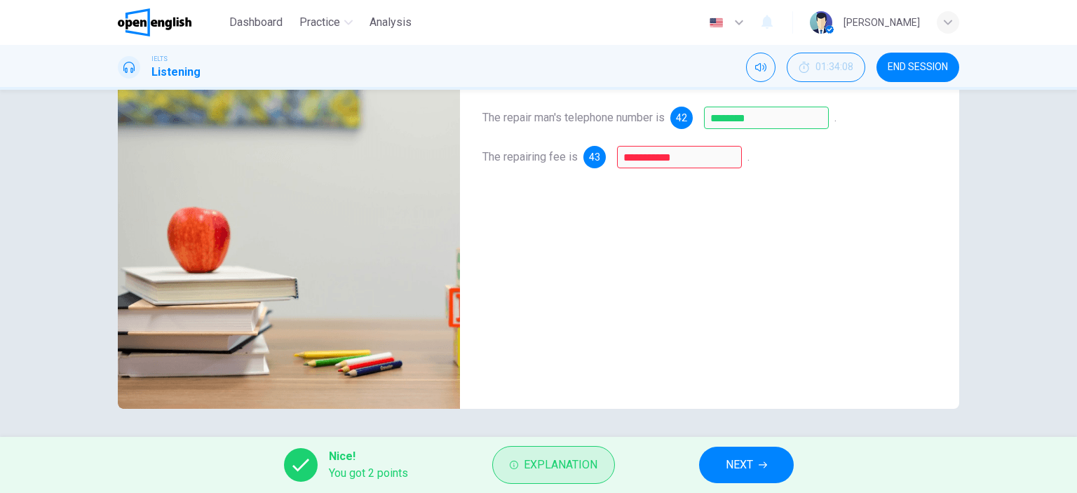
click at [583, 447] on span "Explanation" at bounding box center [561, 465] width 74 height 20
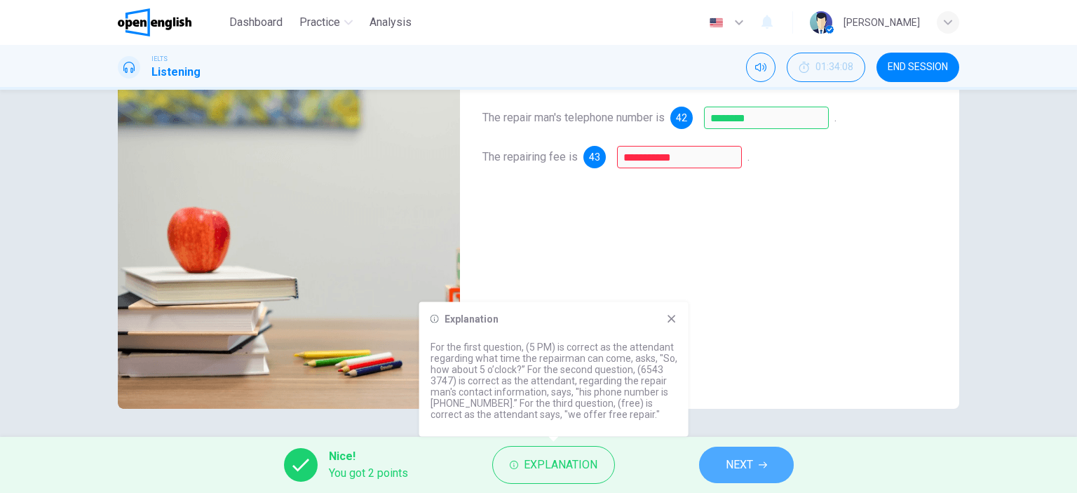
click at [745, 447] on span "NEXT" at bounding box center [739, 465] width 27 height 20
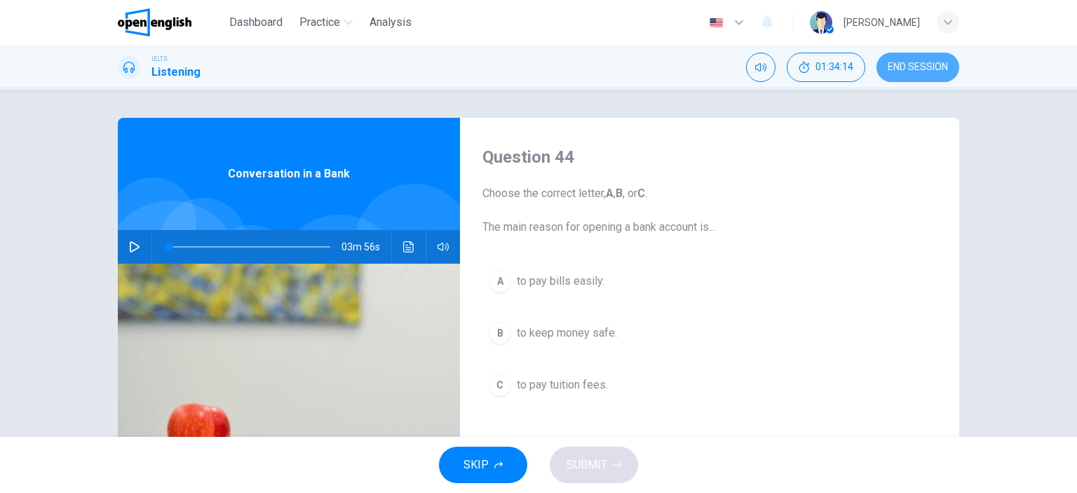
click at [915, 72] on span "END SESSION" at bounding box center [918, 67] width 60 height 11
